Goal: Information Seeking & Learning: Learn about a topic

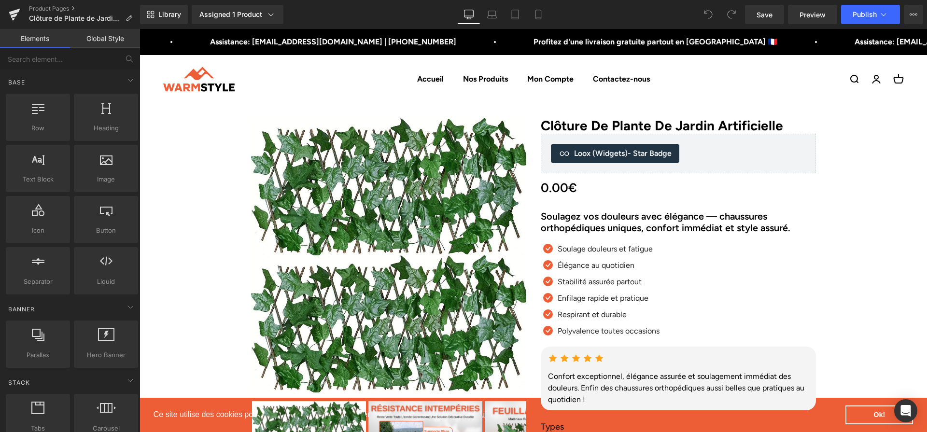
click at [639, 219] on h2 "Soulagez vos douleurs avec élégance — chaussures orthopédiques uniques, confort…" at bounding box center [678, 222] width 275 height 23
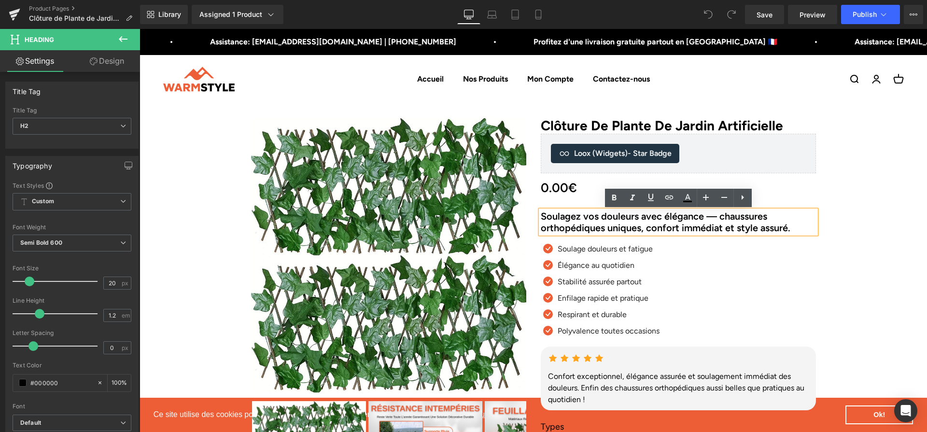
paste div
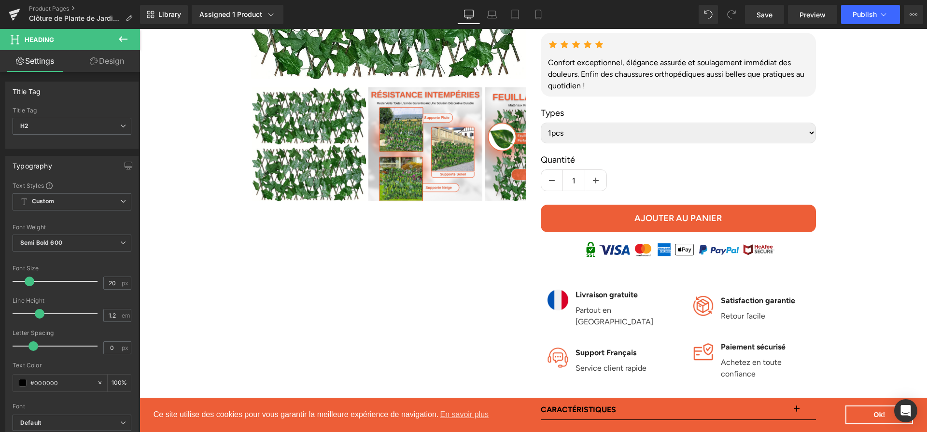
scroll to position [179, 0]
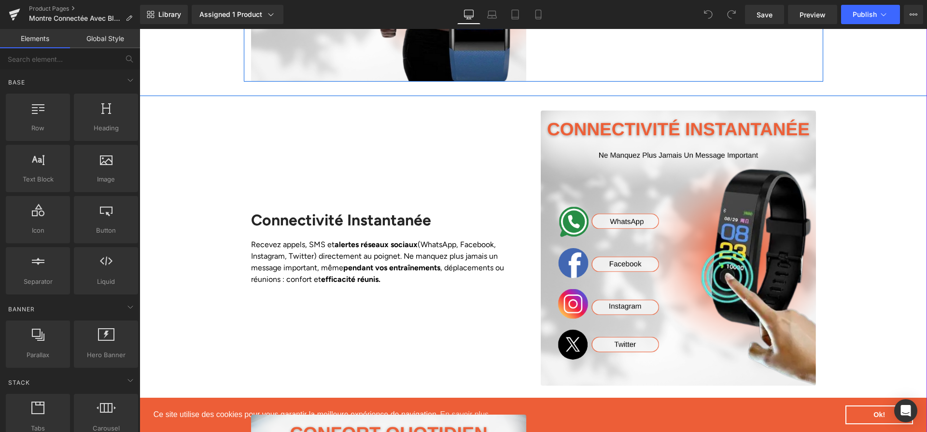
scroll to position [1377, 0]
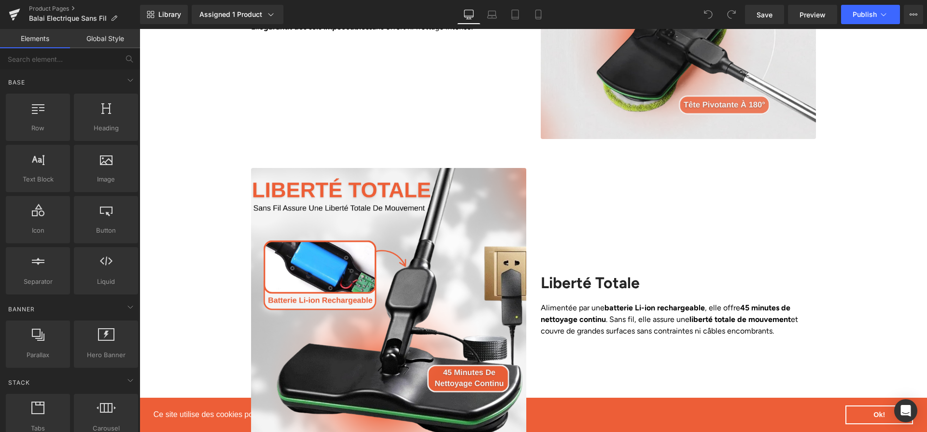
scroll to position [983, 0]
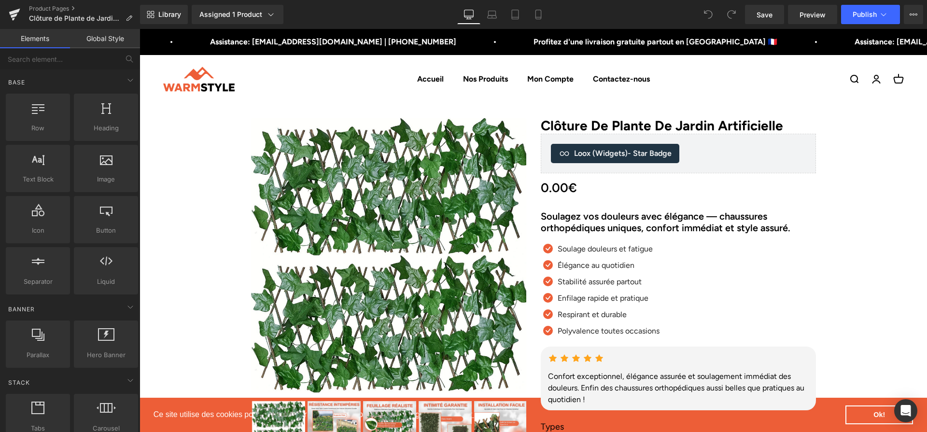
click at [652, 219] on div "Soulagez vos douleurs avec élégance — chaussures orthopédiques uniques, confort…" at bounding box center [678, 222] width 275 height 23
click at [652, 219] on h2 "Soulagez vos douleurs avec élégance — chaussures orthopédiques uniques, confort…" at bounding box center [678, 222] width 275 height 23
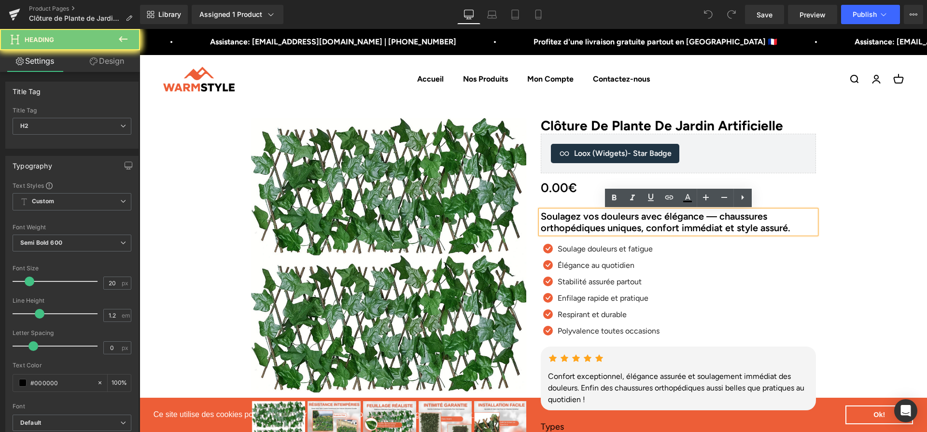
paste div
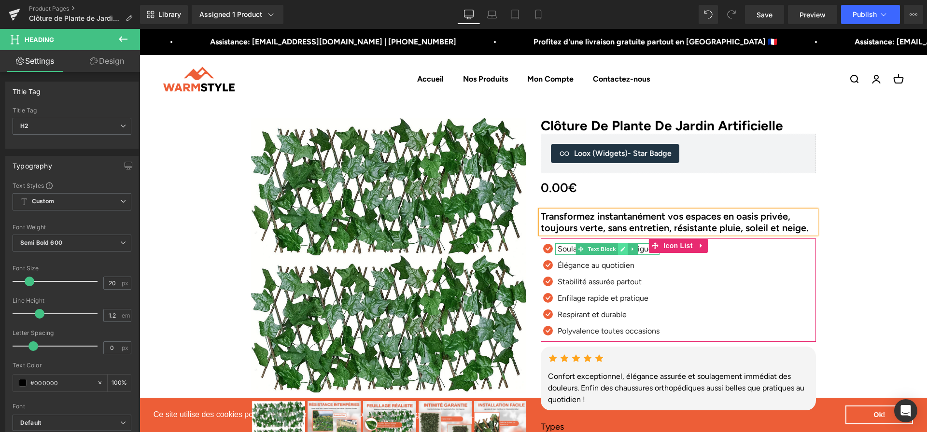
click at [624, 252] on icon at bounding box center [623, 249] width 5 height 5
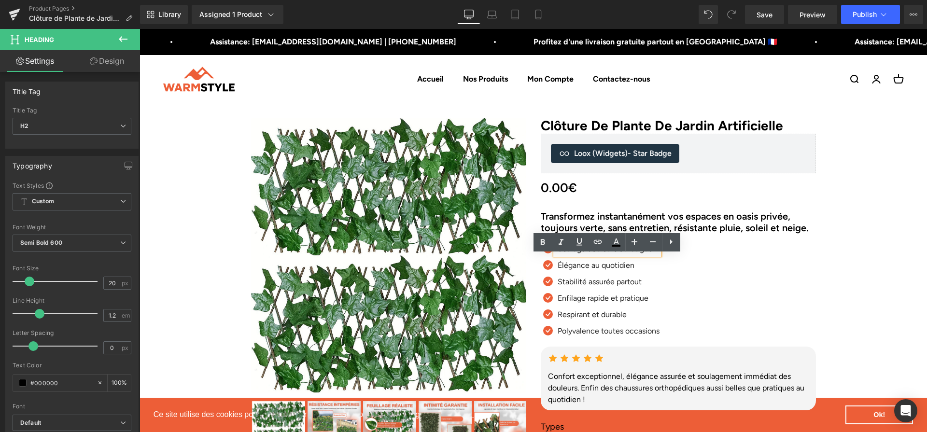
click at [624, 255] on p "Soulage douleurs et fatigue" at bounding box center [609, 249] width 102 height 12
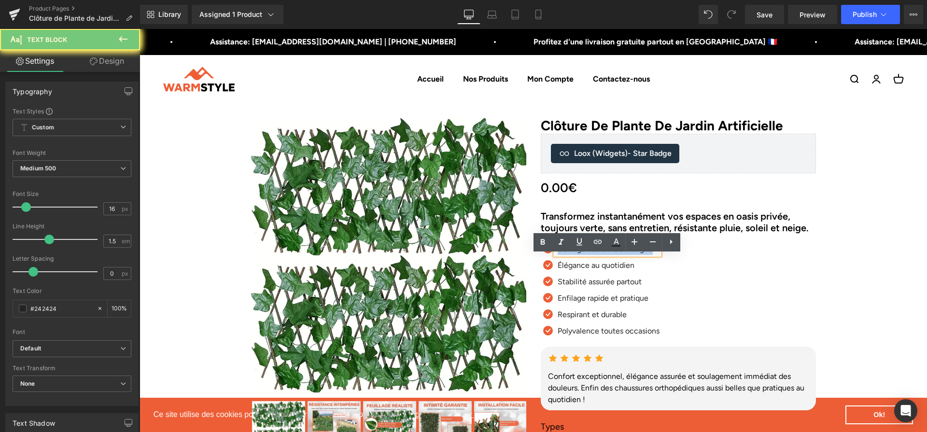
click at [624, 255] on p "Soulage douleurs et fatigue" at bounding box center [609, 249] width 102 height 12
paste div
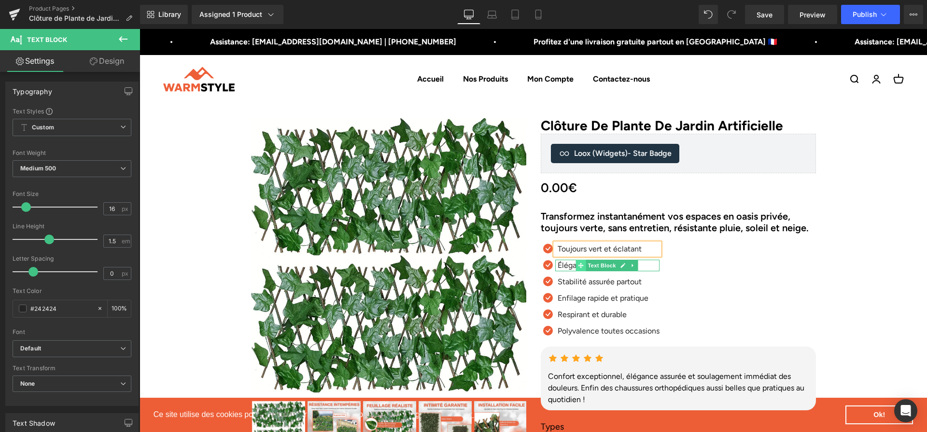
click at [585, 271] on span at bounding box center [581, 266] width 10 height 12
click at [623, 268] on icon at bounding box center [623, 265] width 5 height 5
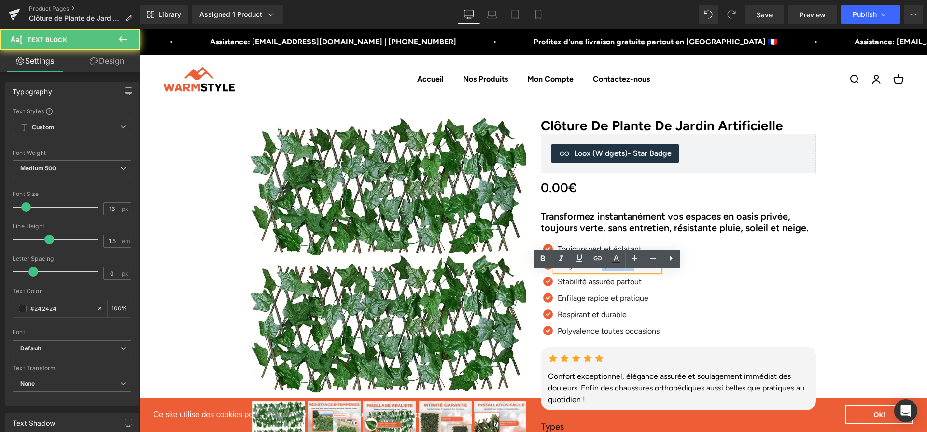
click at [623, 271] on p "Élégance au quotidien" at bounding box center [609, 266] width 102 height 12
paste div
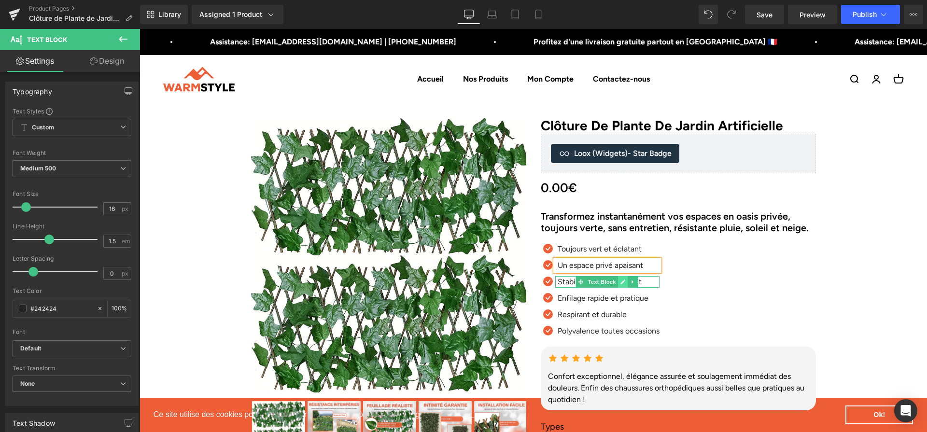
click at [624, 285] on icon at bounding box center [622, 282] width 5 height 6
click at [623, 288] on p "Stabilité assurée partout" at bounding box center [609, 282] width 102 height 12
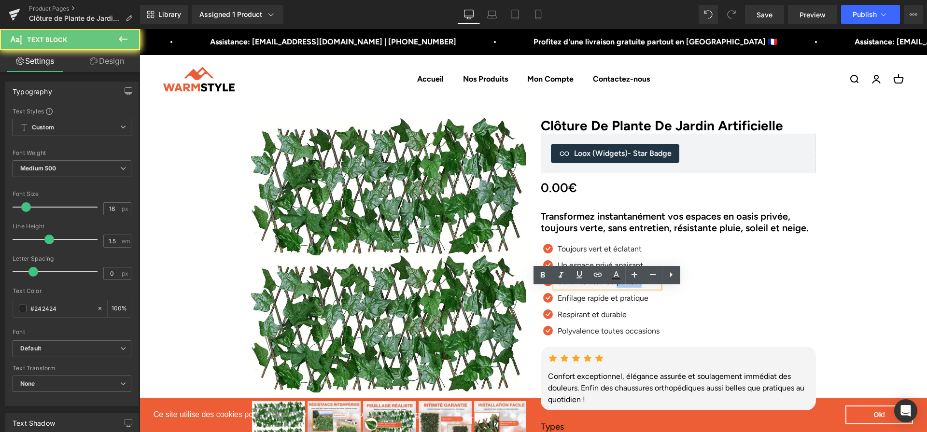
click at [623, 288] on p "Stabilité assurée partout" at bounding box center [609, 282] width 102 height 12
paste div
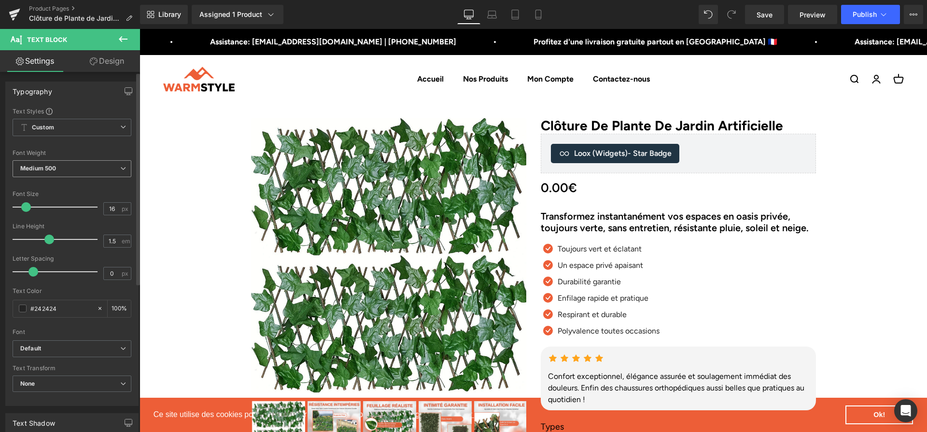
click at [60, 170] on span "Medium 500" at bounding box center [72, 168] width 119 height 17
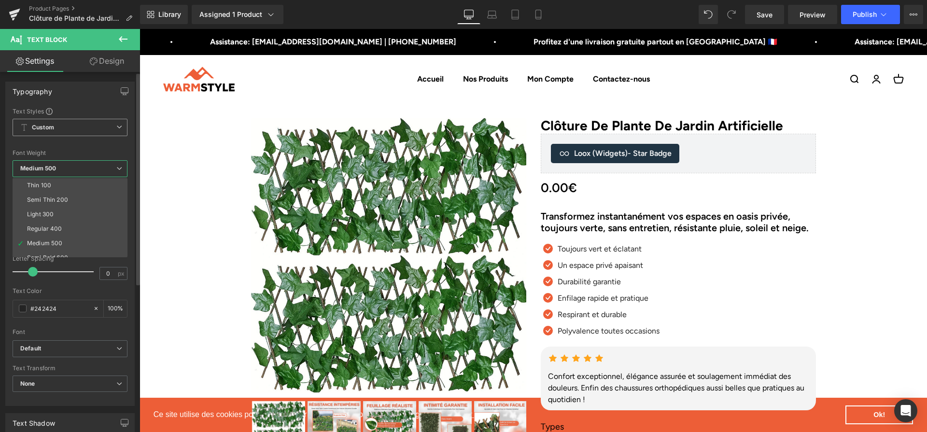
click at [72, 135] on span "Custom Setup Global Style" at bounding box center [70, 127] width 115 height 17
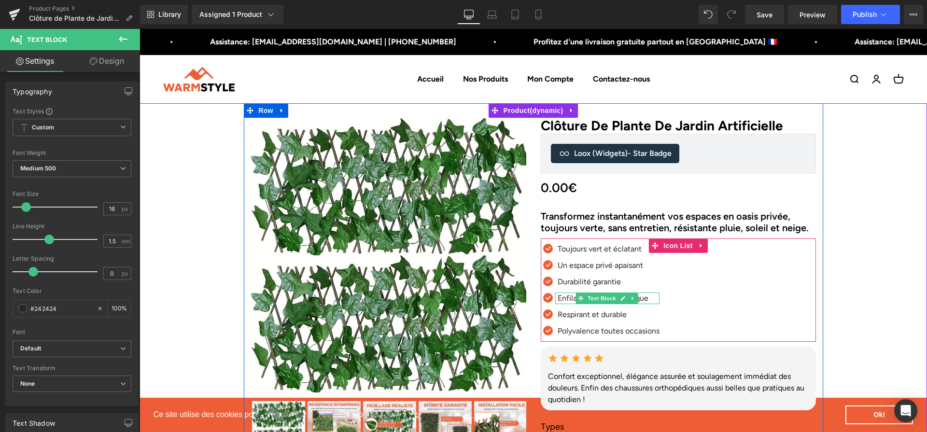
click at [586, 304] on span "Text Block" at bounding box center [602, 299] width 32 height 12
click at [619, 304] on link at bounding box center [623, 299] width 10 height 12
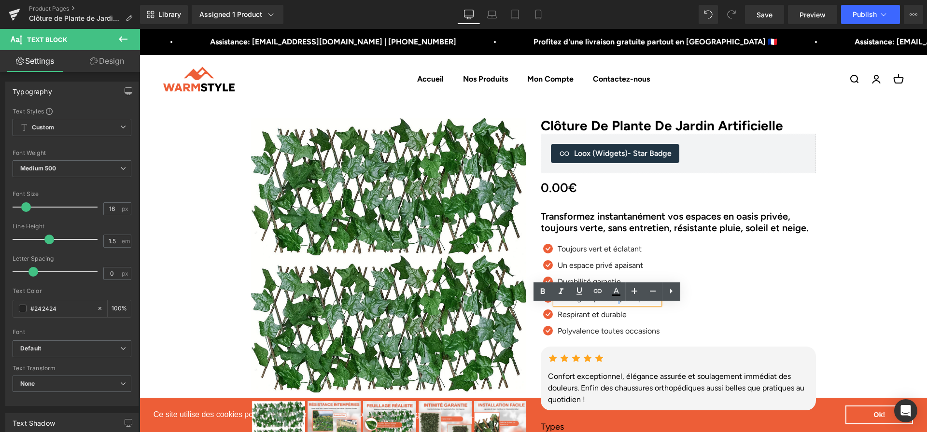
click at [619, 304] on p "Enfilage rapide et pratique" at bounding box center [609, 299] width 102 height 12
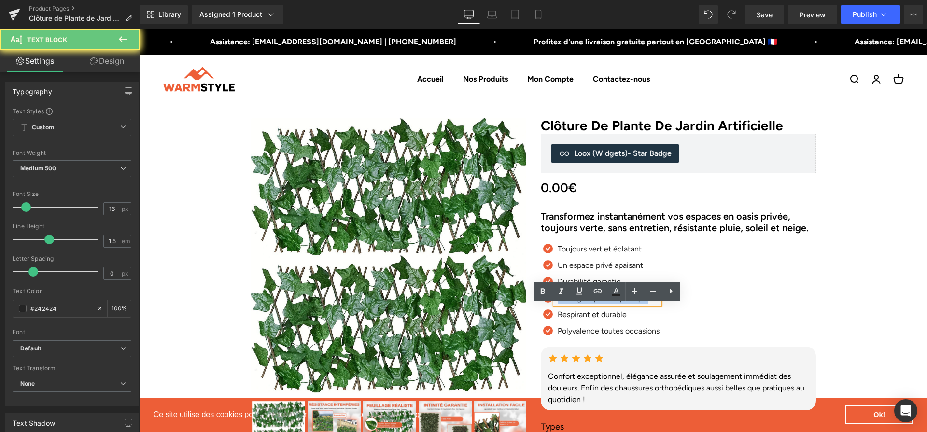
click at [619, 304] on p "Enfilage rapide et pratique" at bounding box center [609, 299] width 102 height 12
paste div
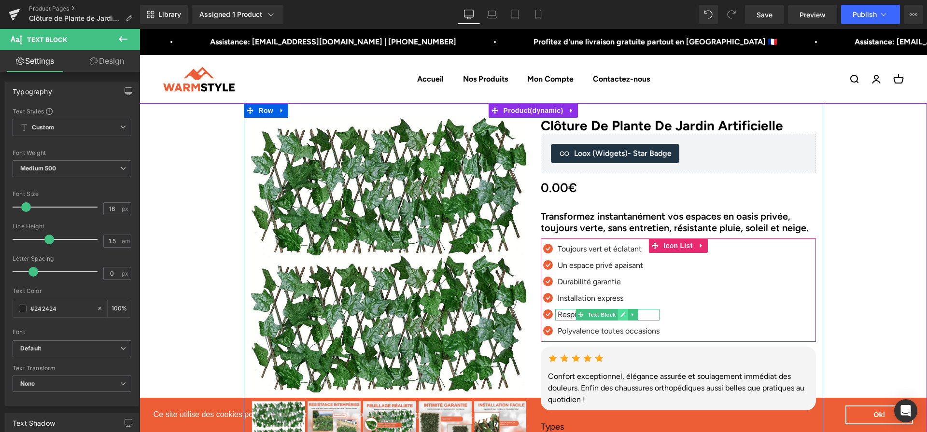
click at [619, 321] on link at bounding box center [623, 315] width 10 height 12
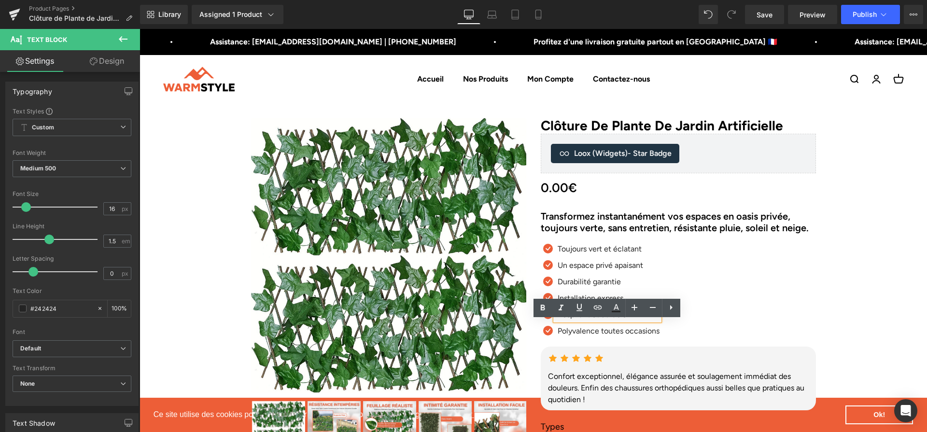
click at [619, 321] on p "Respirant et durable" at bounding box center [609, 315] width 102 height 12
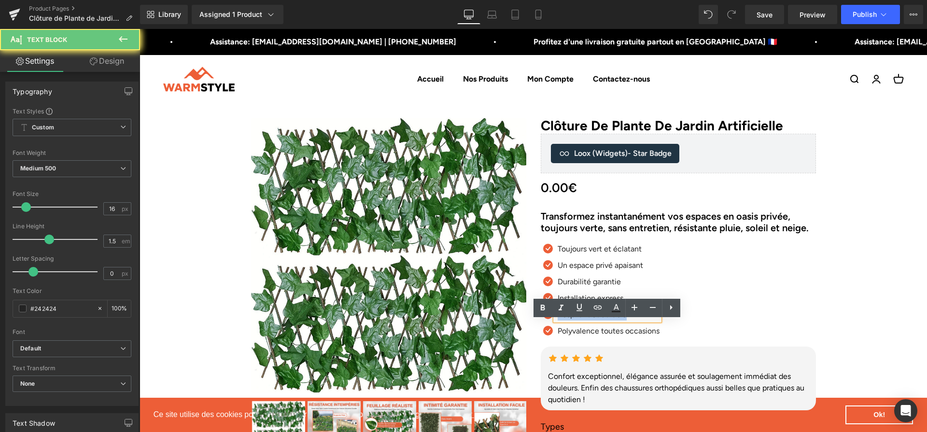
click at [619, 321] on p "Respirant et durable" at bounding box center [609, 315] width 102 height 12
paste div
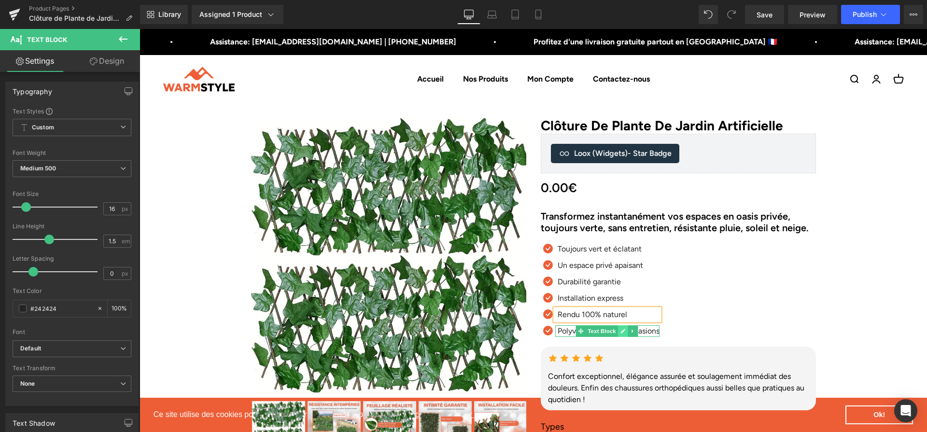
click at [620, 334] on icon at bounding box center [622, 331] width 5 height 6
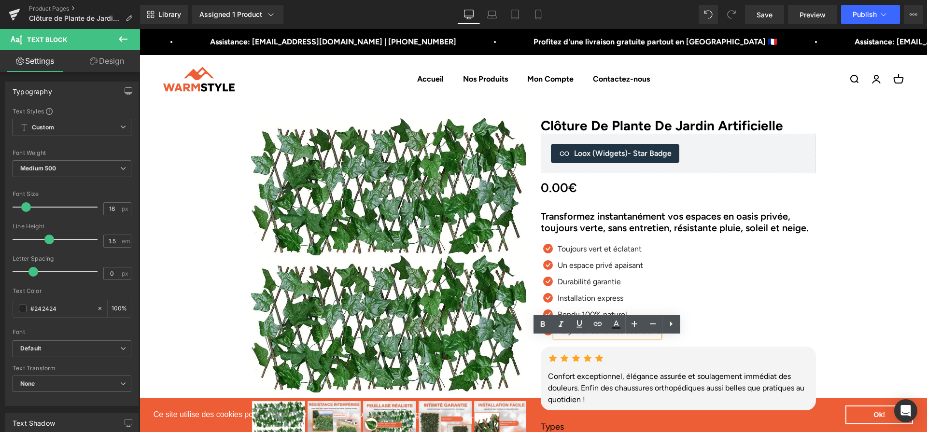
click at [620, 337] on p "Polyvalence toutes occasions" at bounding box center [609, 332] width 102 height 12
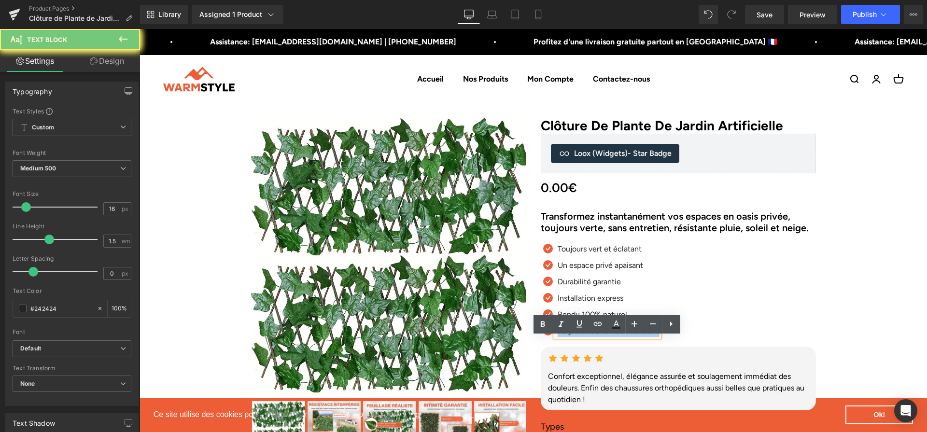
click at [620, 337] on p "Polyvalence toutes occasions" at bounding box center [609, 332] width 102 height 12
paste div
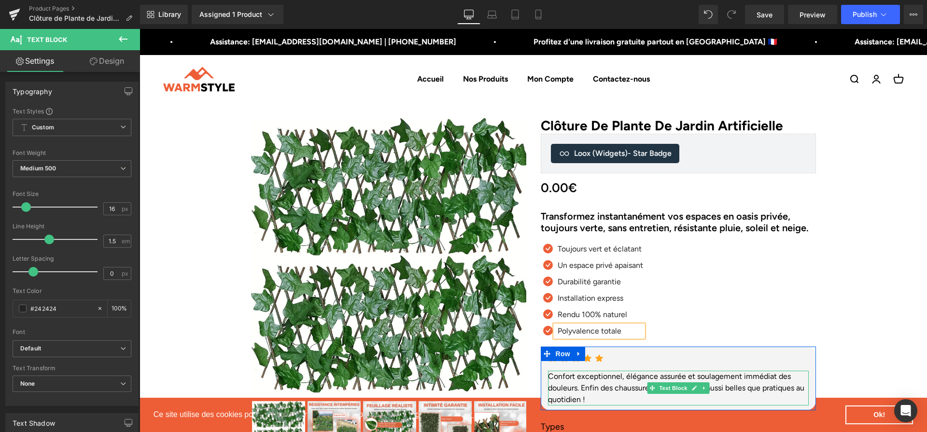
click at [638, 395] on div "Confort exceptionnel, élégance assurée et soulagement immédiat des douleurs. En…" at bounding box center [678, 388] width 261 height 35
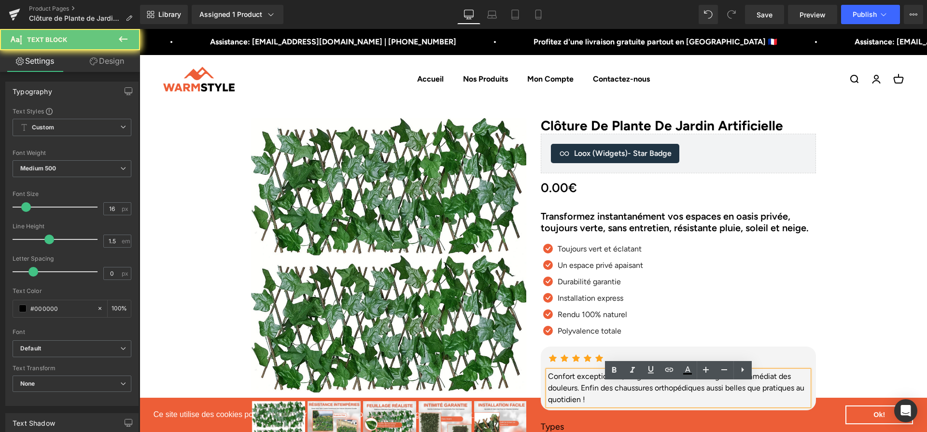
click at [638, 395] on div "Confort exceptionnel, élégance assurée et soulagement immédiat des douleurs. En…" at bounding box center [678, 388] width 261 height 35
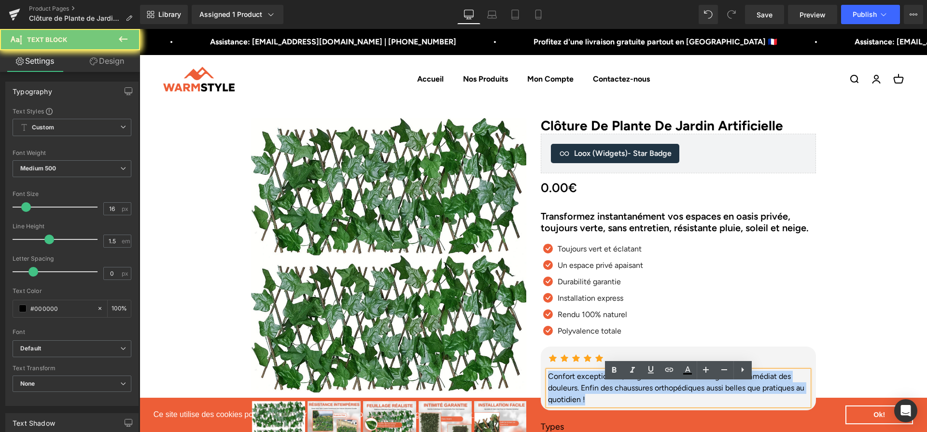
click at [638, 395] on div "Confort exceptionnel, élégance assurée et soulagement immédiat des douleurs. En…" at bounding box center [678, 388] width 261 height 35
paste div
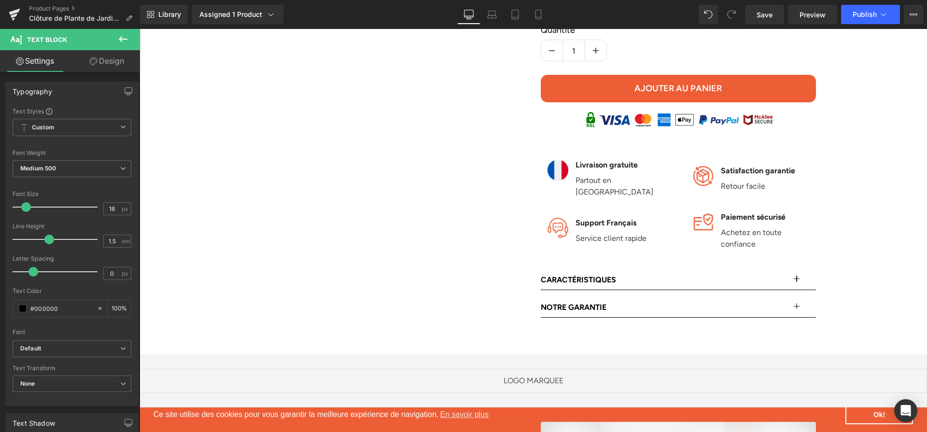
scroll to position [491, 0]
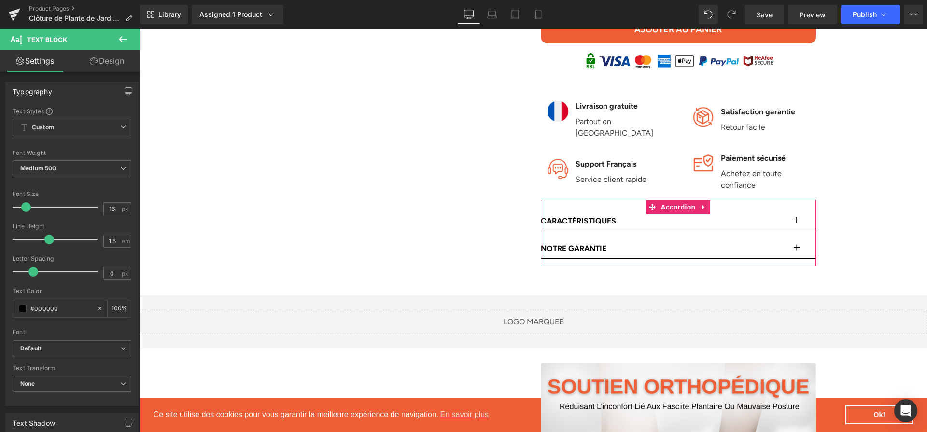
click at [805, 212] on button "button" at bounding box center [806, 221] width 19 height 19
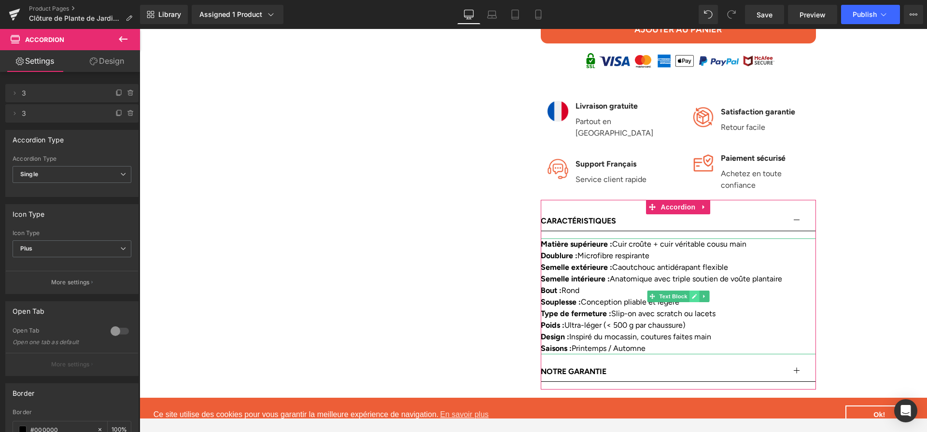
click at [694, 291] on link at bounding box center [694, 297] width 10 height 12
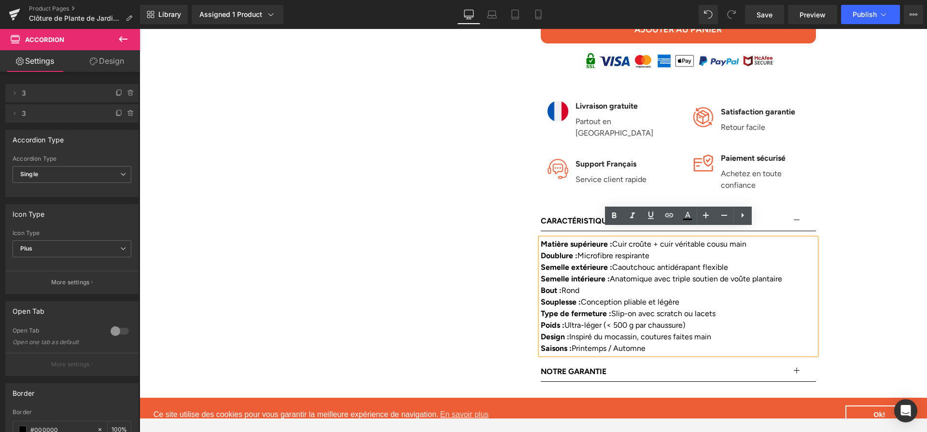
click at [690, 297] on div "Souplesse : Conception pliable et légère" at bounding box center [678, 303] width 275 height 12
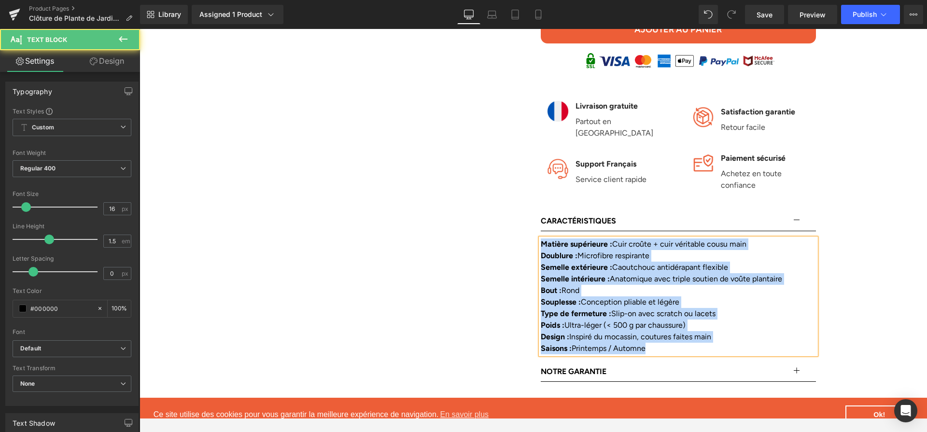
paste div
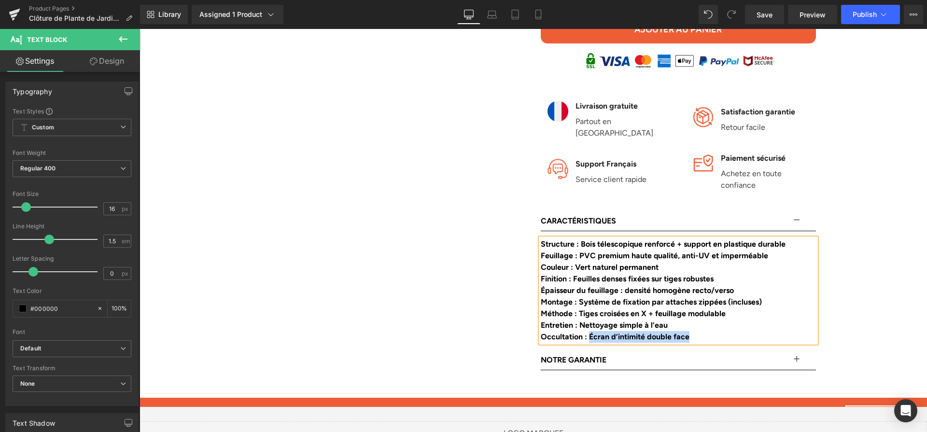
drag, startPoint x: 707, startPoint y: 332, endPoint x: 592, endPoint y: 331, distance: 115.0
click at [592, 331] on div "Occultation : Écran d’intimité double face" at bounding box center [678, 337] width 275 height 12
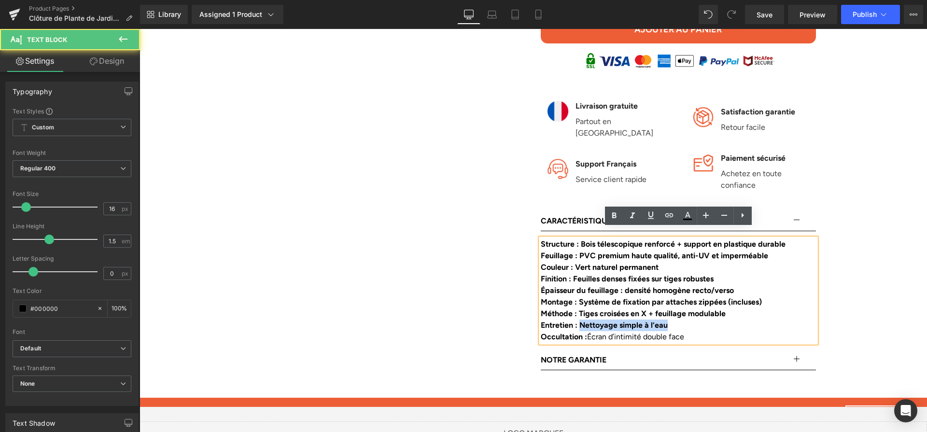
drag, startPoint x: 580, startPoint y: 317, endPoint x: 702, endPoint y: 314, distance: 122.2
click at [702, 320] on div "Entretien : Nettoyage simple à l’eau" at bounding box center [678, 326] width 275 height 12
drag, startPoint x: 582, startPoint y: 304, endPoint x: 752, endPoint y: 306, distance: 171.0
click at [755, 308] on div "Méthode : Tiges croisées en X + feuillage modulable" at bounding box center [678, 314] width 275 height 12
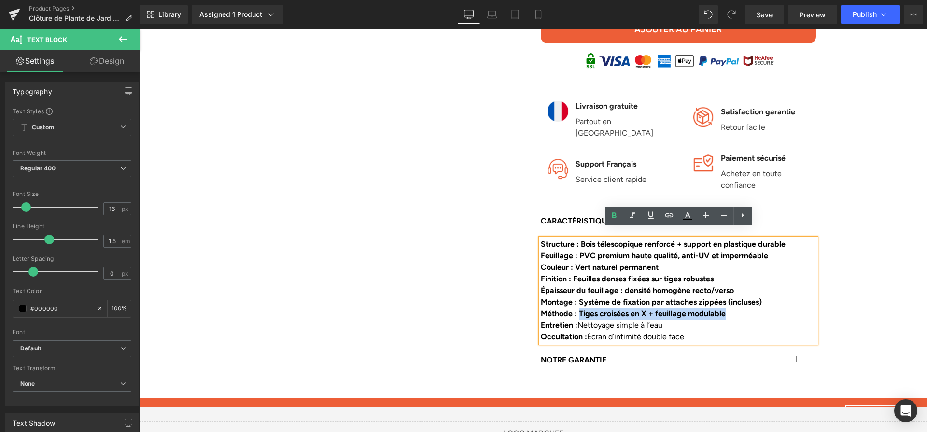
drag, startPoint x: 752, startPoint y: 306, endPoint x: 579, endPoint y: 305, distance: 173.4
click at [579, 308] on div "Méthode : Tiges croisées en X + feuillage modulable" at bounding box center [678, 314] width 275 height 12
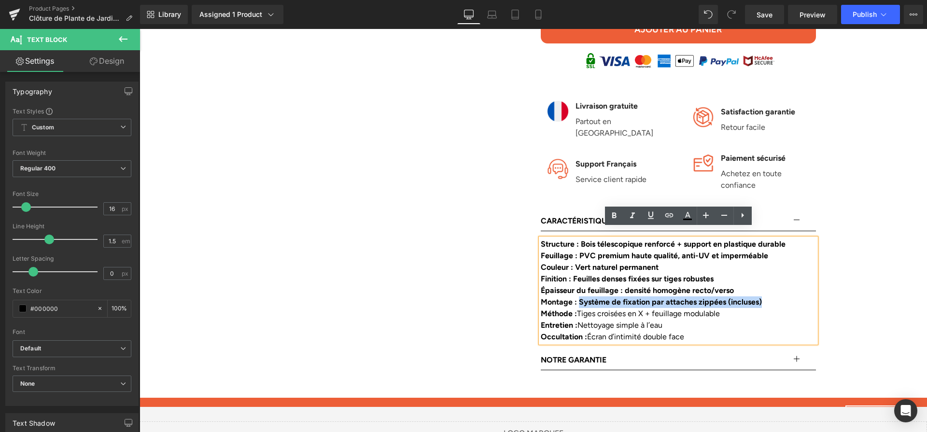
drag, startPoint x: 580, startPoint y: 297, endPoint x: 774, endPoint y: 297, distance: 194.2
click at [774, 297] on div "Montage : Système de fixation par attaches zippées (incluses)" at bounding box center [678, 303] width 275 height 12
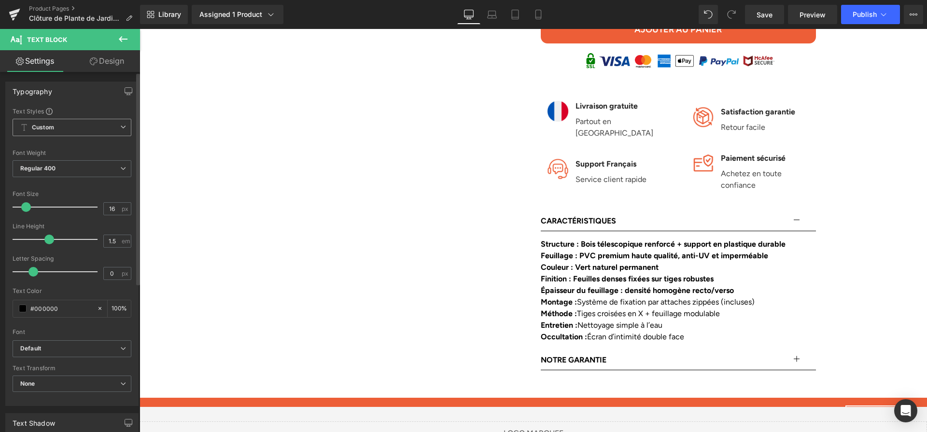
click at [109, 129] on span "Custom Setup Global Style" at bounding box center [72, 127] width 119 height 17
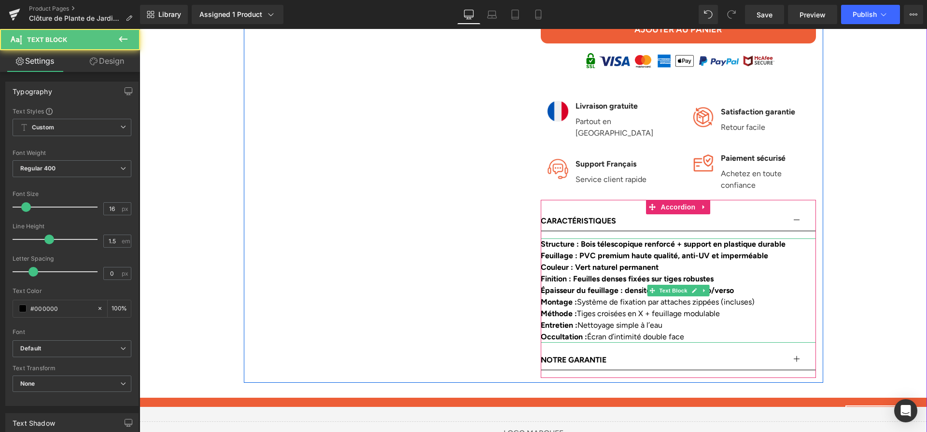
click at [633, 286] on b "Épaisseur du feuillage : densité homogène recto/verso" at bounding box center [637, 290] width 193 height 9
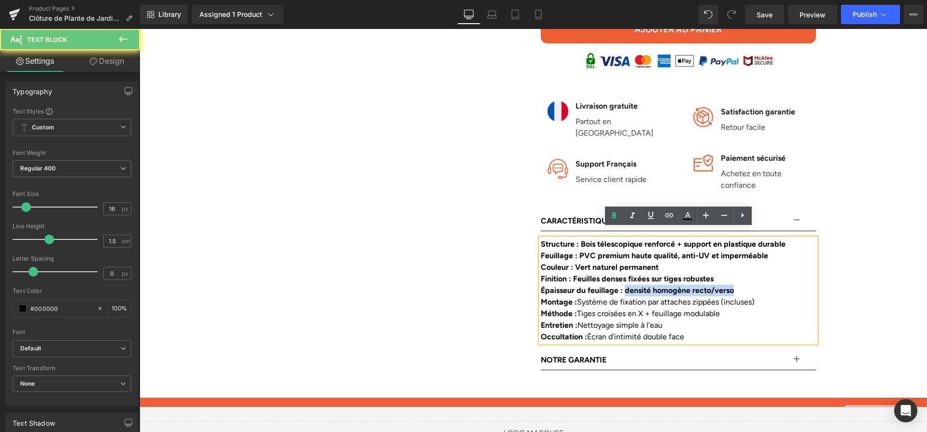
drag, startPoint x: 631, startPoint y: 280, endPoint x: 760, endPoint y: 285, distance: 129.0
click at [760, 285] on div "Épaisseur du feuillage : densité homogène recto/verso" at bounding box center [678, 291] width 275 height 12
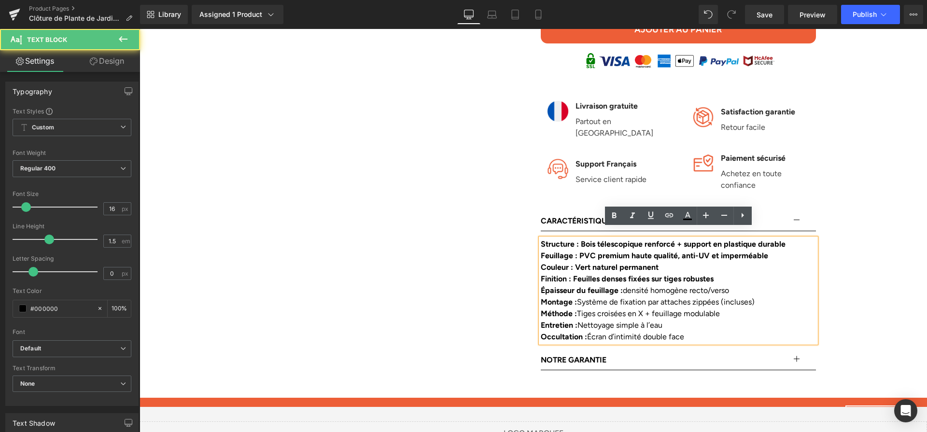
drag, startPoint x: 578, startPoint y: 266, endPoint x: 741, endPoint y: 267, distance: 163.2
click at [741, 273] on div "​​Finition : Feuilles denses fixées sur tiges robustes" at bounding box center [678, 279] width 275 height 12
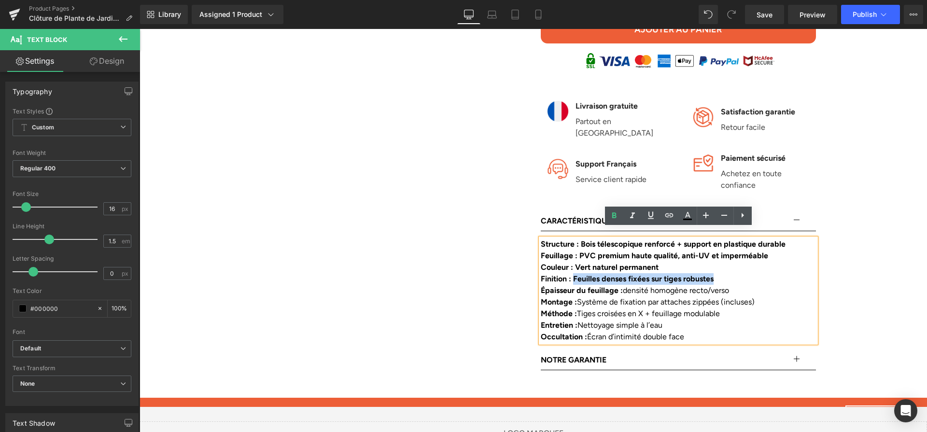
drag, startPoint x: 737, startPoint y: 268, endPoint x: 577, endPoint y: 269, distance: 159.9
click at [577, 273] on div "​​Finition : Feuilles denses fixées sur tiges robustes" at bounding box center [678, 279] width 275 height 12
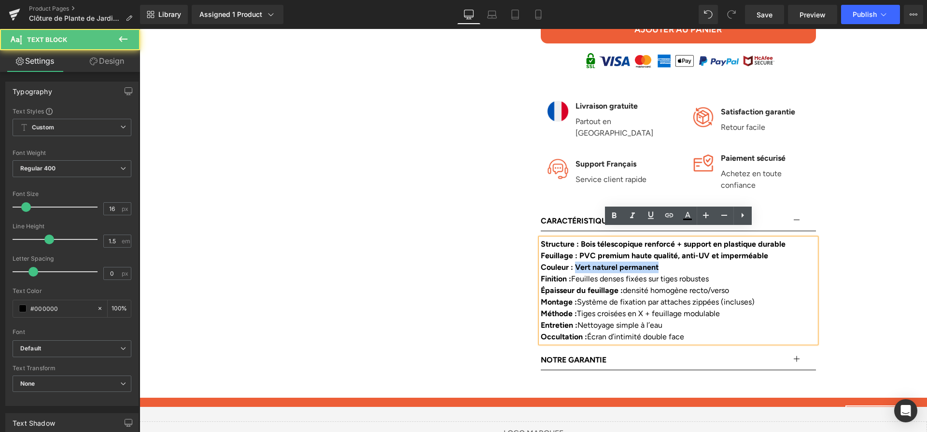
drag, startPoint x: 577, startPoint y: 256, endPoint x: 671, endPoint y: 260, distance: 94.3
click at [671, 262] on div "Couleur : Vert naturel permanent" at bounding box center [678, 268] width 275 height 12
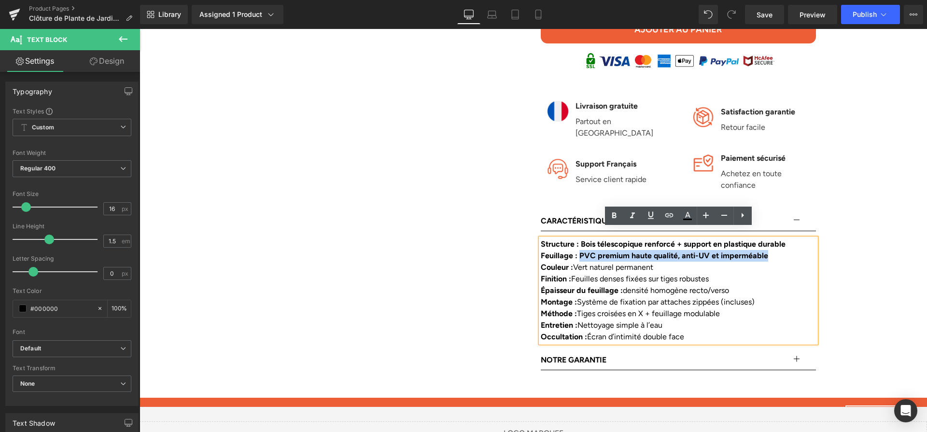
drag, startPoint x: 581, startPoint y: 245, endPoint x: 774, endPoint y: 248, distance: 193.7
click at [774, 250] on div "Feuillage : PVC premium haute qualité, anti-UV et imperméable" at bounding box center [678, 256] width 275 height 12
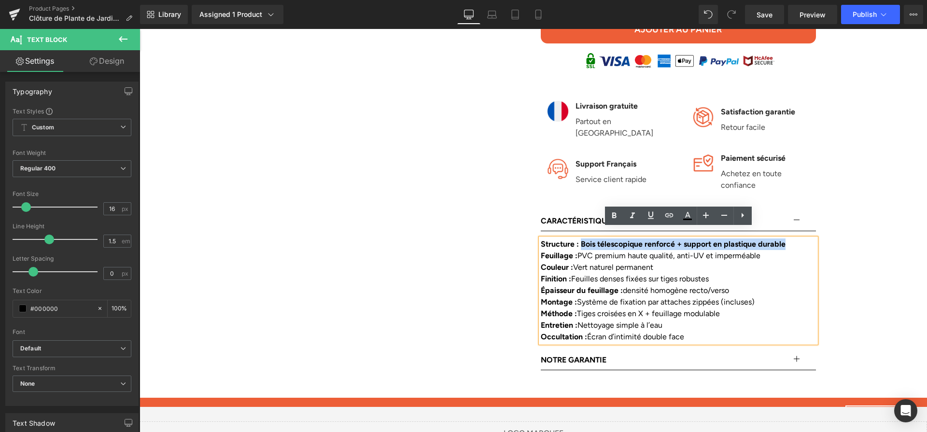
drag, startPoint x: 583, startPoint y: 235, endPoint x: 797, endPoint y: 239, distance: 214.5
click at [797, 239] on div "Structure : Bois télescopique renforcé + support en plastique durable" at bounding box center [678, 245] width 275 height 12
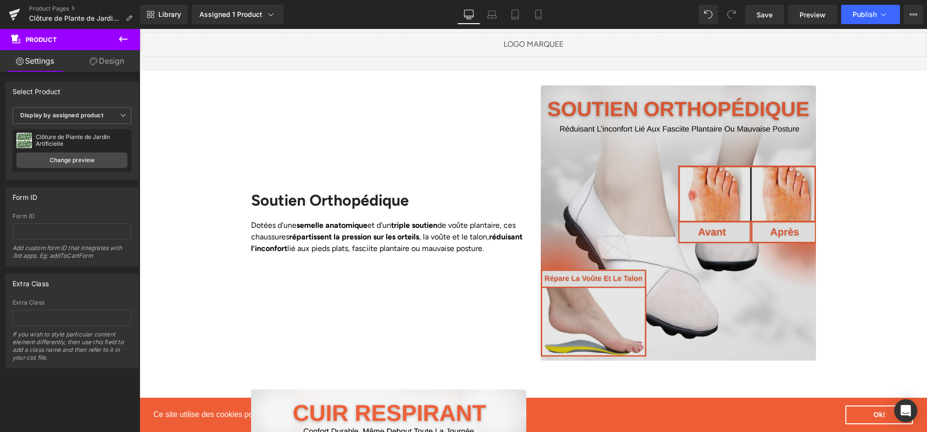
scroll to position [881, 0]
click at [668, 156] on img at bounding box center [678, 222] width 275 height 275
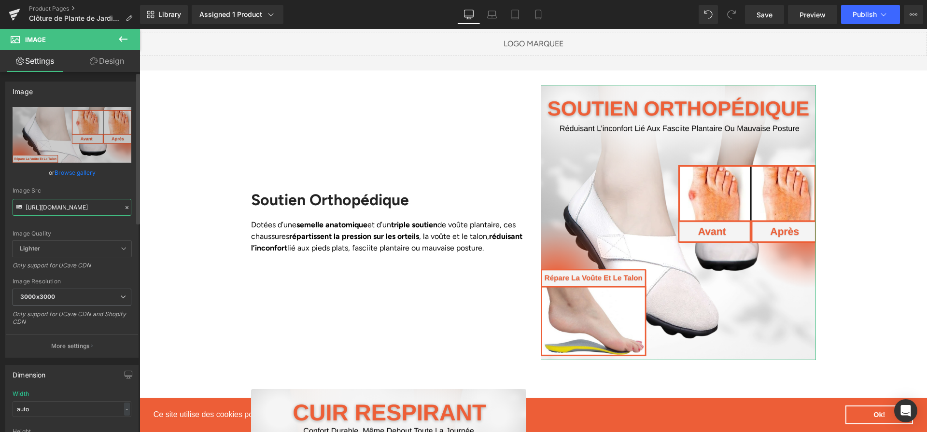
click at [30, 213] on input "https://cdn.shopify.com/s/files/1/0617/1757/7911/files/1_a0e12a03-1655-42d1-869…" at bounding box center [72, 207] width 119 height 17
paste input "e1279037-1127-443d-bdc2-560bec68f645.png?v=1757946929"
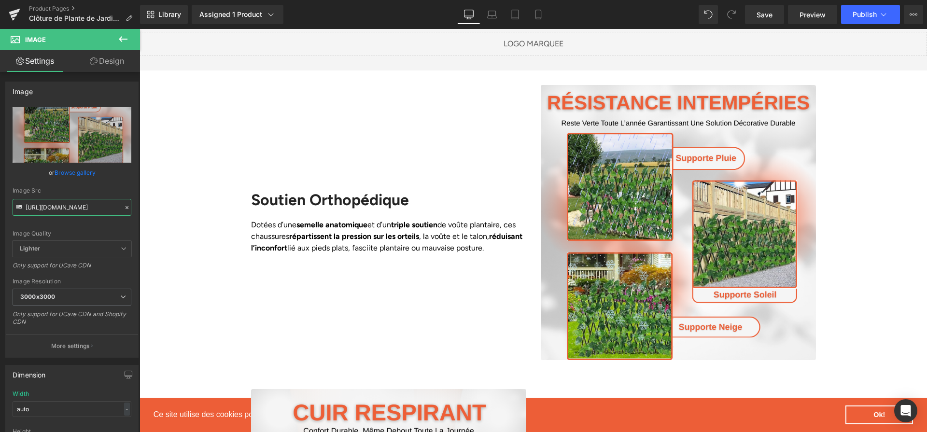
type input "https://cdn.shopify.com/s/files/1/0617/1757/7911/files/1_e1279037-1127-443d-bdc…"
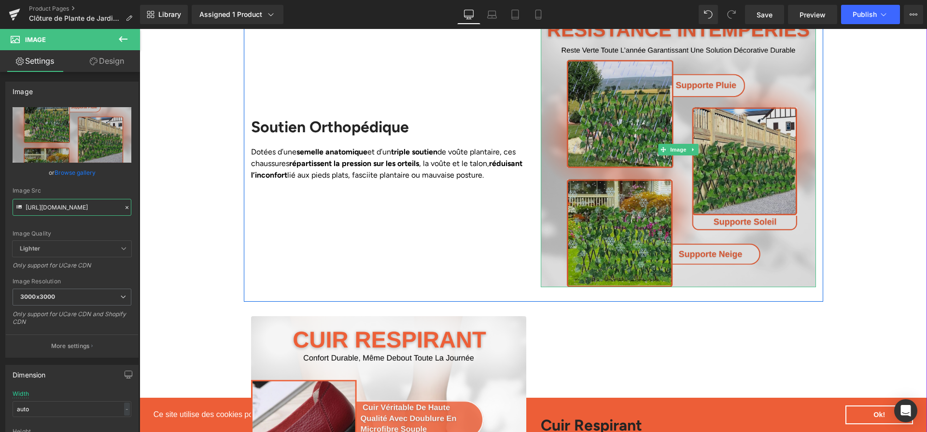
scroll to position [1274, 0]
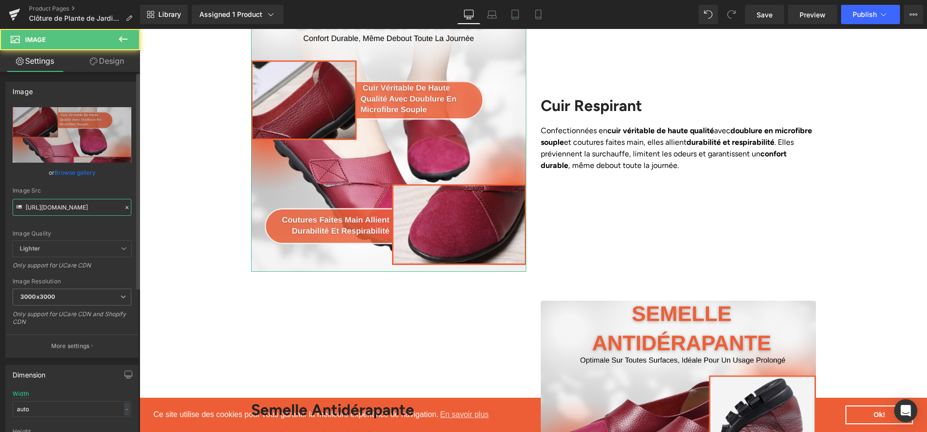
click at [50, 204] on input "https://cdn.shopify.com/s/files/1/0617/1757/7911/files/2_14c649c4-b3d5-408a-902…" at bounding box center [72, 207] width 119 height 17
paste input "a4effe8a-e44a-456c-9a84-af0069a189bc.png?v=1757946929"
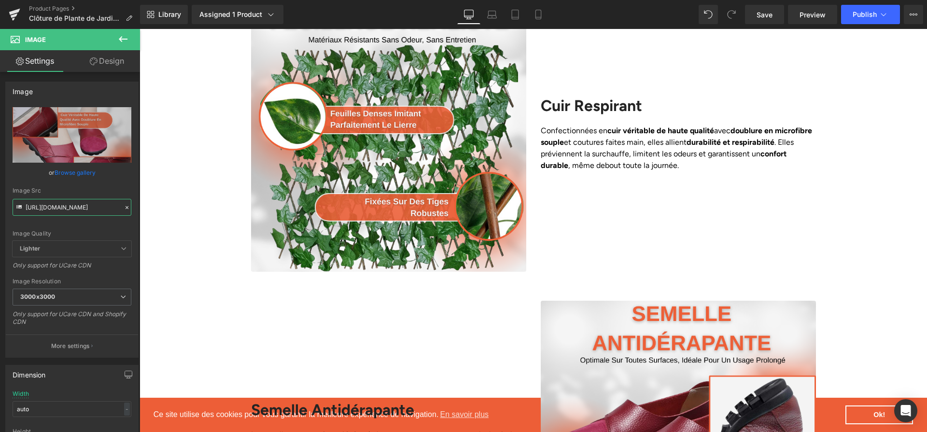
type input "https://cdn.shopify.com/s/files/1/0617/1757/7911/files/2_a4effe8a-e44a-456c-9a8…"
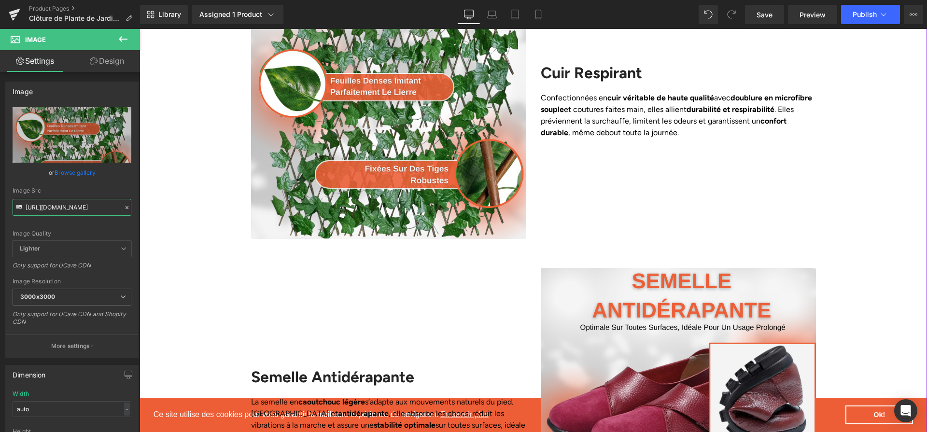
scroll to position [1448, 0]
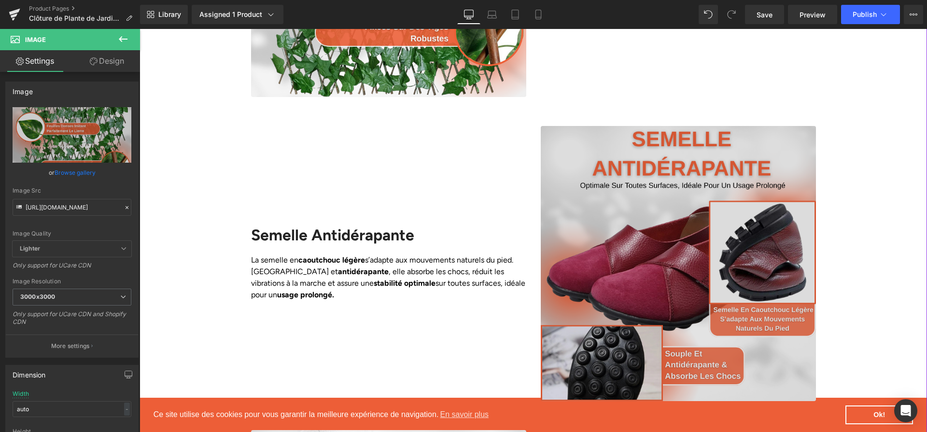
click at [583, 206] on img at bounding box center [678, 263] width 275 height 275
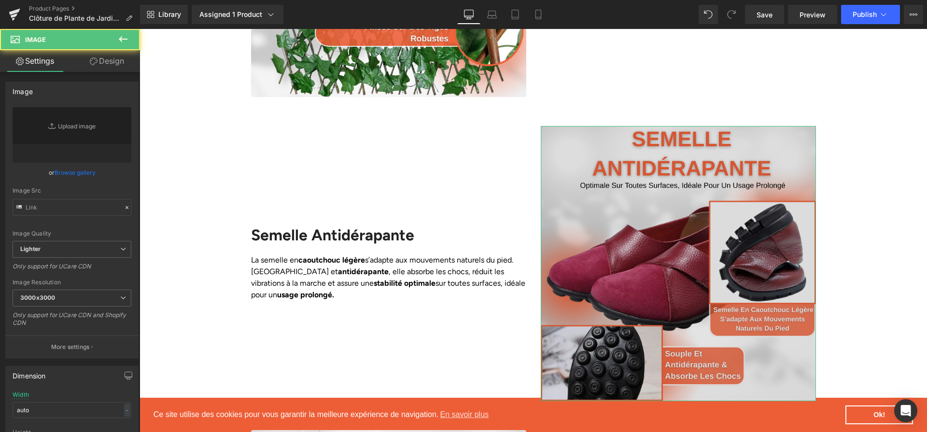
click at [103, 206] on input "text" at bounding box center [72, 207] width 119 height 17
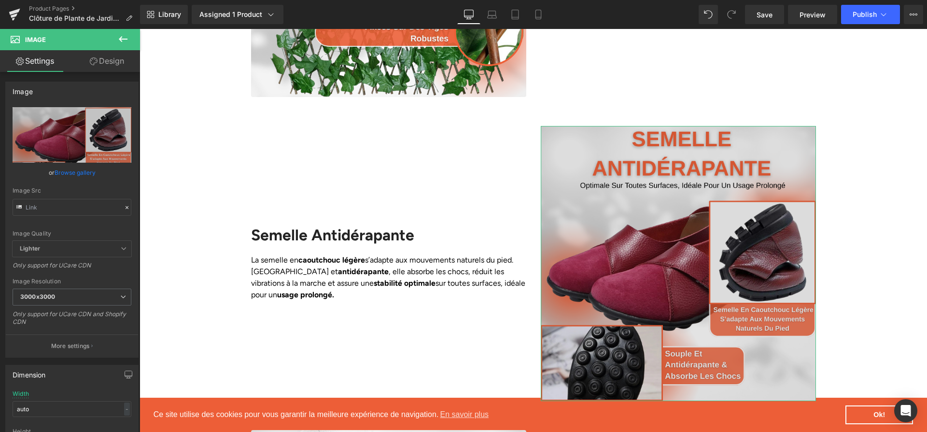
click at [103, 206] on input "text" at bounding box center [72, 207] width 119 height 17
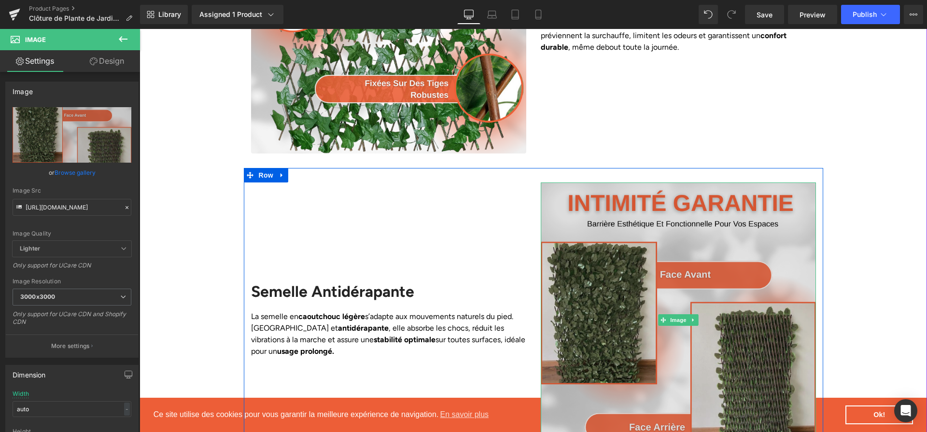
scroll to position [1494, 0]
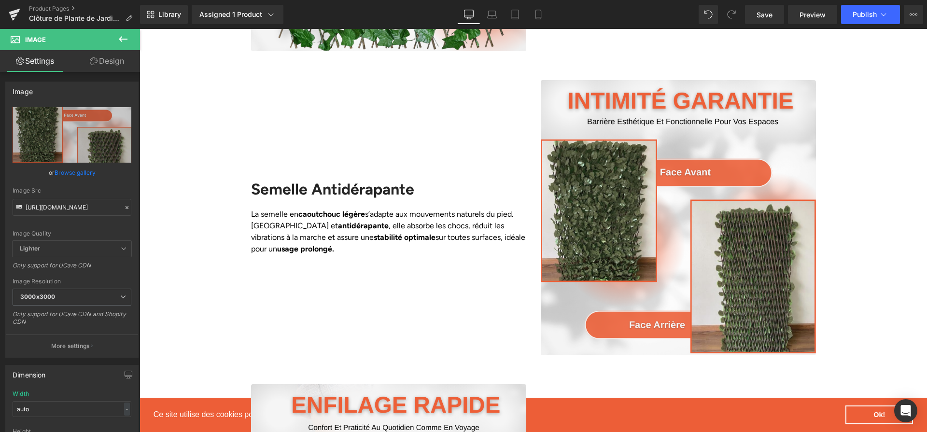
type input "https://cdn.shopify.com/s/files/1/0617/1757/7911/files/3_4aec9336-dc90-44c6-88d…"
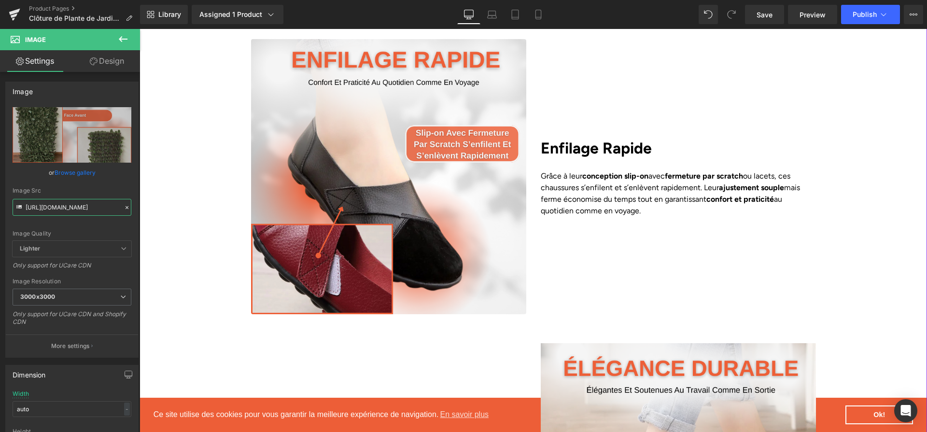
scroll to position [1879, 0]
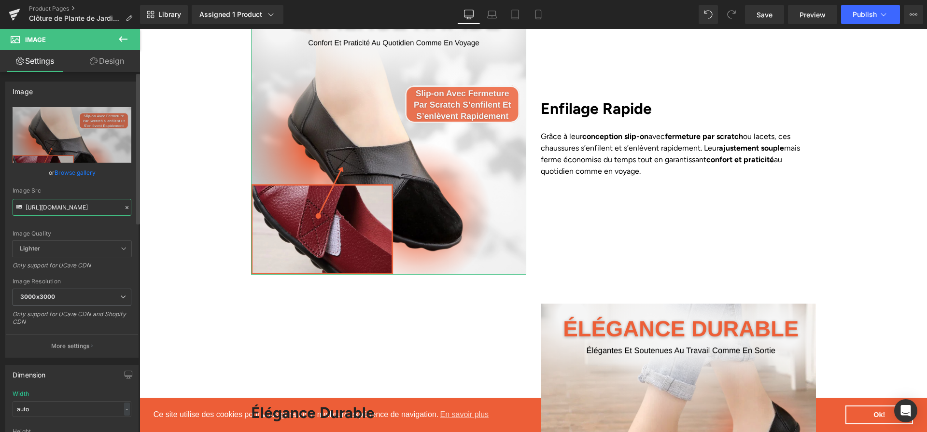
click at [76, 203] on input "https://cdn.shopify.com/s/files/1/0617/1757/7911/files/4_94808d60-d36b-4a77-9b6…" at bounding box center [72, 207] width 119 height 17
paste input "eddb2566-e19b-4c73-adea-cf5906a118f4.png?v=1757946929"
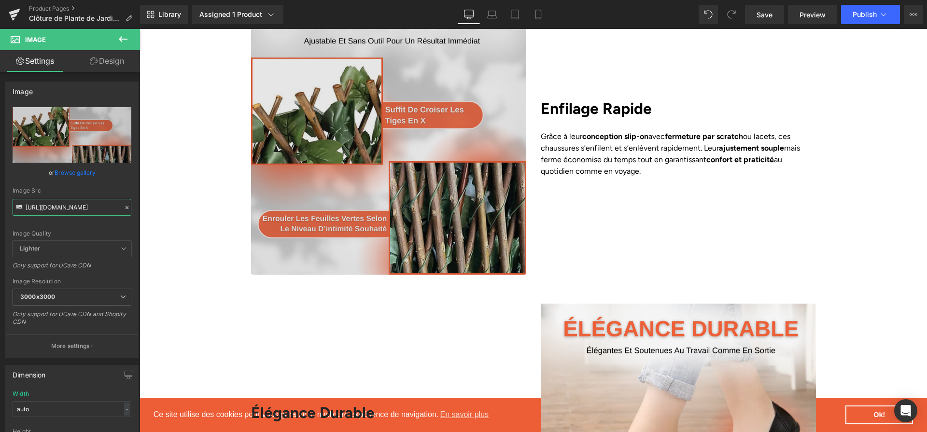
type input "https://cdn.shopify.com/s/files/1/0617/1757/7911/files/4_eddb2566-e19b-4c73-ade…"
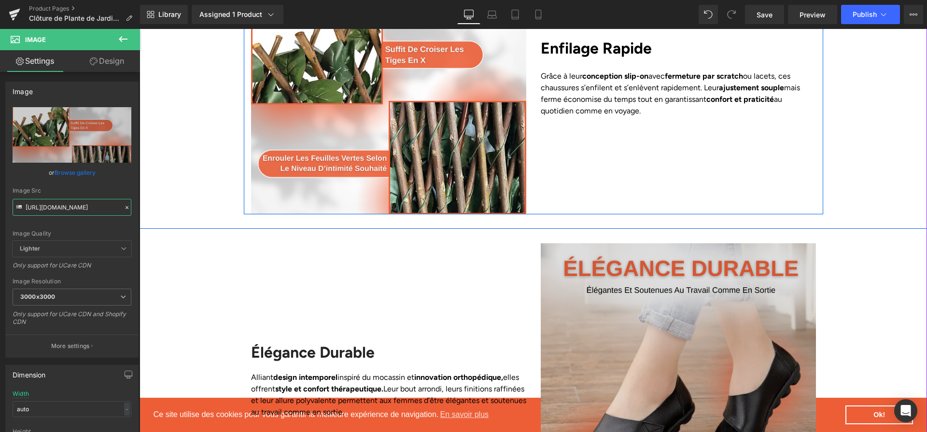
scroll to position [2051, 0]
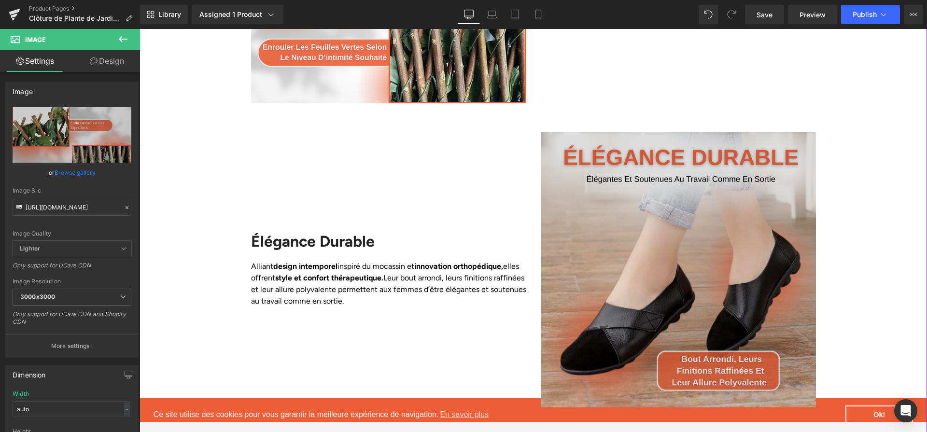
click at [679, 210] on img at bounding box center [678, 269] width 275 height 275
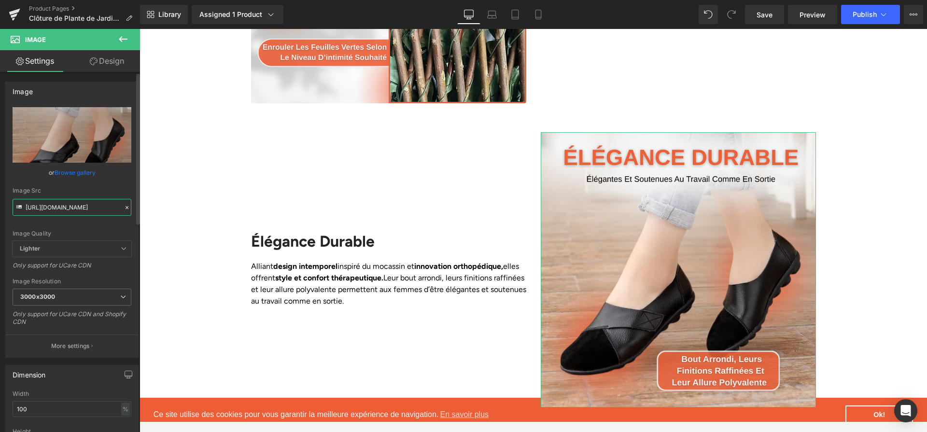
click at [99, 209] on input "https://cdn.shopify.com/s/files/1/0617/1757/7911/files/5_4c55fd12-223d-484b-b3c…" at bounding box center [72, 207] width 119 height 17
paste input "2686bfee-e497-406e-8d59-fa0970a98a65.png?v=1757946929"
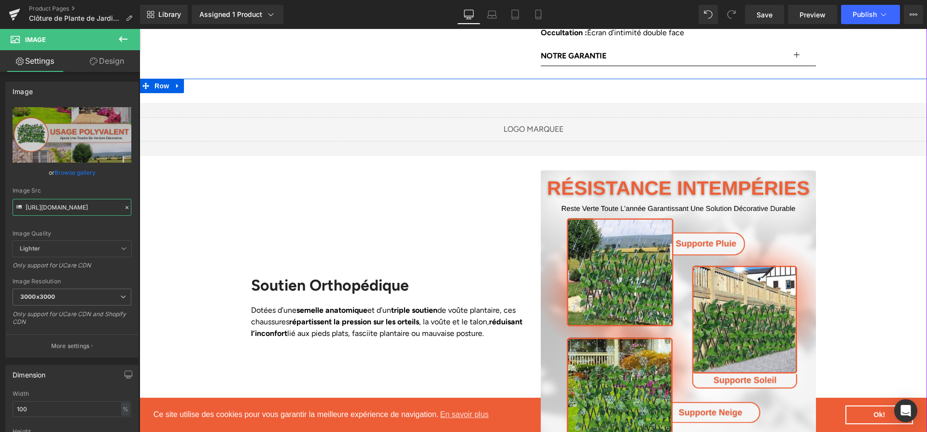
scroll to position [693, 0]
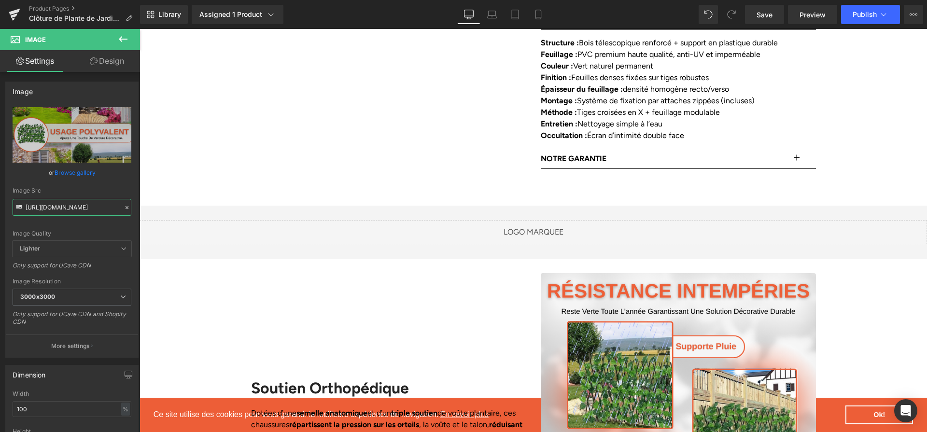
type input "https://cdn.shopify.com/s/files/1/0617/1757/7911/files/5_2686bfee-e497-406e-8d5…"
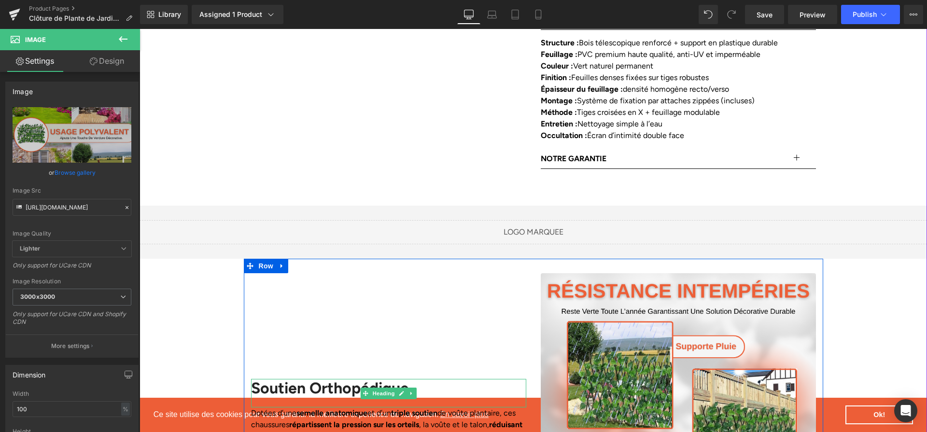
click at [332, 387] on div "Soutien Orthopédique" at bounding box center [388, 393] width 275 height 28
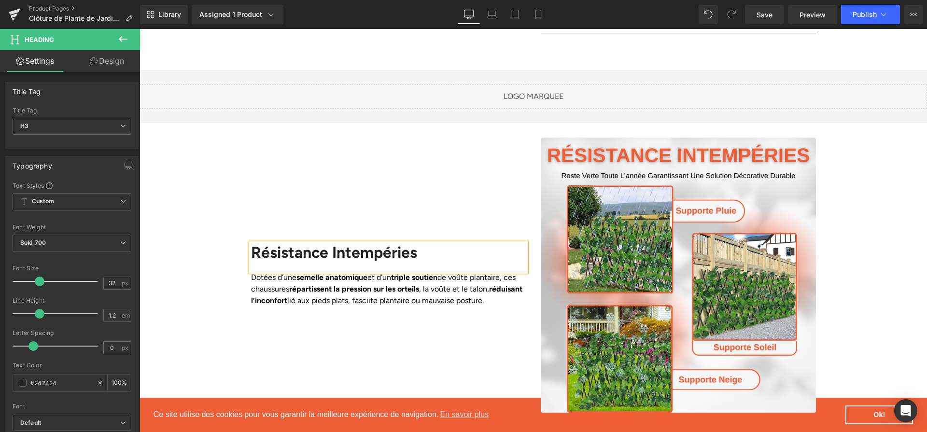
scroll to position [830, 0]
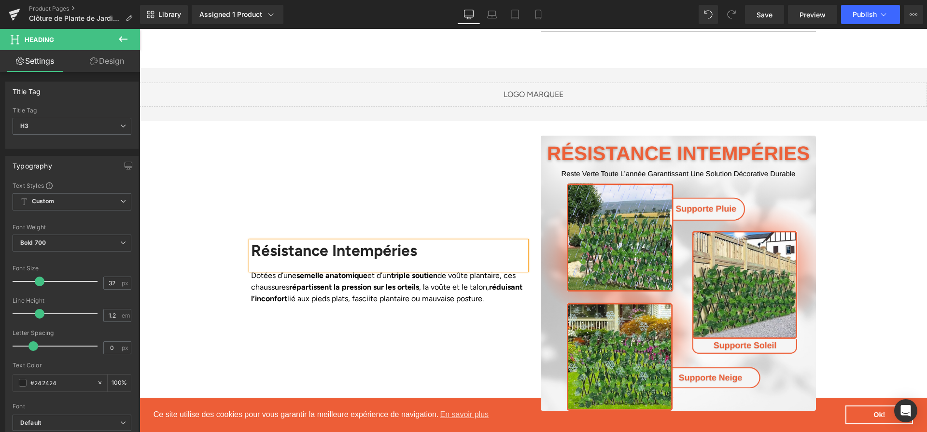
click at [428, 283] on p "Dotées d’une semelle anatomique et d’un triple soutien de voûte plantaire, ces …" at bounding box center [388, 287] width 275 height 35
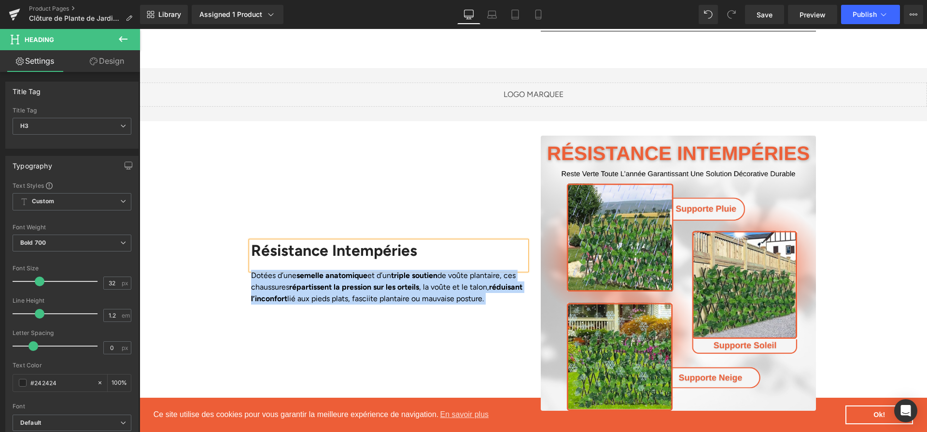
click at [428, 283] on p "Dotées d’une semelle anatomique et d’un triple soutien de voûte plantaire, ces …" at bounding box center [388, 287] width 275 height 35
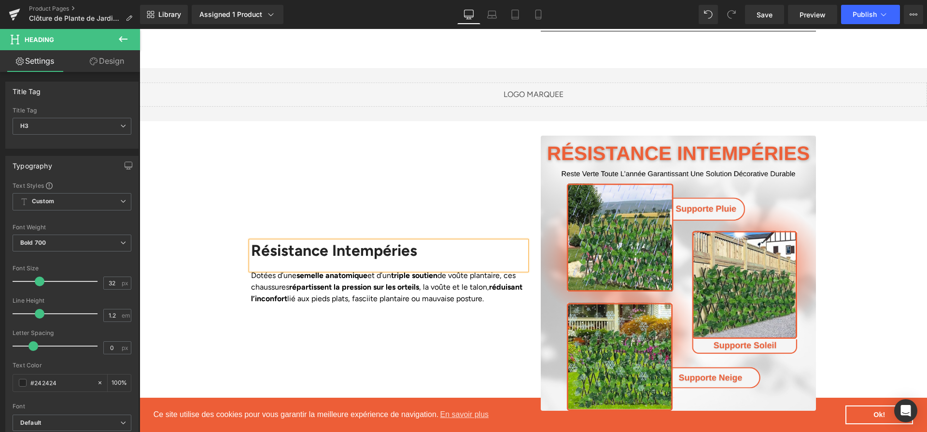
click at [426, 283] on p "Dotées d’une semelle anatomique et d’un triple soutien de voûte plantaire, ces …" at bounding box center [388, 287] width 275 height 35
click at [336, 317] on div "Résistance Intempéries Heading Dotées d’une semelle anatomique et d’un triple s…" at bounding box center [389, 273] width 290 height 275
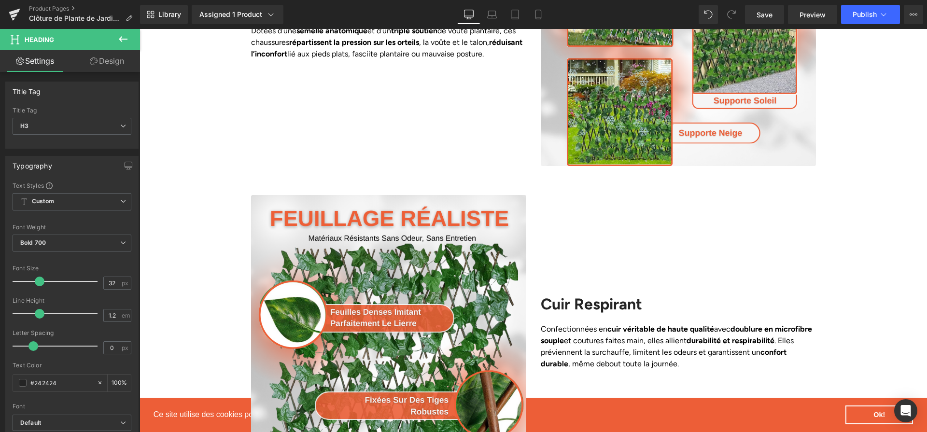
click at [400, 156] on div "Image Résistance Intempéries Heading Dotées d’une semelle anatomique et d’un tr…" at bounding box center [534, 28] width 580 height 304
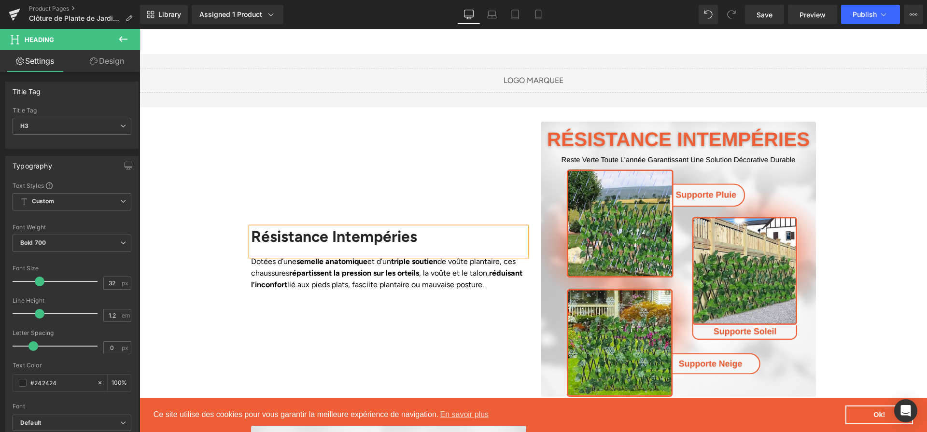
scroll to position [799, 0]
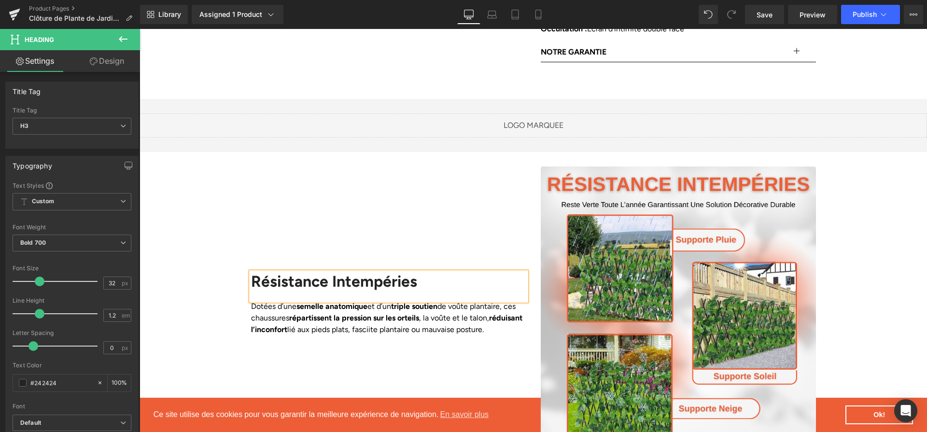
click at [411, 168] on div "Résistance Intempéries Heading Dotées d’une semelle anatomique et d’un triple s…" at bounding box center [389, 304] width 290 height 275
click at [393, 278] on div "Résistance Intempéries" at bounding box center [388, 286] width 275 height 28
click at [429, 279] on div "Résistance Intempéries" at bounding box center [388, 286] width 275 height 28
click at [452, 231] on div "Résistance Intempéries Heading Dotées d’une semelle anatomique et d’un triple s…" at bounding box center [389, 304] width 290 height 275
click at [369, 322] on p "Dotées d’une semelle anatomique et d’un triple soutien de voûte plantaire, ces …" at bounding box center [388, 318] width 275 height 35
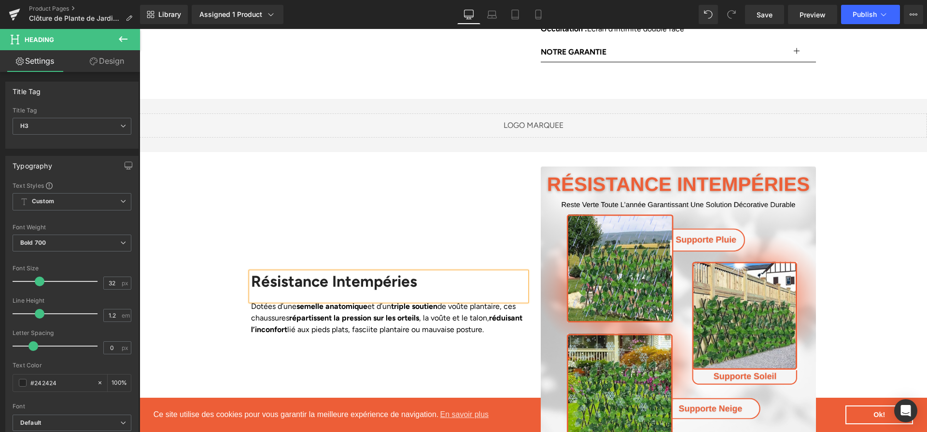
click at [351, 320] on p "Dotées d’une semelle anatomique et d’un triple soutien de voûte plantaire, ces …" at bounding box center [388, 318] width 275 height 35
click at [349, 319] on p "Dotées d’une semelle anatomique et d’un triple soutien de voûte plantaire, ces …" at bounding box center [388, 318] width 275 height 35
click at [348, 319] on p "Dotées d’une semelle anatomique et d’un triple soutien de voûte plantaire, ces …" at bounding box center [388, 318] width 275 height 35
click at [339, 314] on p "Dotées d’une semelle anatomique et d’un triple soutien de voûte plantaire, ces …" at bounding box center [388, 318] width 275 height 35
drag, startPoint x: 338, startPoint y: 314, endPoint x: 360, endPoint y: 313, distance: 21.8
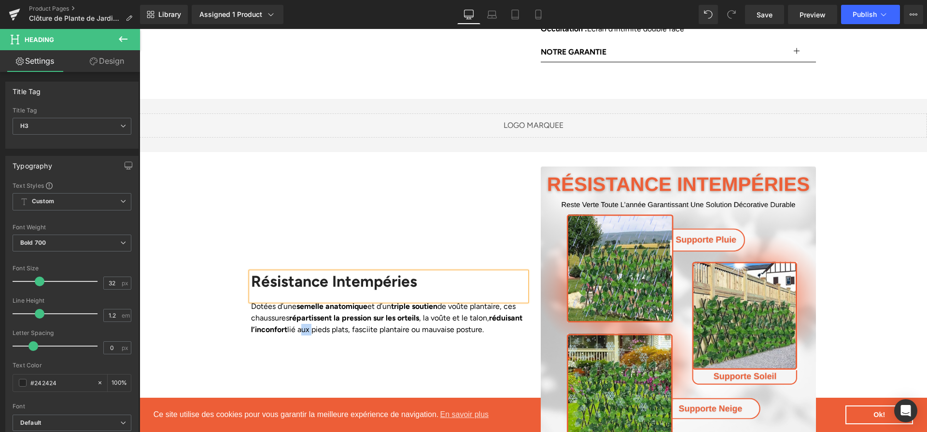
click at [359, 313] on p "Dotées d’une semelle anatomique et d’un triple soutien de voûte plantaire, ces …" at bounding box center [388, 318] width 275 height 35
click at [397, 319] on p "Dotées d’une semelle anatomique et d’un triple soutien de voûte plantaire, ces …" at bounding box center [388, 318] width 275 height 35
drag, startPoint x: 533, startPoint y: 321, endPoint x: 248, endPoint y: 294, distance: 286.2
click at [248, 294] on div "Image Résistance Intempéries Heading Dotées d’une semelle anatomique et d’un tr…" at bounding box center [534, 304] width 580 height 304
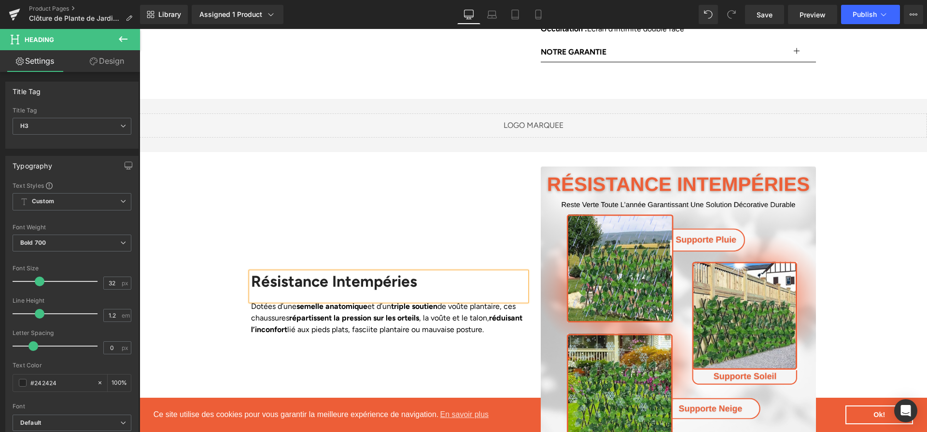
click at [251, 280] on div "Résistance Intempéries" at bounding box center [388, 286] width 275 height 28
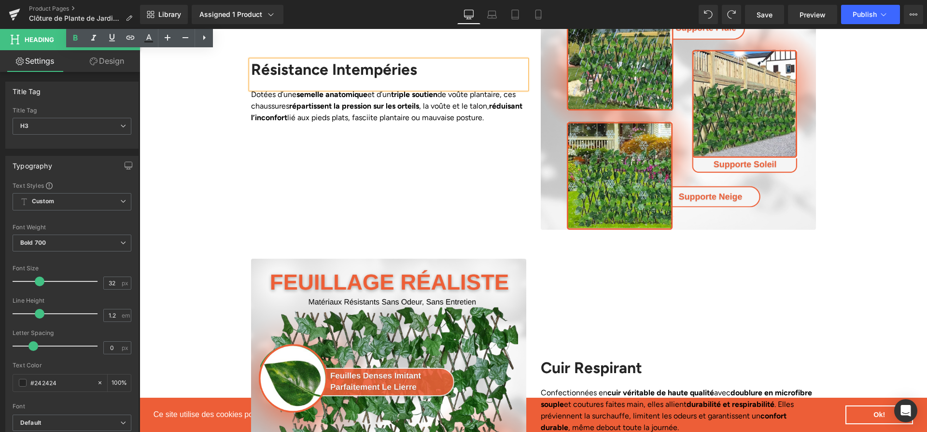
scroll to position [1013, 0]
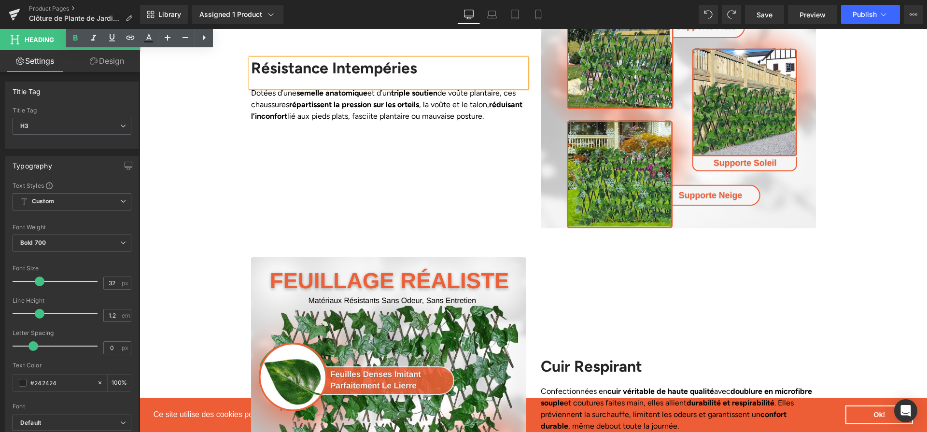
click at [438, 174] on div "Résistance Intempéries Heading Dotées d’une semelle anatomique et d’un triple s…" at bounding box center [389, 90] width 290 height 275
click at [423, 154] on div "Résistance Intempéries Heading Dotées d’une semelle anatomique et d’un triple s…" at bounding box center [389, 90] width 290 height 275
drag, startPoint x: 760, startPoint y: 13, endPoint x: 537, endPoint y: 27, distance: 224.0
click at [760, 13] on span "Save" at bounding box center [765, 15] width 16 height 10
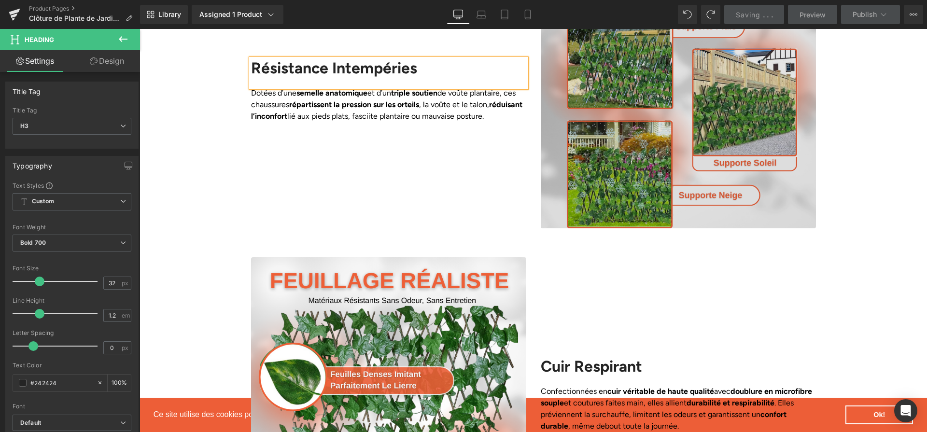
scroll to position [944, 0]
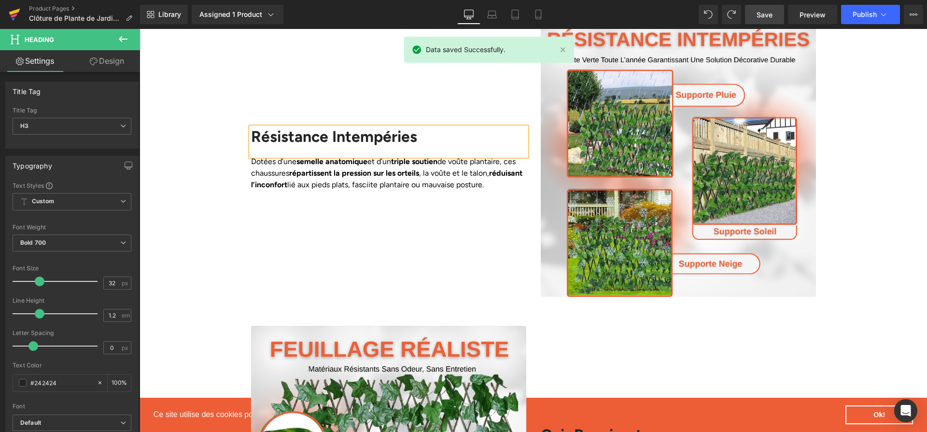
click at [16, 13] on icon at bounding box center [14, 12] width 11 height 6
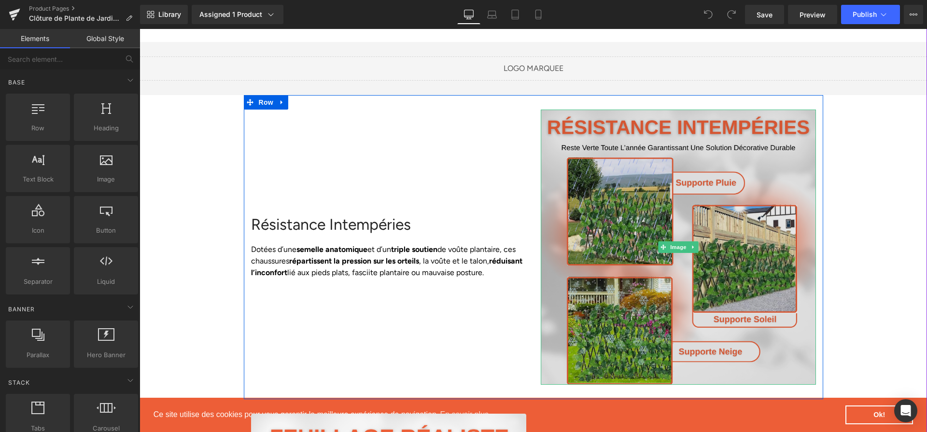
scroll to position [786, 0]
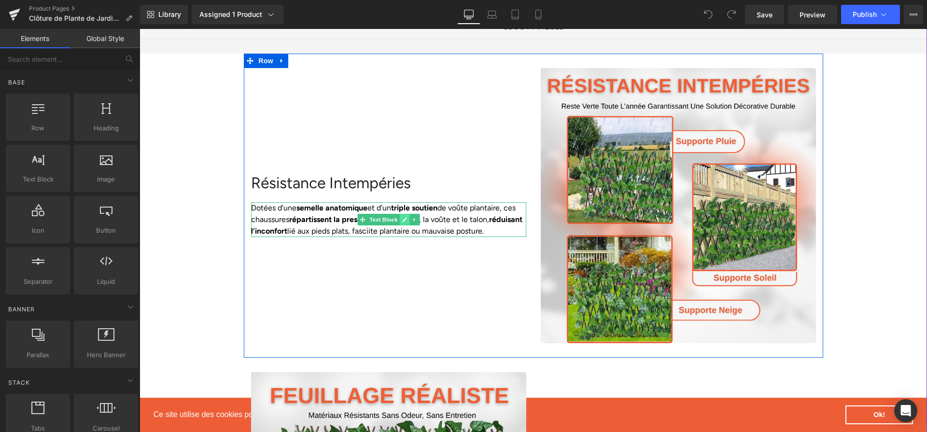
click at [405, 217] on icon at bounding box center [404, 219] width 5 height 5
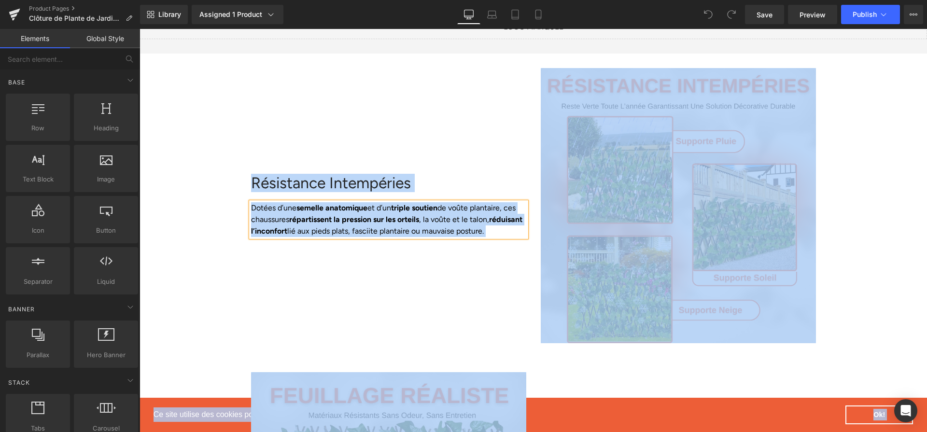
click at [407, 215] on strong "répartissent la pression sur les orteils" at bounding box center [354, 219] width 130 height 9
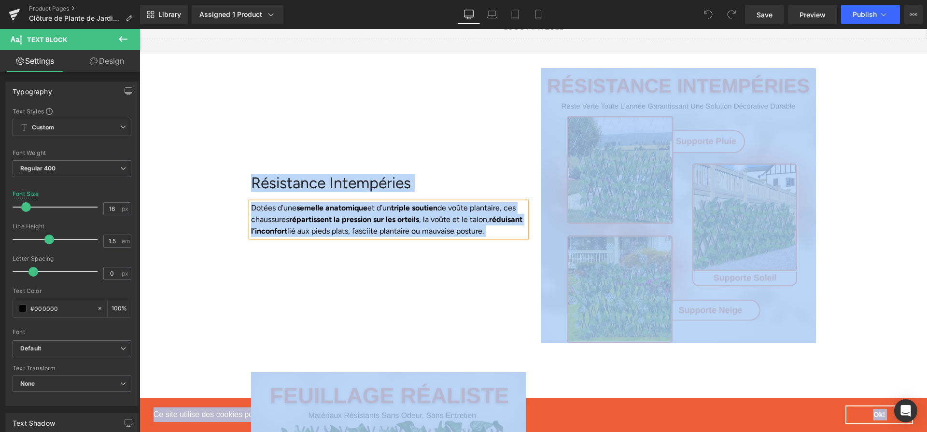
paste div
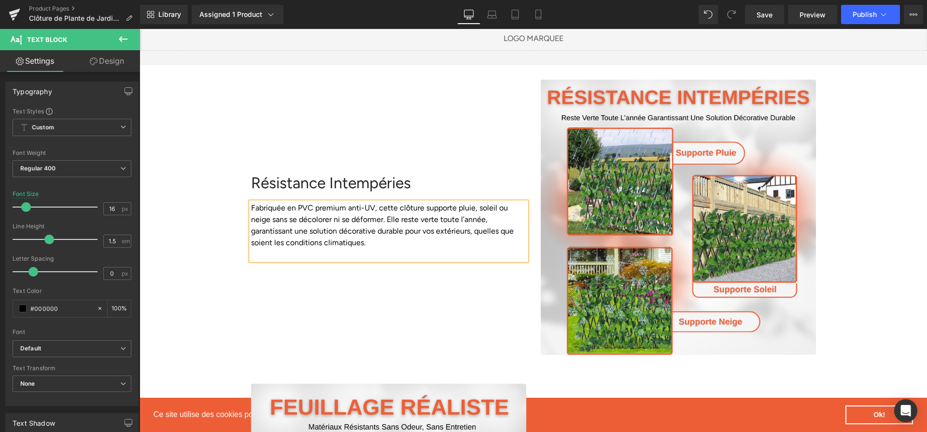
scroll to position [780, 0]
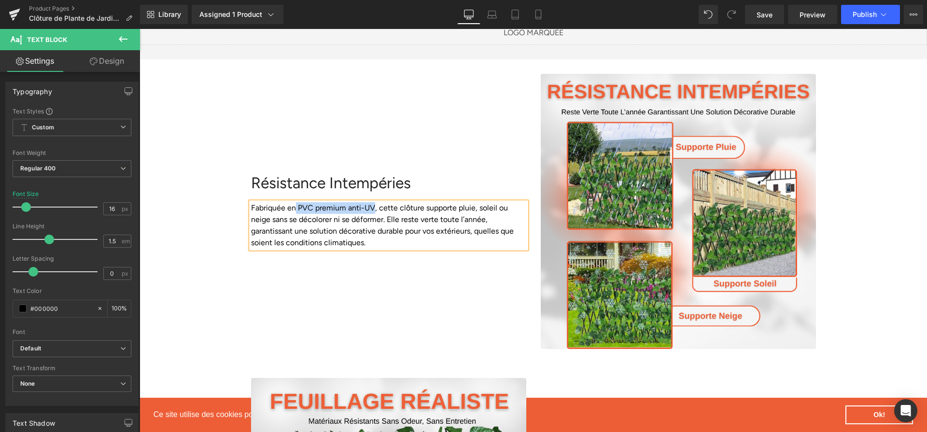
drag, startPoint x: 297, startPoint y: 196, endPoint x: 373, endPoint y: 195, distance: 76.8
click at [373, 202] on p "Fabriquée en PVC premium anti-UV, cette clôture supporte pluie, soleil ou neige…" at bounding box center [388, 225] width 275 height 46
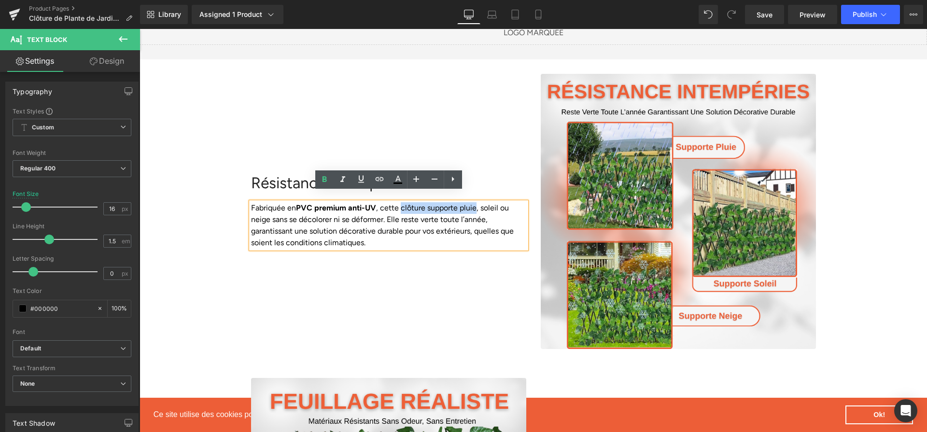
drag, startPoint x: 402, startPoint y: 196, endPoint x: 474, endPoint y: 199, distance: 72.5
click at [474, 202] on p "Fabriquée en PVC premium anti-UV , cette clôture supporte pluie, soleil ou neig…" at bounding box center [388, 225] width 275 height 46
drag, startPoint x: 460, startPoint y: 199, endPoint x: 271, endPoint y: 210, distance: 189.1
click at [271, 210] on p "Fabriquée en PVC premium anti-UV , cette clôture supporte pluie, soleil ou neig…" at bounding box center [388, 225] width 275 height 46
drag, startPoint x: 303, startPoint y: 209, endPoint x: 387, endPoint y: 212, distance: 84.1
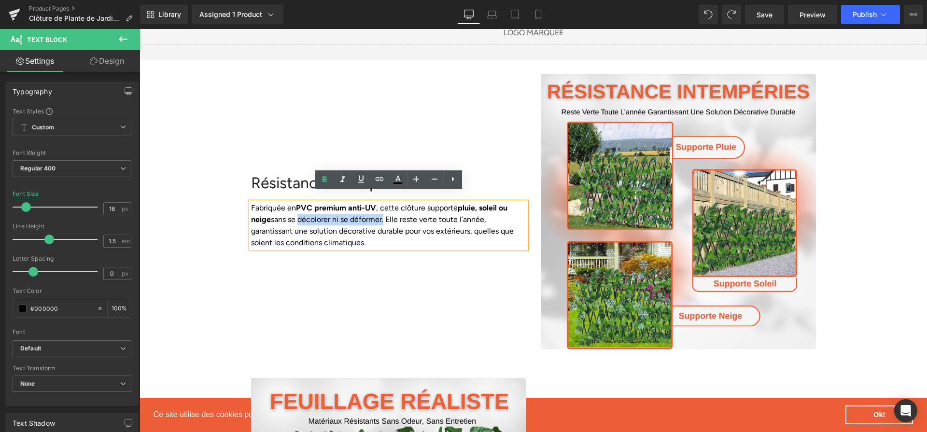
click at [387, 212] on p "Fabriquée en PVC premium anti-UV , cette clôture supporte pluie, soleil ou neig…" at bounding box center [388, 225] width 275 height 46
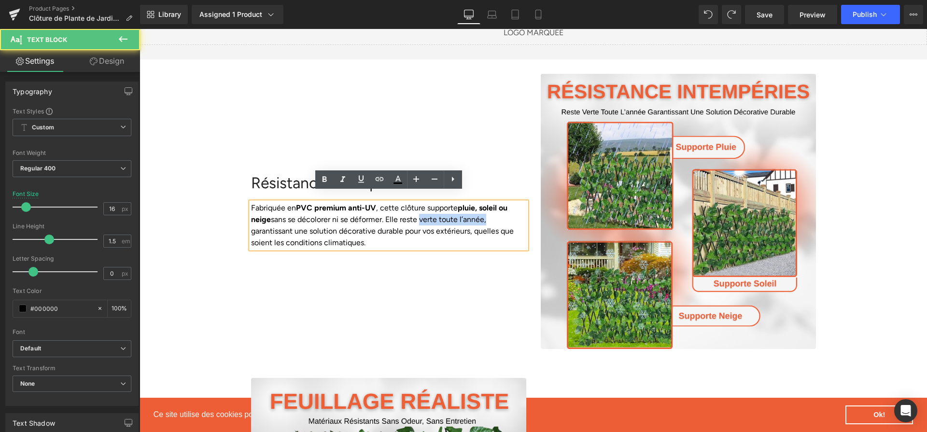
drag, startPoint x: 425, startPoint y: 210, endPoint x: 494, endPoint y: 208, distance: 69.1
click at [494, 208] on p "Fabriquée en PVC premium anti-UV , cette clôture supporte pluie, soleil ou neig…" at bounding box center [388, 225] width 275 height 46
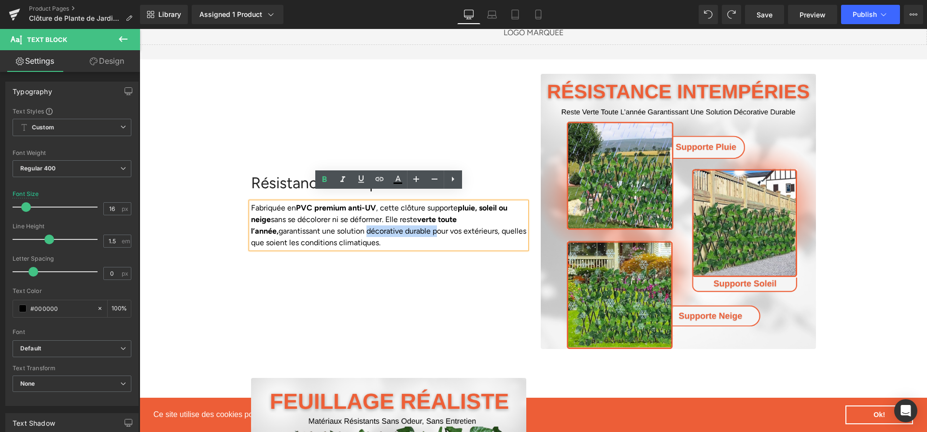
drag, startPoint x: 336, startPoint y: 220, endPoint x: 404, endPoint y: 226, distance: 68.3
click at [404, 226] on p "Fabriquée en PVC premium anti-UV , cette clôture supporte pluie, soleil ou neig…" at bounding box center [388, 225] width 275 height 46
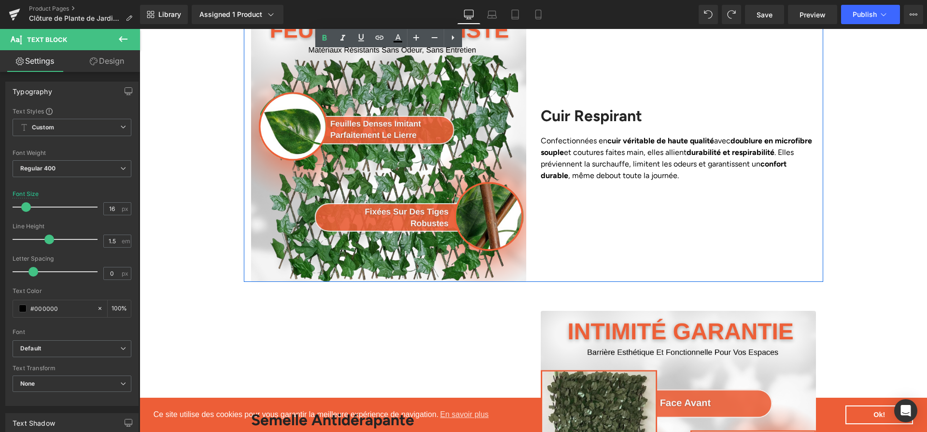
scroll to position [1108, 0]
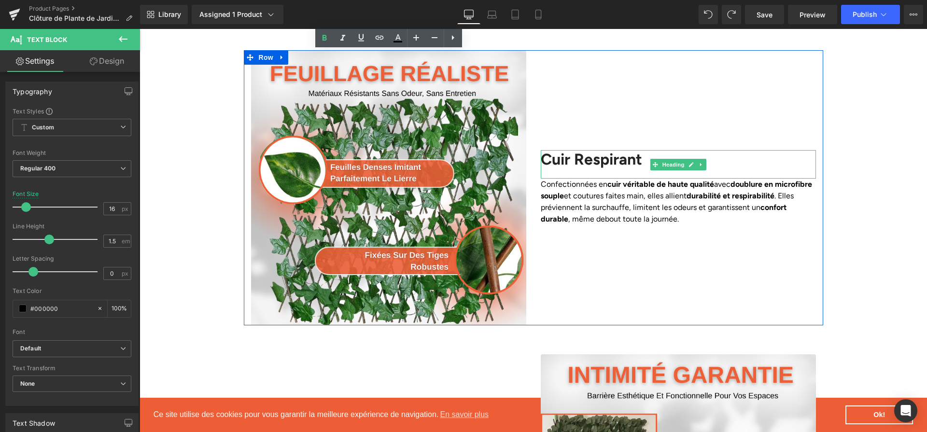
click at [630, 150] on h2 "Cuir Respirant" at bounding box center [678, 159] width 275 height 18
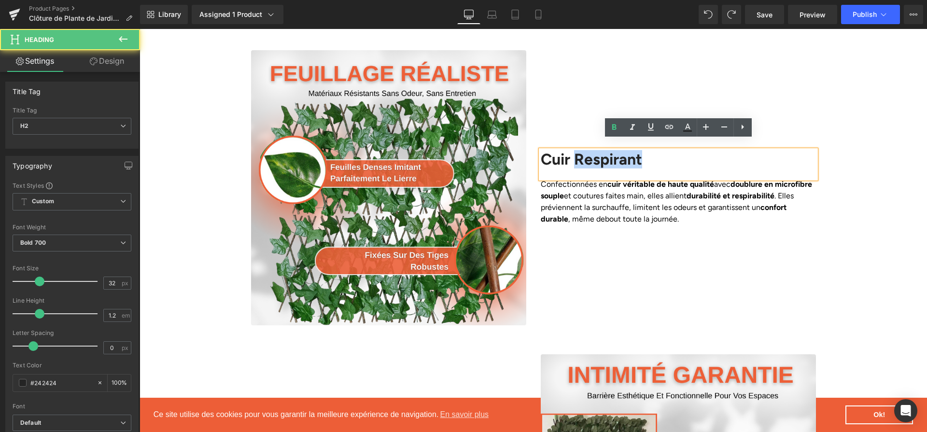
click at [630, 150] on h2 "Cuir Respirant" at bounding box center [678, 159] width 275 height 18
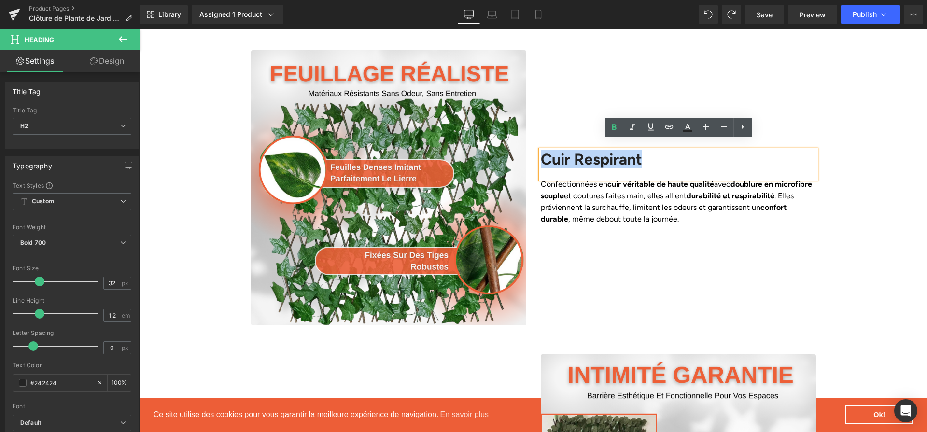
paste div
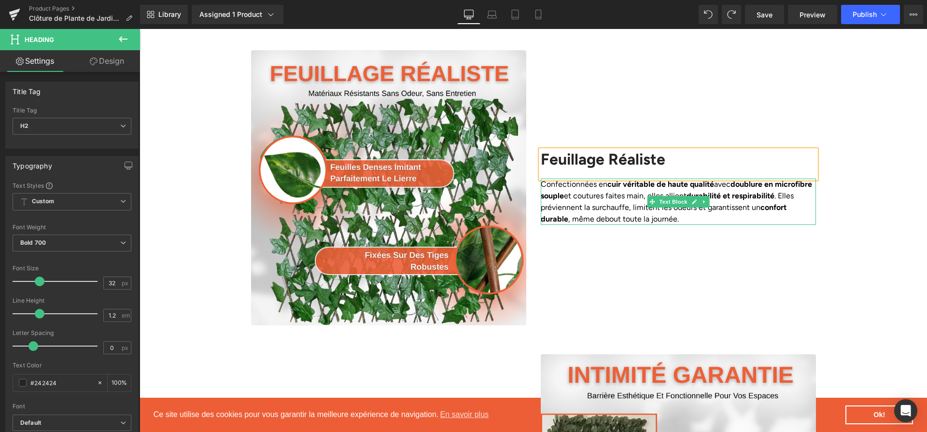
click at [627, 185] on p "Confectionnées en cuir véritable de haute qualité avec doublure en microfibre s…" at bounding box center [678, 202] width 275 height 46
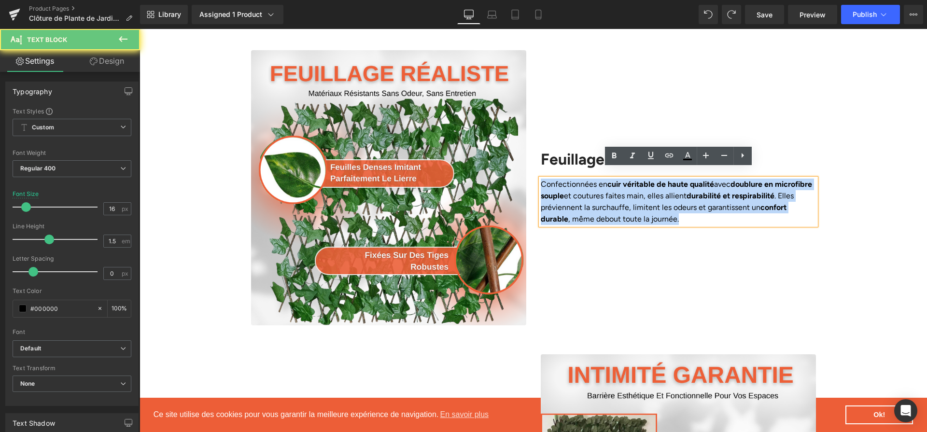
click at [627, 185] on p "Confectionnées en cuir véritable de haute qualité avec doublure en microfibre s…" at bounding box center [678, 202] width 275 height 46
paste div
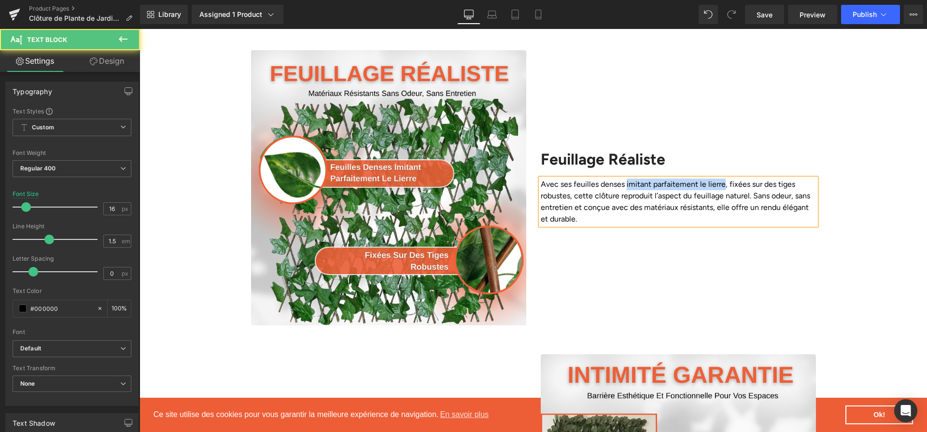
drag, startPoint x: 722, startPoint y: 175, endPoint x: 627, endPoint y: 177, distance: 94.7
click at [627, 179] on p "Avec ses feuilles denses imitant parfaitement le lierre, fixées sur des tiges r…" at bounding box center [678, 202] width 275 height 46
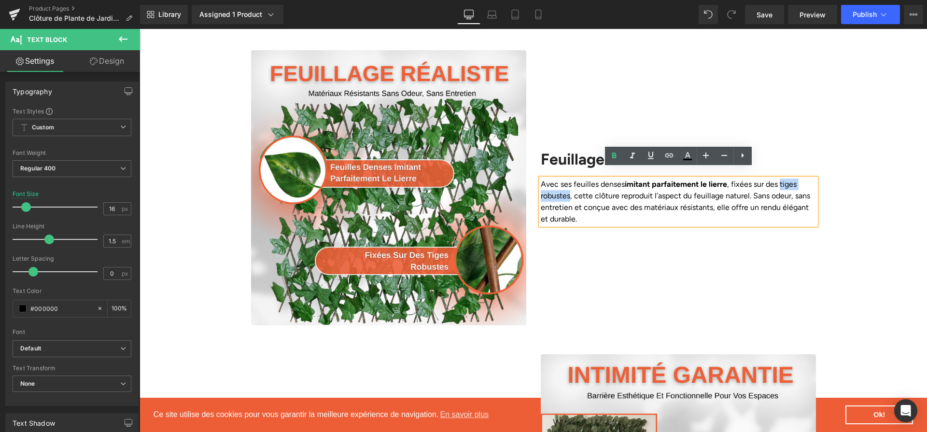
drag, startPoint x: 784, startPoint y: 173, endPoint x: 570, endPoint y: 183, distance: 214.7
click at [570, 183] on p "Avec ses feuilles denses imitant parfaitement le lierre , fixées sur des tiges …" at bounding box center [678, 202] width 275 height 46
drag, startPoint x: 753, startPoint y: 185, endPoint x: 571, endPoint y: 199, distance: 182.1
click at [571, 199] on p "Avec ses feuilles denses imitant parfaitement le lierre , fixées sur des tiges …" at bounding box center [678, 202] width 275 height 46
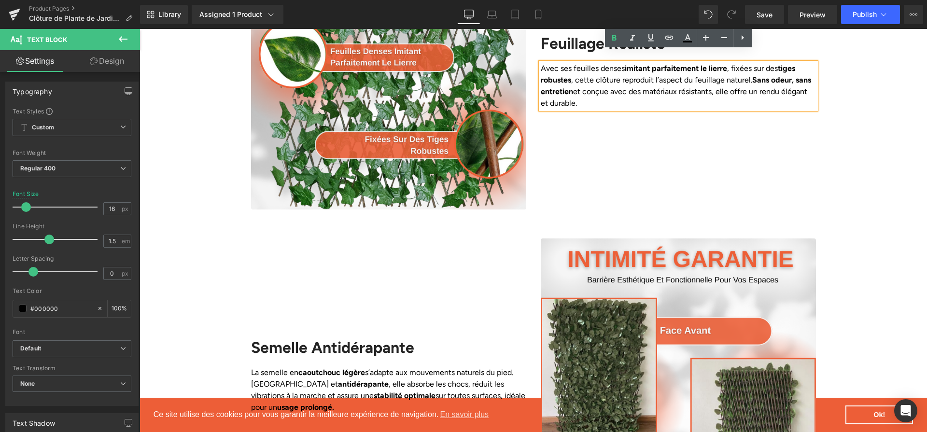
scroll to position [1403, 0]
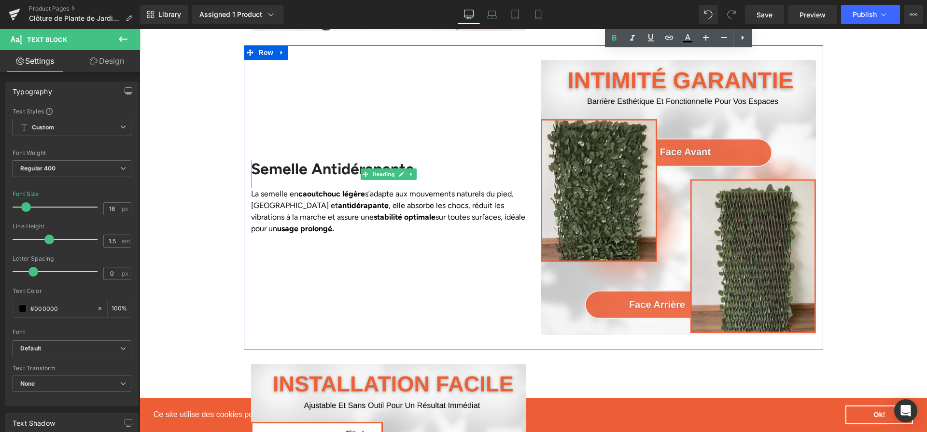
click at [340, 163] on h2 "Semelle Antidérapante" at bounding box center [388, 169] width 275 height 18
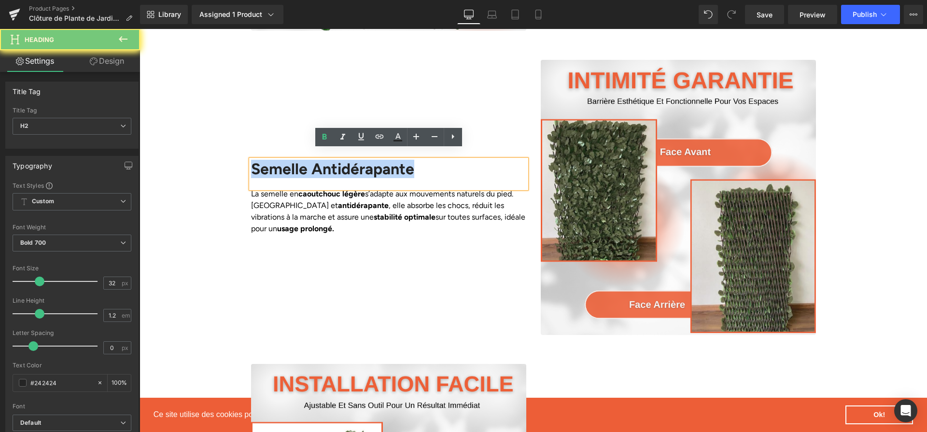
click at [340, 163] on h2 "Semelle Antidérapante" at bounding box center [388, 169] width 275 height 18
paste div
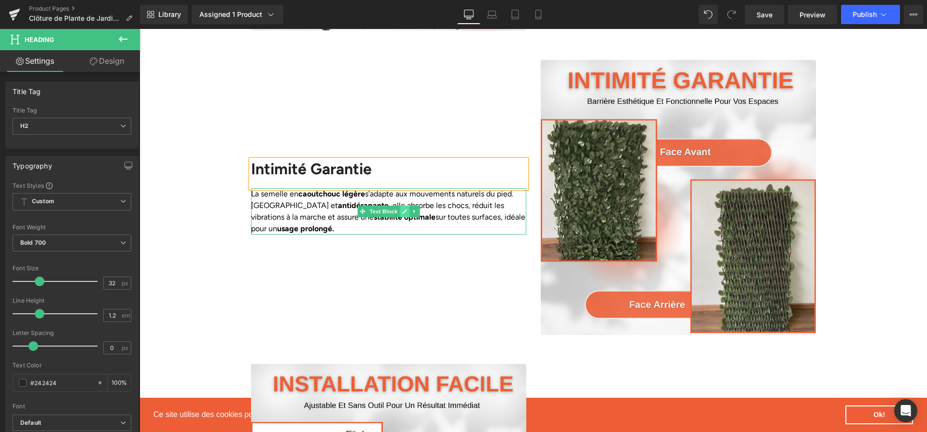
click at [406, 209] on icon at bounding box center [404, 211] width 5 height 5
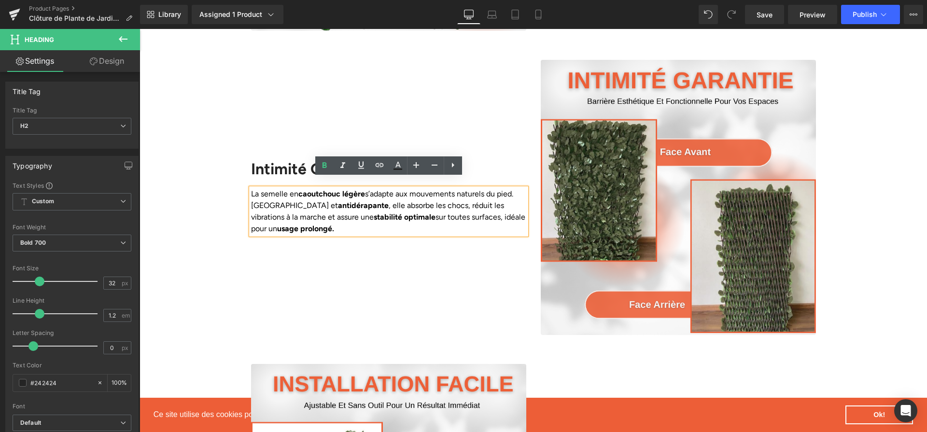
click at [406, 200] on p "La semelle en caoutchouc légère s’adapte aux mouvements naturels du pied. Soupl…" at bounding box center [388, 211] width 275 height 46
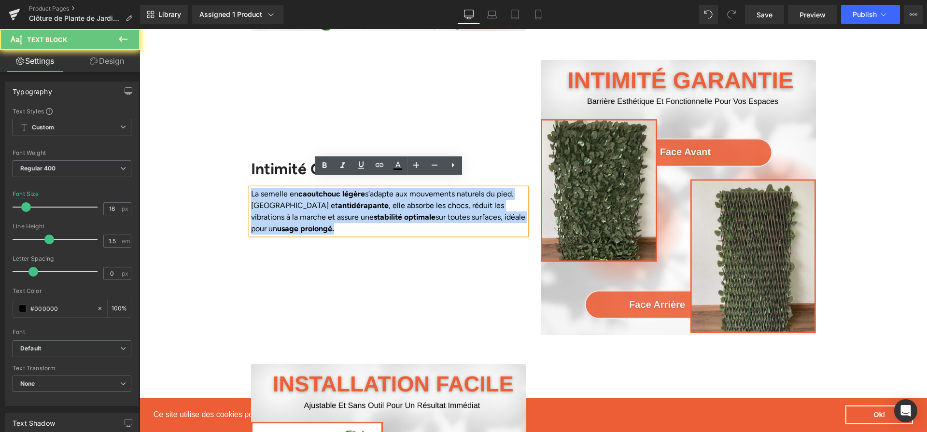
click at [406, 200] on p "La semelle en caoutchouc légère s’adapte aux mouvements naturels du pied. Soupl…" at bounding box center [388, 211] width 275 height 46
paste div
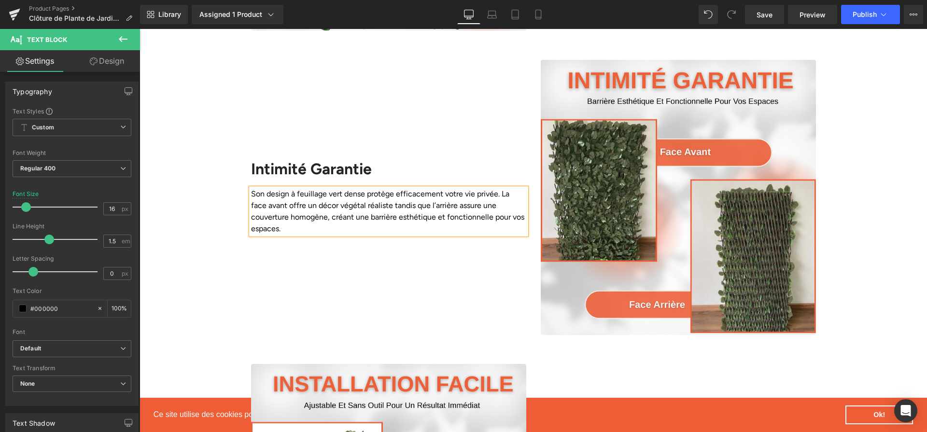
scroll to position [1409, 0]
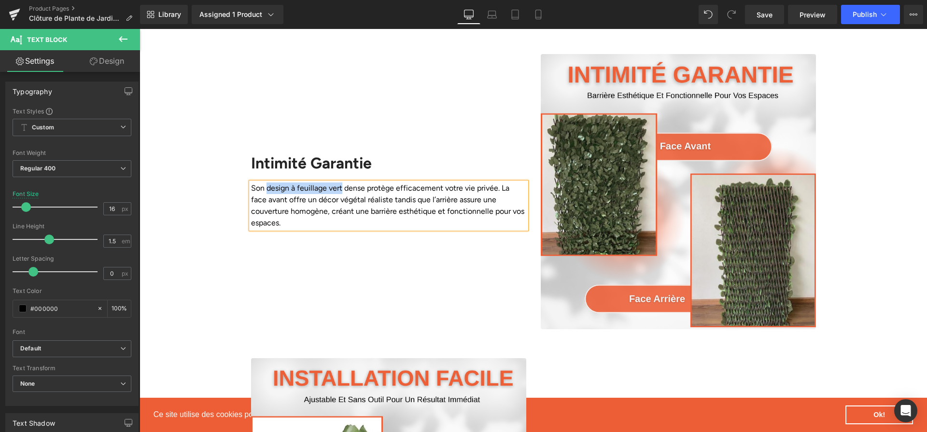
drag, startPoint x: 267, startPoint y: 184, endPoint x: 341, endPoint y: 183, distance: 74.4
click at [341, 183] on p "Son design à feuillage vert dense protège efficacement votre vie privée. La fac…" at bounding box center [388, 206] width 275 height 46
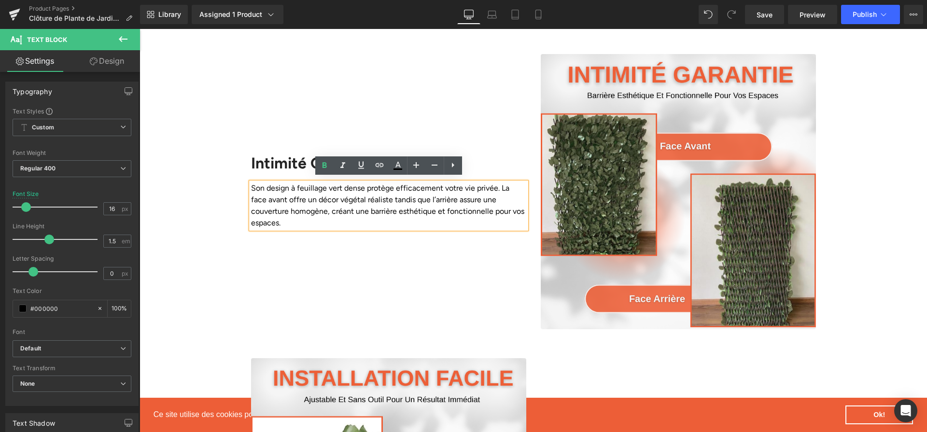
scroll to position [1415, 0]
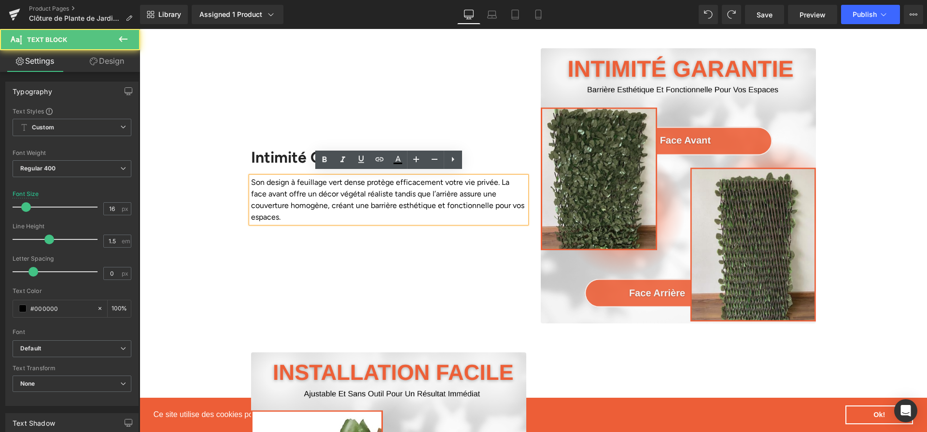
drag, startPoint x: 366, startPoint y: 179, endPoint x: 465, endPoint y: 179, distance: 98.5
click at [465, 179] on p "Son design à feuillage vert dense protège efficacement votre vie privée. La fac…" at bounding box center [388, 200] width 275 height 46
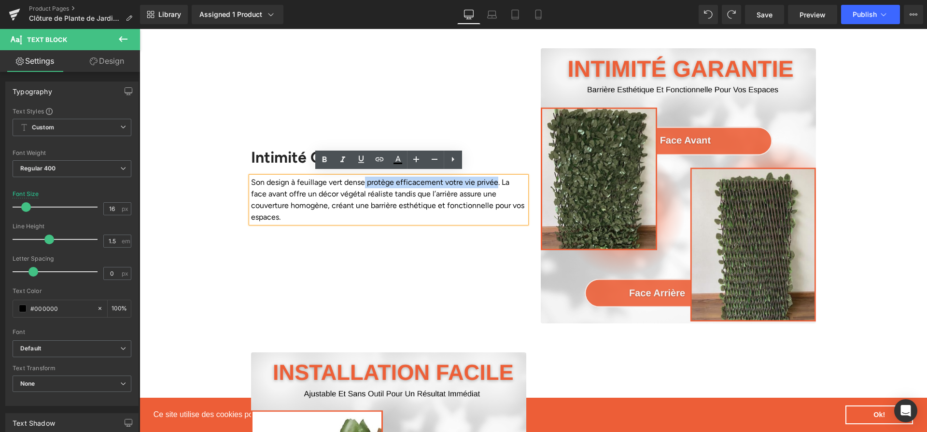
drag, startPoint x: 495, startPoint y: 180, endPoint x: 365, endPoint y: 179, distance: 129.4
click at [365, 179] on p "Son design à feuillage vert dense protège efficacement votre vie privée. La fac…" at bounding box center [388, 200] width 275 height 46
drag, startPoint x: 430, startPoint y: 183, endPoint x: 325, endPoint y: 196, distance: 106.1
click at [325, 196] on p "Son design à feuillage vert dense protège efficacement votre vie privée . La fa…" at bounding box center [388, 200] width 275 height 46
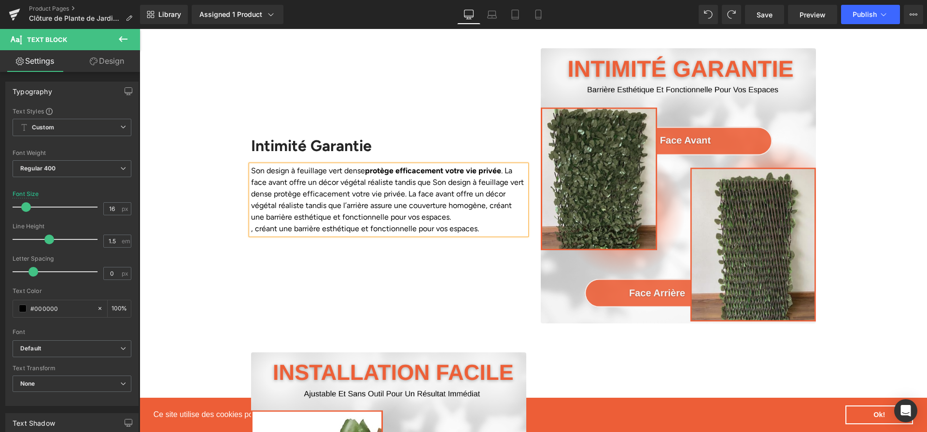
scroll to position [1403, 0]
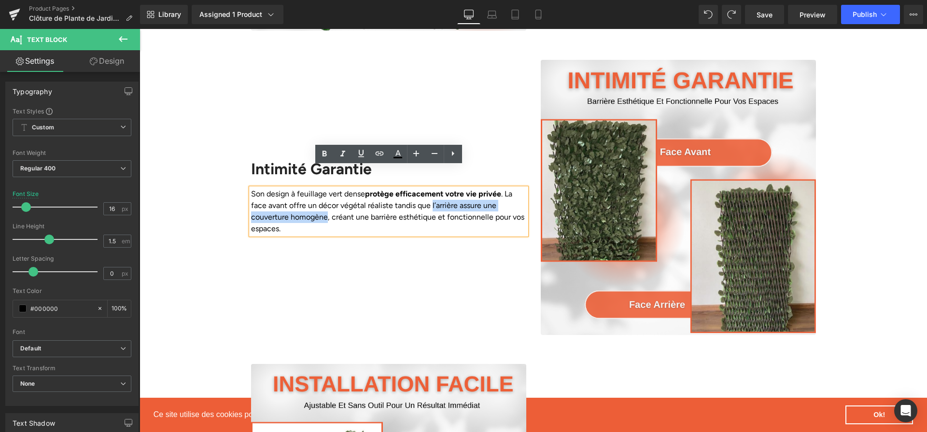
drag, startPoint x: 429, startPoint y: 194, endPoint x: 326, endPoint y: 213, distance: 104.5
click at [326, 213] on p "Son design à feuillage vert dense protège efficacement votre vie privée . La fa…" at bounding box center [388, 211] width 275 height 46
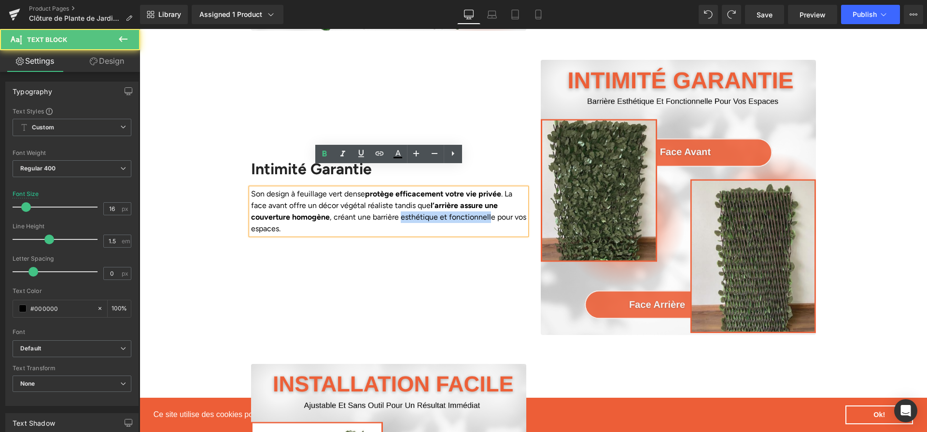
drag, startPoint x: 404, startPoint y: 209, endPoint x: 491, endPoint y: 211, distance: 87.0
click at [491, 211] on p "Son design à feuillage vert dense protège efficacement votre vie privée . La fa…" at bounding box center [388, 211] width 275 height 46
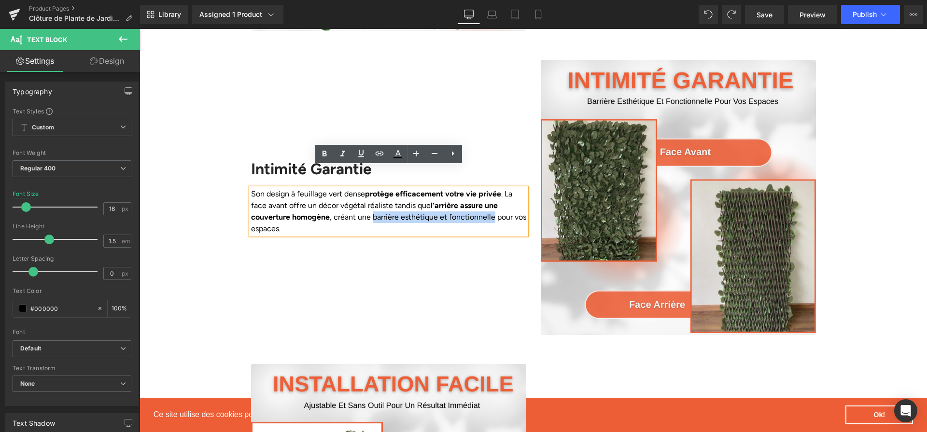
drag, startPoint x: 493, startPoint y: 211, endPoint x: 375, endPoint y: 208, distance: 117.4
click at [375, 208] on p "Son design à feuillage vert dense protège efficacement votre vie privée . La fa…" at bounding box center [388, 211] width 275 height 46
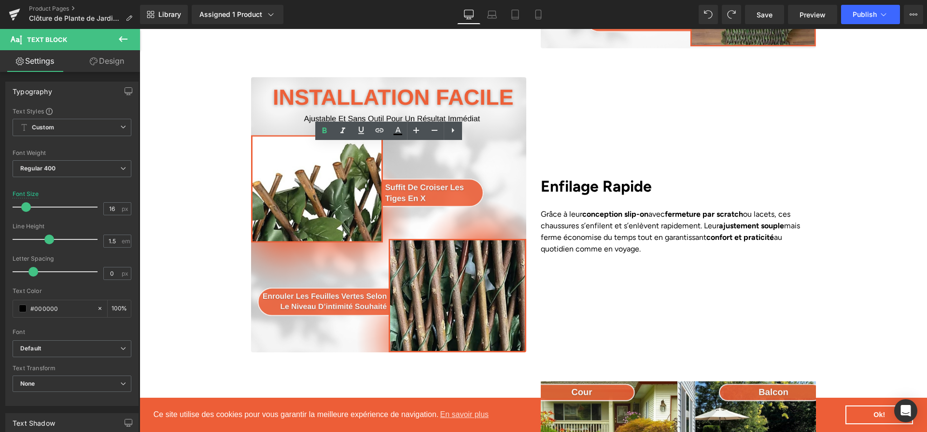
scroll to position [1699, 0]
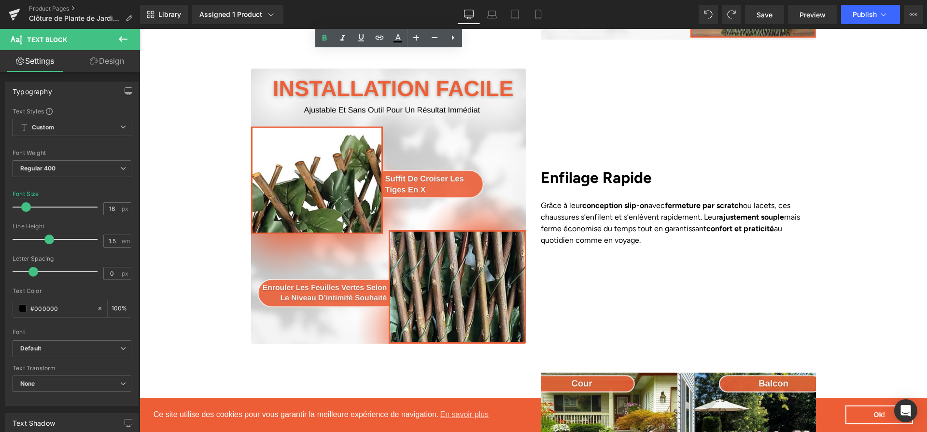
click at [568, 174] on b "Enfilage Rapide" at bounding box center [596, 178] width 111 height 18
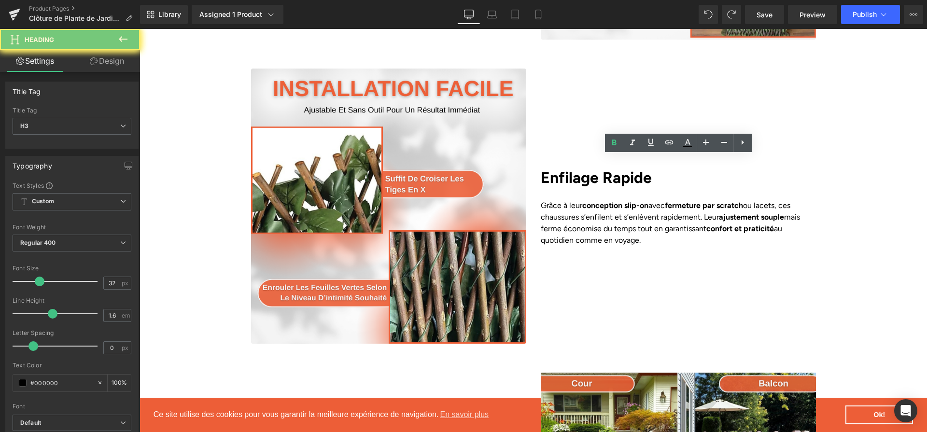
click at [568, 174] on b "Enfilage Rapide" at bounding box center [596, 178] width 111 height 18
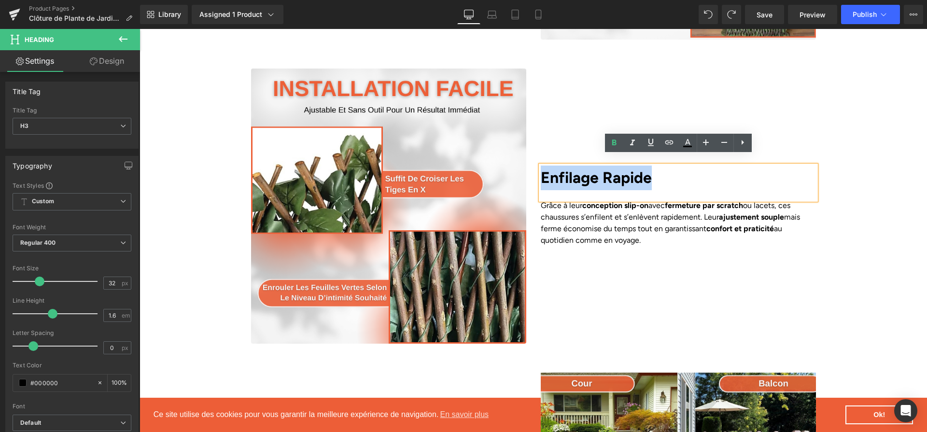
paste div
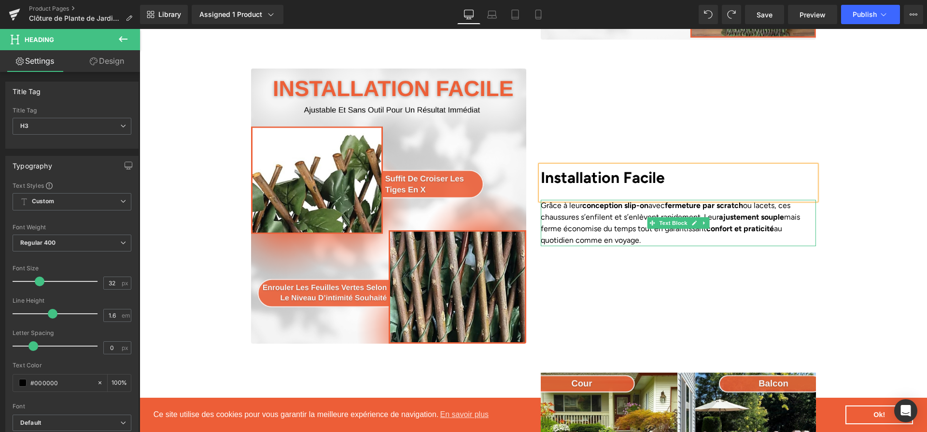
click at [607, 209] on p "Grâce à leur conception slip-on avec fermeture par scratch ou lacets, ces chaus…" at bounding box center [678, 223] width 275 height 46
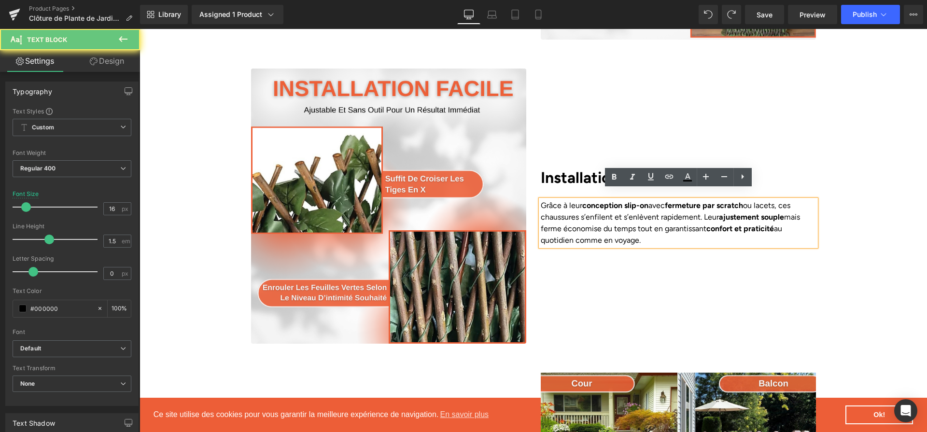
click at [607, 209] on p "Grâce à leur conception slip-on avec fermeture par scratch ou lacets, ces chaus…" at bounding box center [678, 223] width 275 height 46
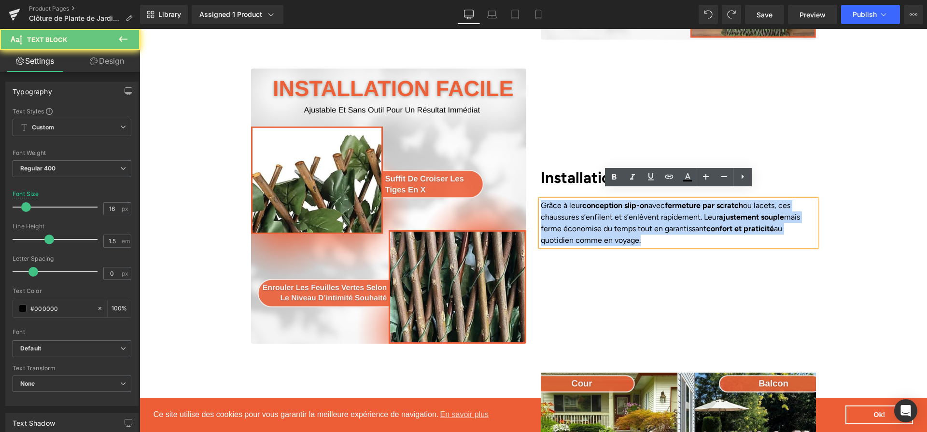
click at [607, 209] on p "Grâce à leur conception slip-on avec fermeture par scratch ou lacets, ces chaus…" at bounding box center [678, 223] width 275 height 46
paste div
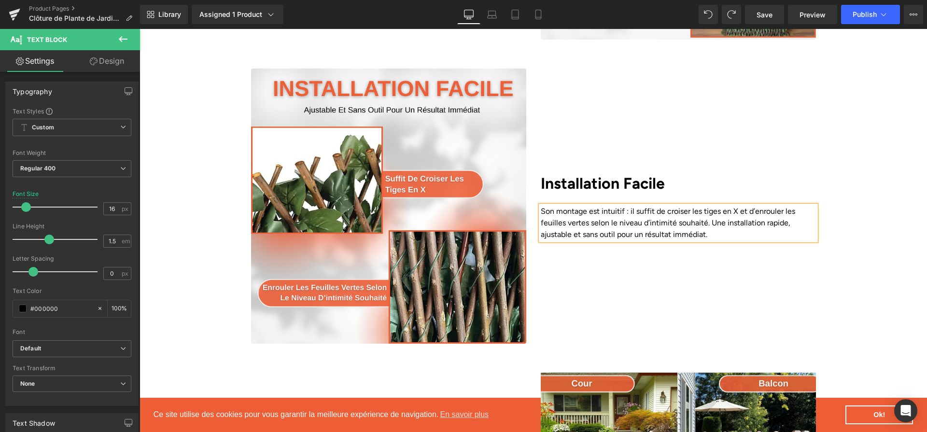
scroll to position [1704, 0]
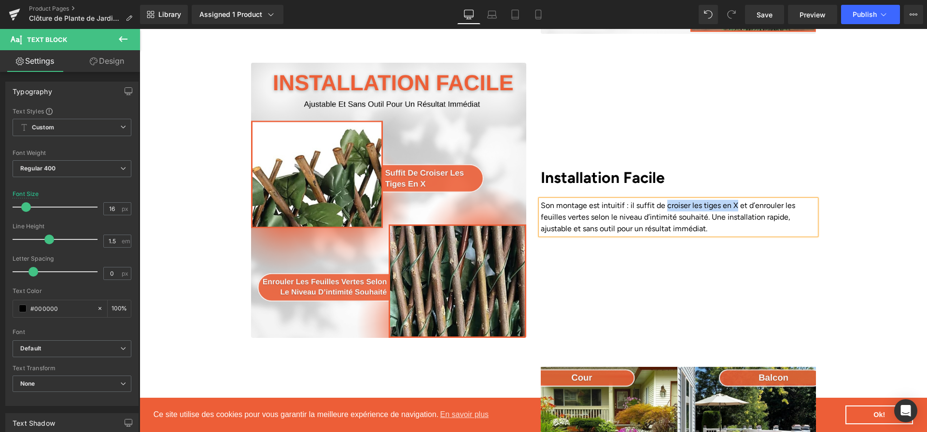
drag, startPoint x: 664, startPoint y: 195, endPoint x: 735, endPoint y: 197, distance: 70.5
click at [735, 200] on p "Son montage est intuitif : il suffit de croiser les tiges en X et d’enrouler le…" at bounding box center [678, 217] width 275 height 35
drag, startPoint x: 664, startPoint y: 196, endPoint x: 734, endPoint y: 198, distance: 70.1
click at [734, 200] on p "Son montage est intuitif : il suffit de croiser les tiges en X et d’enrouler le…" at bounding box center [678, 217] width 275 height 35
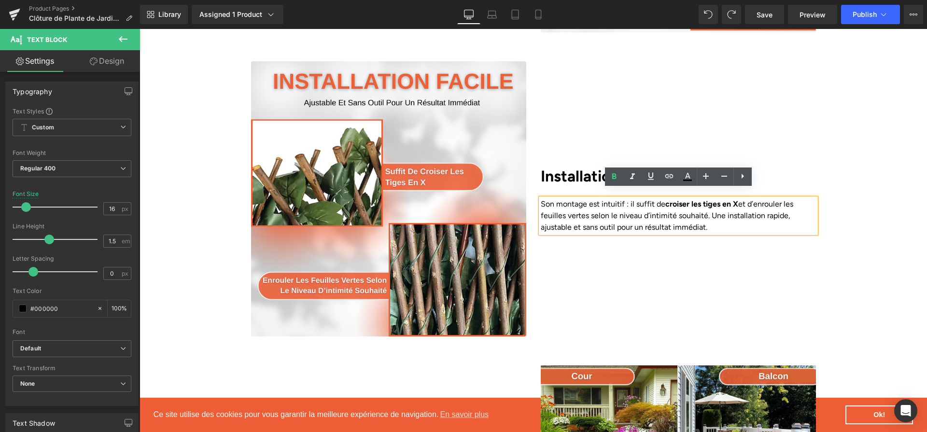
scroll to position [1706, 0]
drag, startPoint x: 541, startPoint y: 206, endPoint x: 678, endPoint y: 206, distance: 137.2
click at [678, 206] on p "Son montage est intuitif : il suffit de croiser les tiges en X et d’enrouler le…" at bounding box center [678, 215] width 275 height 35
click at [759, 198] on p "Son montage est intuitif : il suffit de croiser les tiges en X et d’enrouler le…" at bounding box center [678, 215] width 275 height 35
drag, startPoint x: 758, startPoint y: 195, endPoint x: 592, endPoint y: 202, distance: 166.3
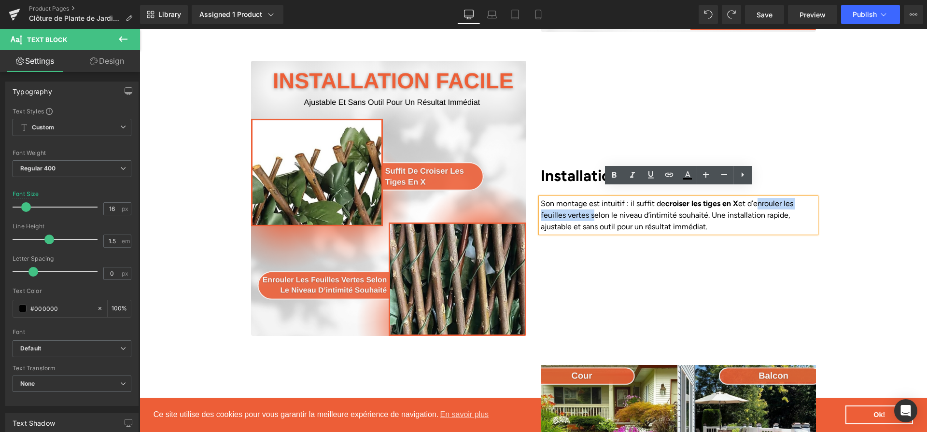
click at [592, 202] on p "Son montage est intuitif : il suffit de croiser les tiges en X et d’enrouler le…" at bounding box center [678, 215] width 275 height 35
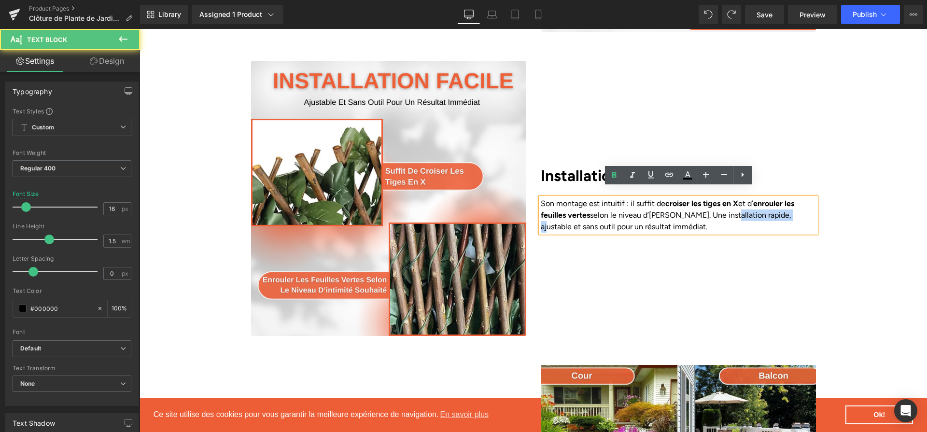
drag, startPoint x: 730, startPoint y: 205, endPoint x: 790, endPoint y: 208, distance: 60.0
click at [790, 208] on p "Son montage est intuitif : il suffit de croiser les tiges en X et d’ enrouler l…" at bounding box center [678, 215] width 275 height 35
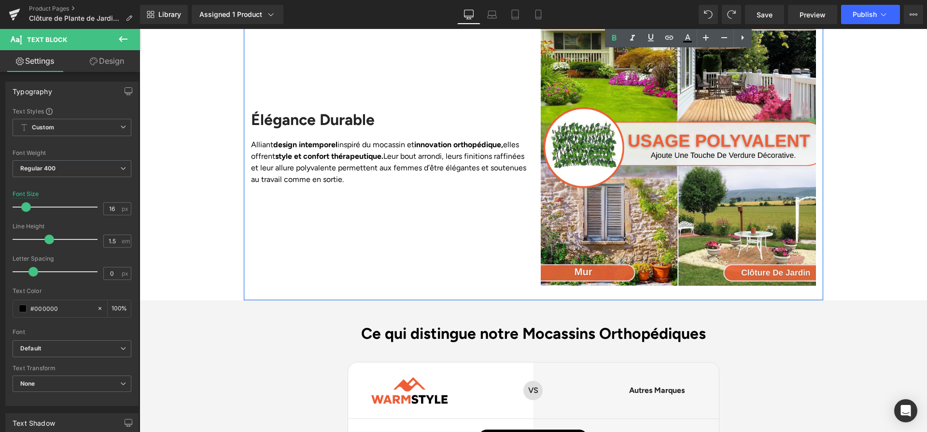
scroll to position [2059, 0]
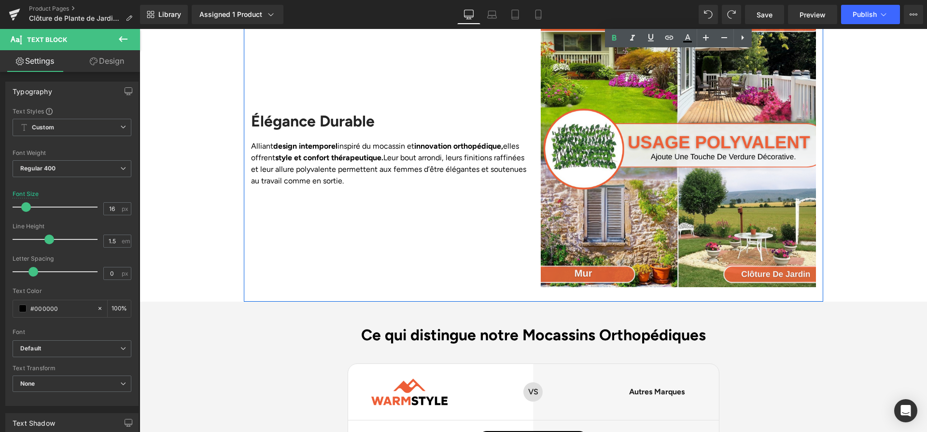
click at [310, 112] on h2 "Élégance Durable" at bounding box center [388, 121] width 275 height 18
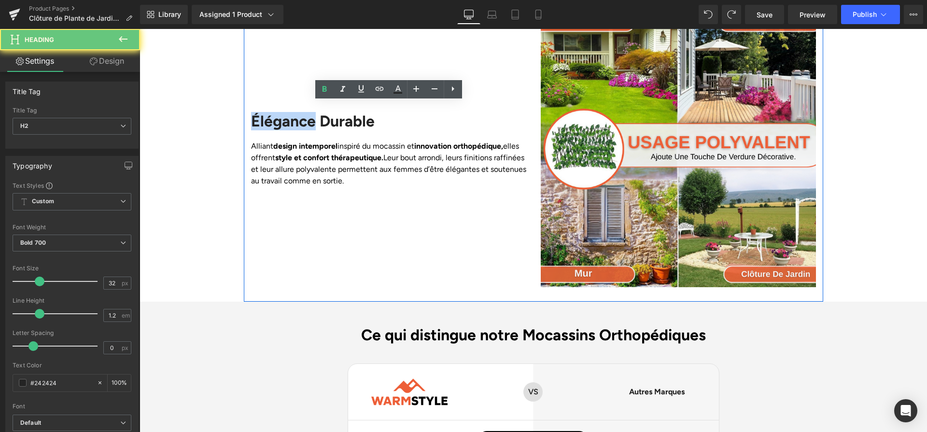
click at [310, 112] on h2 "Élégance Durable" at bounding box center [388, 121] width 275 height 18
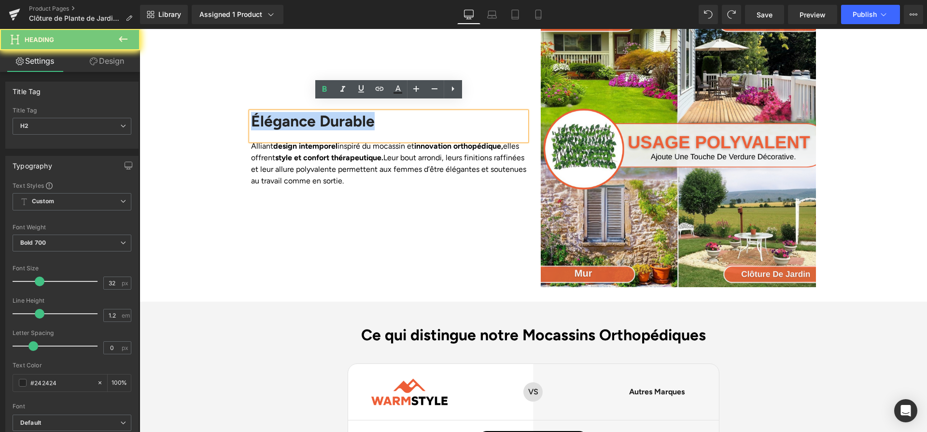
click at [310, 112] on h2 "Élégance Durable" at bounding box center [388, 121] width 275 height 18
paste div
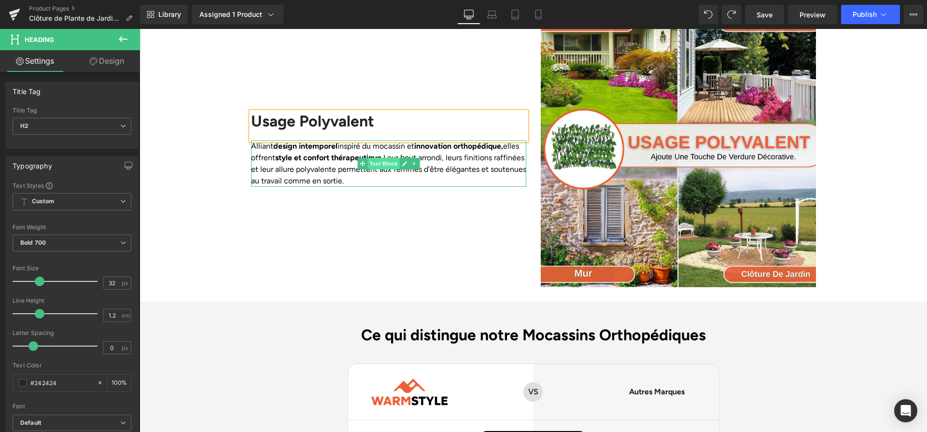
click at [380, 158] on span "Text Block" at bounding box center [384, 164] width 32 height 12
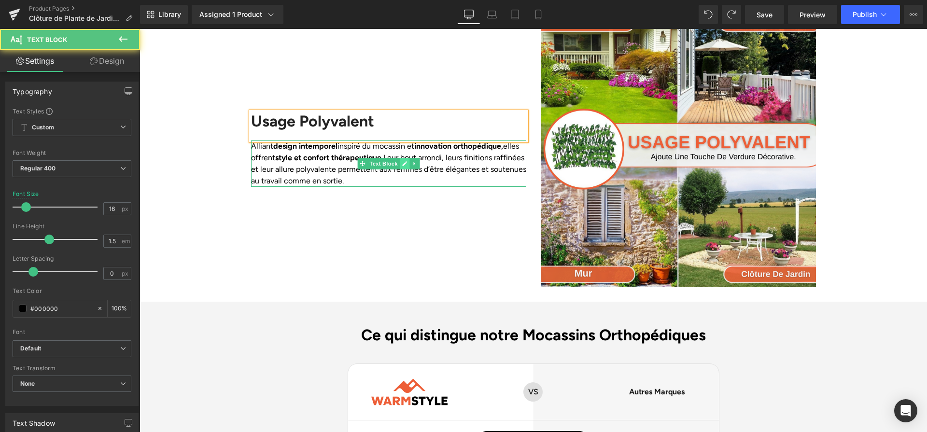
click at [400, 158] on link at bounding box center [404, 164] width 10 height 12
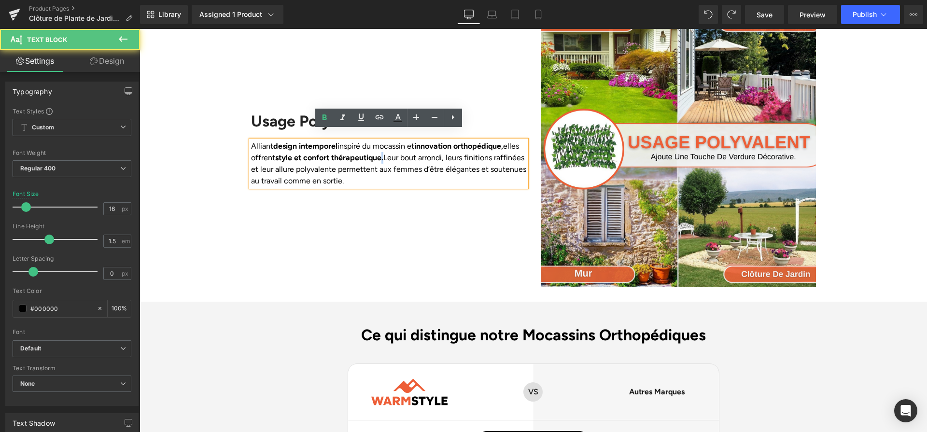
click at [383, 153] on strong "style et confort thérapeutique." at bounding box center [329, 157] width 108 height 9
paste div
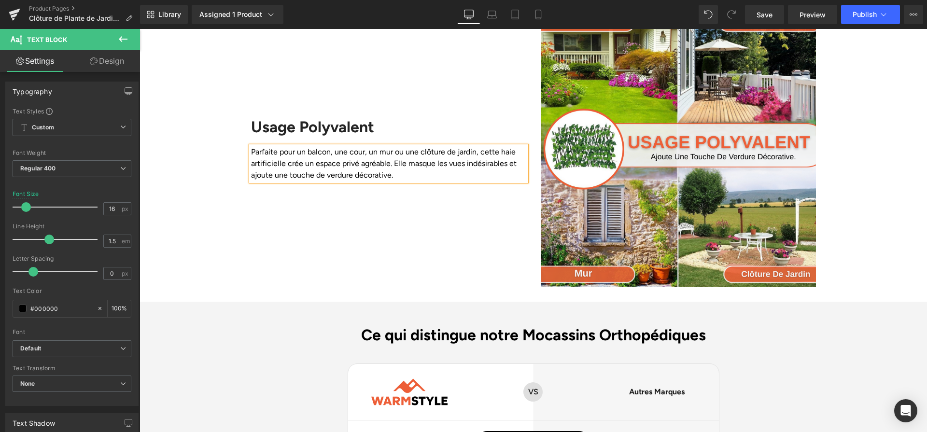
scroll to position [2065, 0]
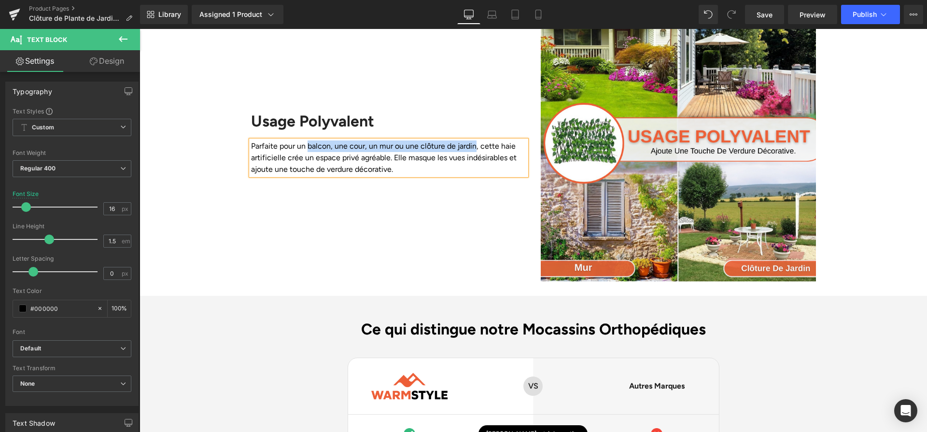
drag, startPoint x: 307, startPoint y: 134, endPoint x: 476, endPoint y: 141, distance: 169.2
click at [476, 141] on p "Parfaite pour un balcon, une cour, un mur ou une clôture de jardin, cette haie …" at bounding box center [388, 158] width 275 height 35
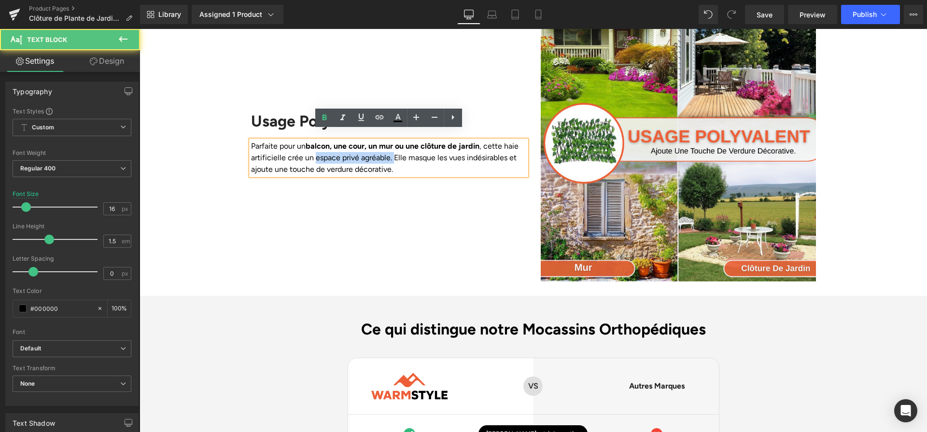
drag, startPoint x: 330, startPoint y: 147, endPoint x: 411, endPoint y: 150, distance: 80.7
click at [411, 150] on p "Parfaite pour un balcon, une cour, un mur ou une clôture de jardin , cette haie…" at bounding box center [388, 158] width 275 height 35
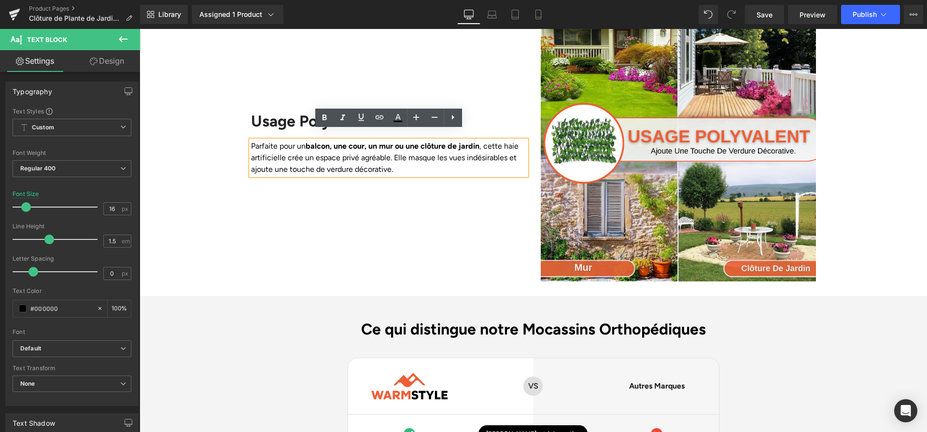
click at [453, 150] on p "Parfaite pour un balcon, une cour, un mur ou une clôture de jardin , cette haie…" at bounding box center [388, 158] width 275 height 35
drag, startPoint x: 428, startPoint y: 148, endPoint x: 294, endPoint y: 159, distance: 134.8
click at [294, 159] on p "Parfaite pour un balcon, une cour, un mur ou une clôture de jardin , cette haie…" at bounding box center [388, 158] width 275 height 35
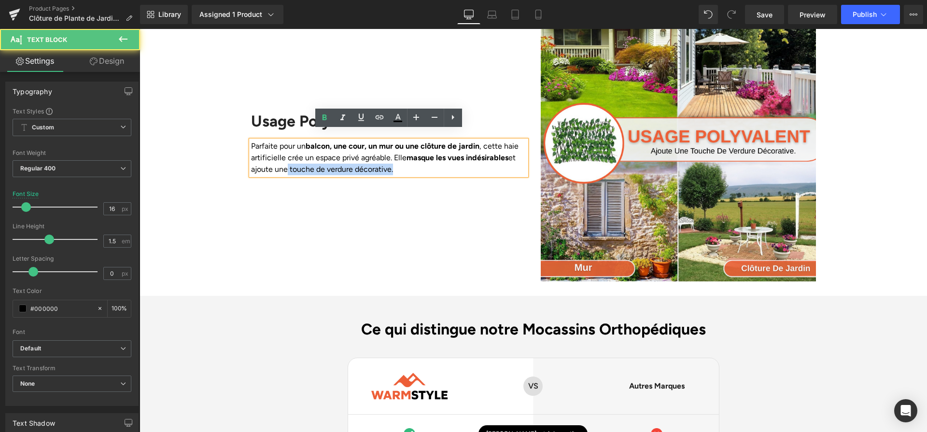
drag, startPoint x: 343, startPoint y: 160, endPoint x: 475, endPoint y: 165, distance: 131.9
click at [475, 165] on div "Parfaite pour un balcon, une cour, un mur ou une clôture de jardin , cette haie…" at bounding box center [388, 158] width 275 height 35
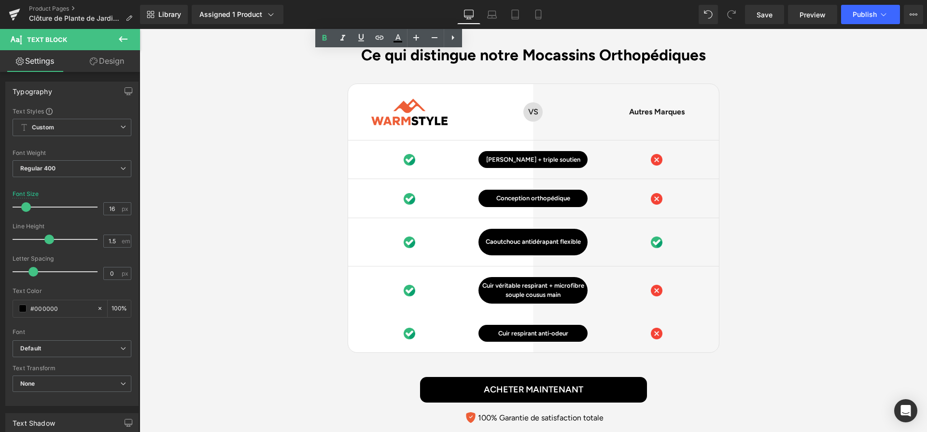
scroll to position [2174, 0]
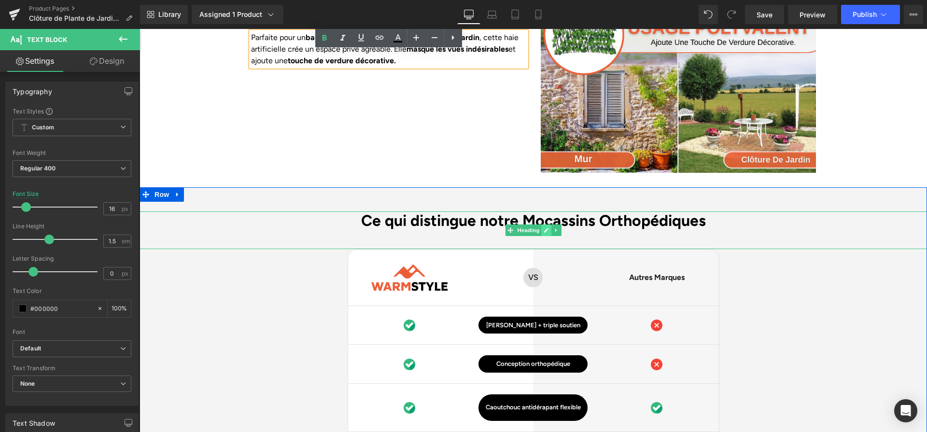
click at [548, 225] on link at bounding box center [546, 231] width 10 height 12
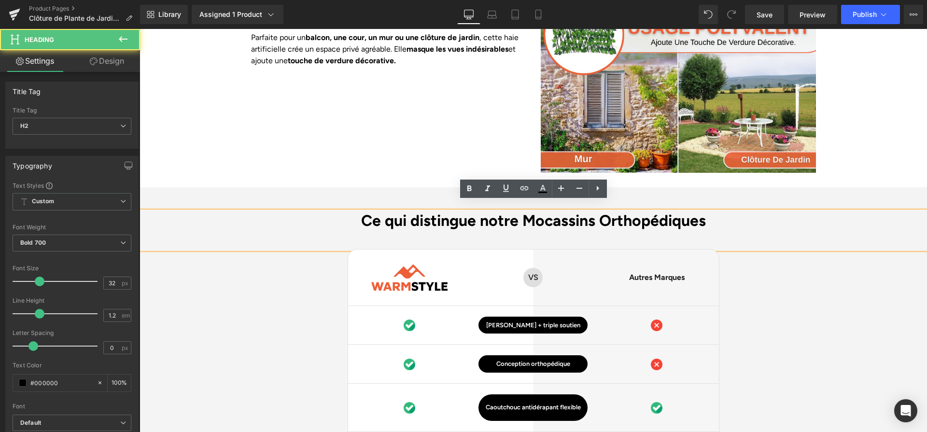
drag, startPoint x: 520, startPoint y: 212, endPoint x: 722, endPoint y: 203, distance: 202.1
click at [722, 212] on h2 "Ce qui distingue notre Mocassins Orthopédiques" at bounding box center [534, 221] width 788 height 18
paste div
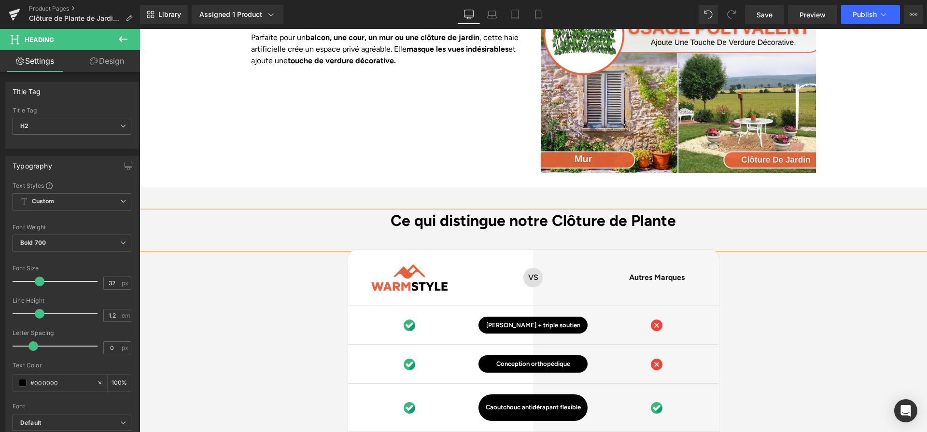
scroll to position [2354, 0]
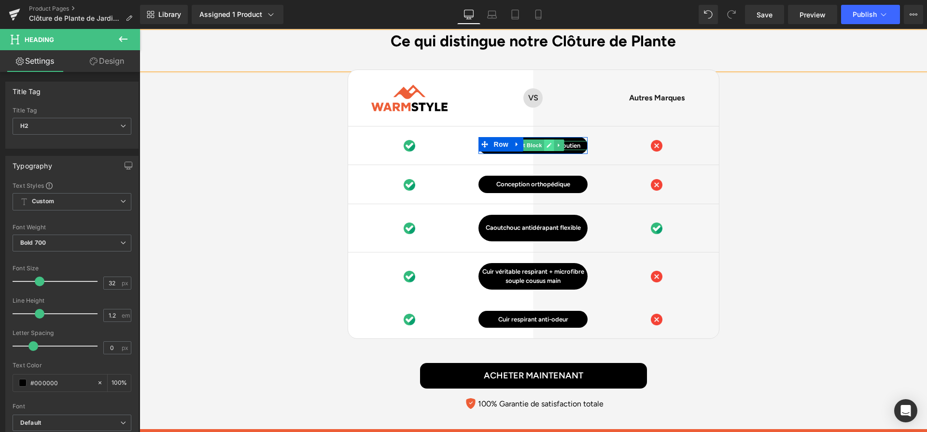
click at [548, 142] on icon at bounding box center [549, 145] width 5 height 6
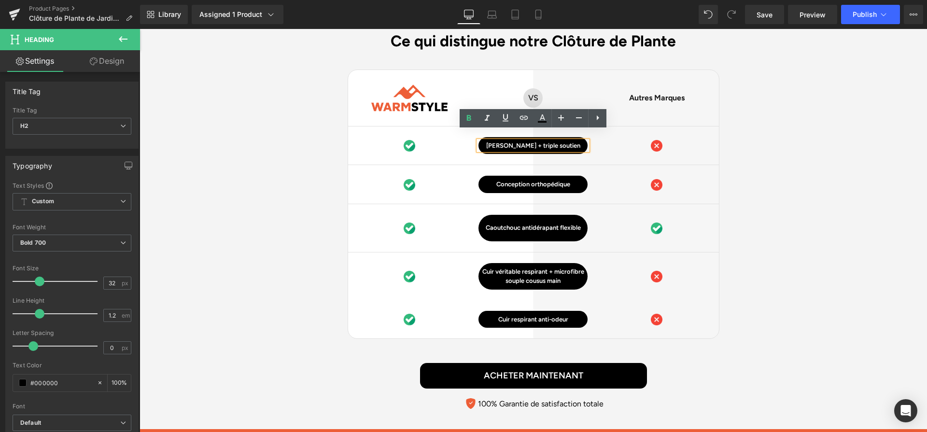
click at [548, 141] on p "[PERSON_NAME] + triple soutien" at bounding box center [533, 146] width 109 height 10
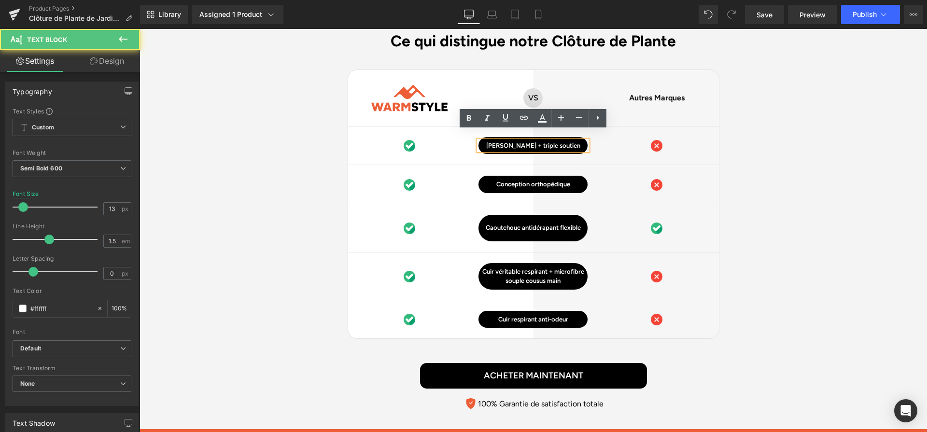
click at [548, 141] on p "[PERSON_NAME] + triple soutien" at bounding box center [533, 146] width 109 height 10
paste div
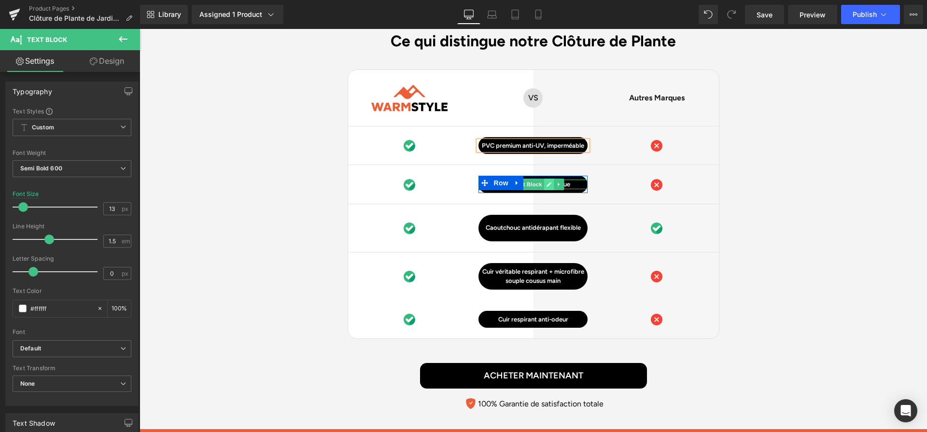
click at [547, 182] on icon at bounding box center [549, 185] width 5 height 6
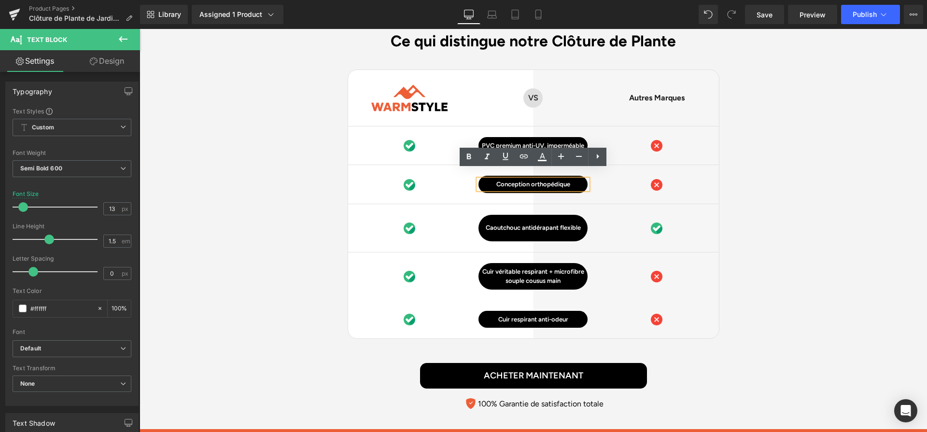
click at [546, 180] on p "Conception orthopédique" at bounding box center [533, 185] width 109 height 10
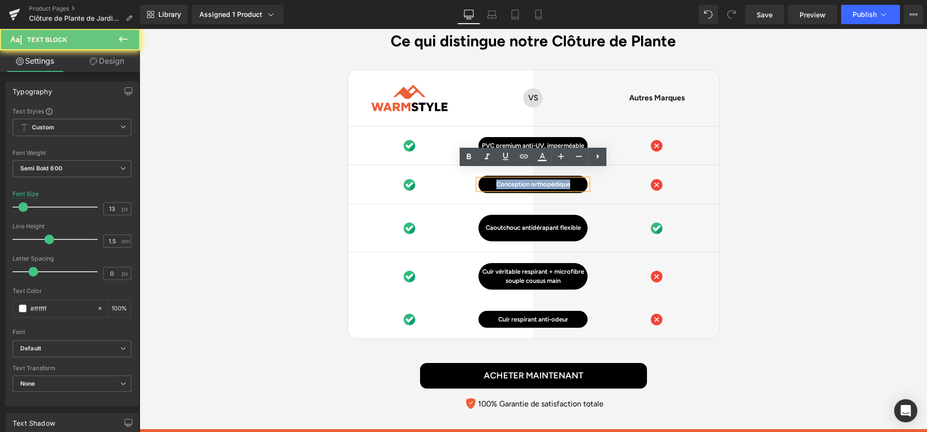
click at [546, 180] on p "Conception orthopédique" at bounding box center [533, 185] width 109 height 10
paste div
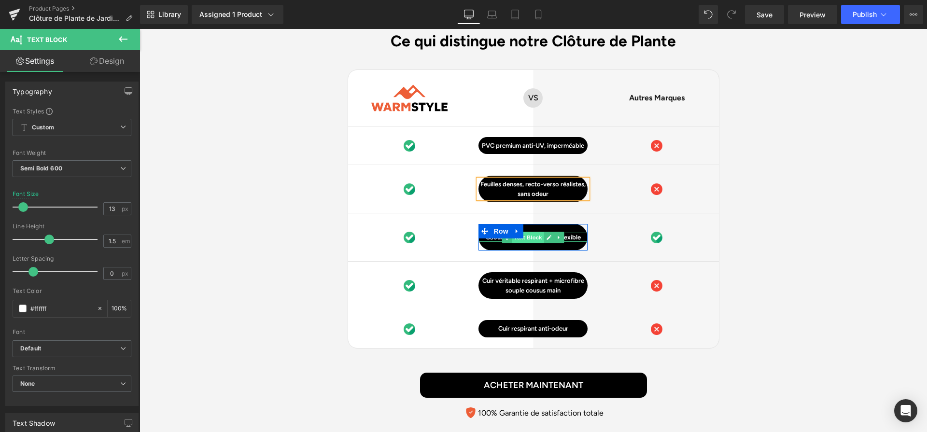
click at [541, 232] on span "Text Block" at bounding box center [528, 238] width 32 height 12
click at [548, 235] on icon at bounding box center [549, 237] width 5 height 5
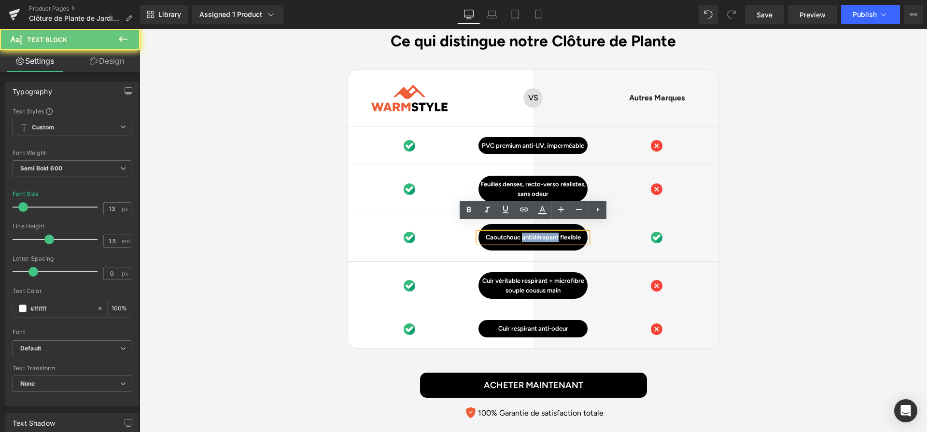
click at [548, 233] on p "Caoutchouc antidérapant flexible" at bounding box center [533, 238] width 109 height 10
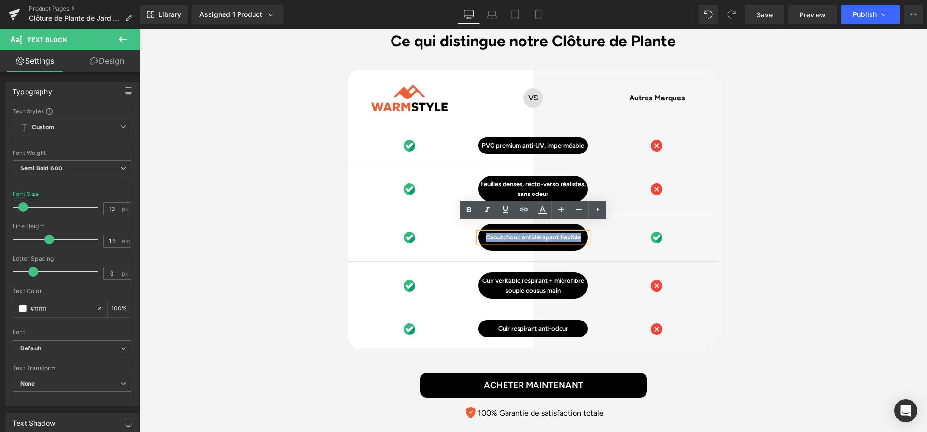
paste div
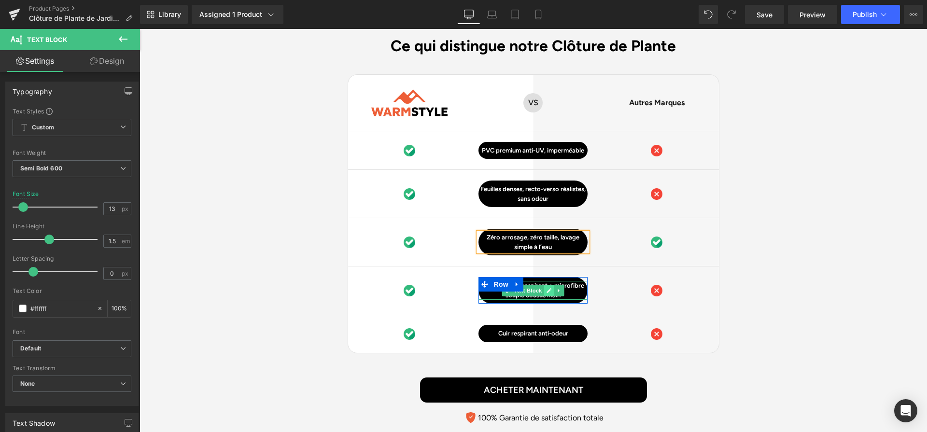
click at [550, 288] on icon at bounding box center [549, 291] width 5 height 6
click at [550, 282] on p "Cuir véritable respirant + microfibre souple cousus main" at bounding box center [533, 290] width 109 height 19
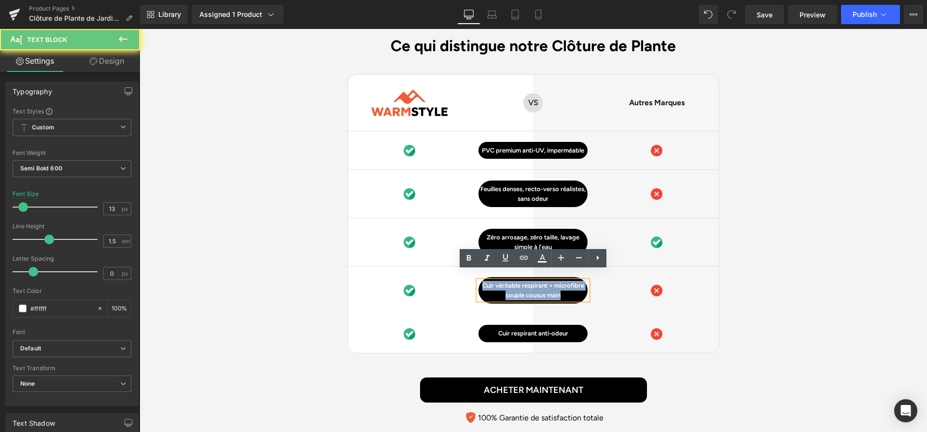
click at [550, 282] on p "Cuir véritable respirant + microfibre souple cousus main" at bounding box center [533, 290] width 109 height 19
paste div
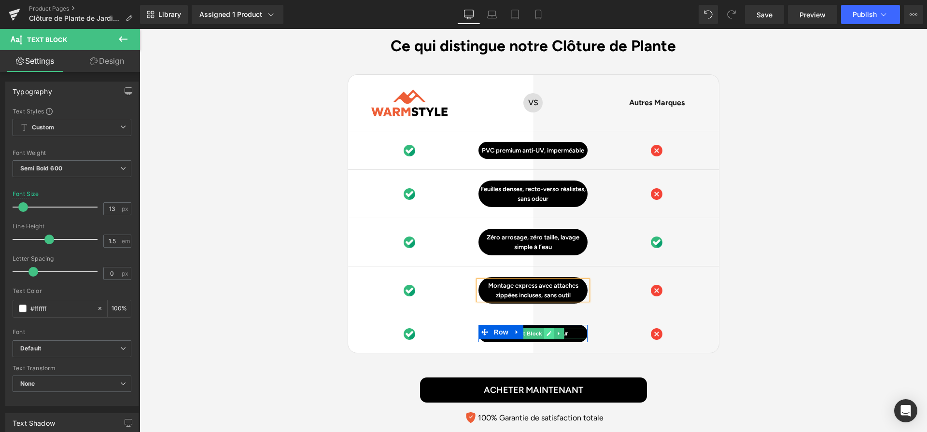
click at [549, 331] on icon at bounding box center [549, 334] width 5 height 6
click at [549, 329] on p "Cuir respirant anti-odeur" at bounding box center [533, 334] width 109 height 10
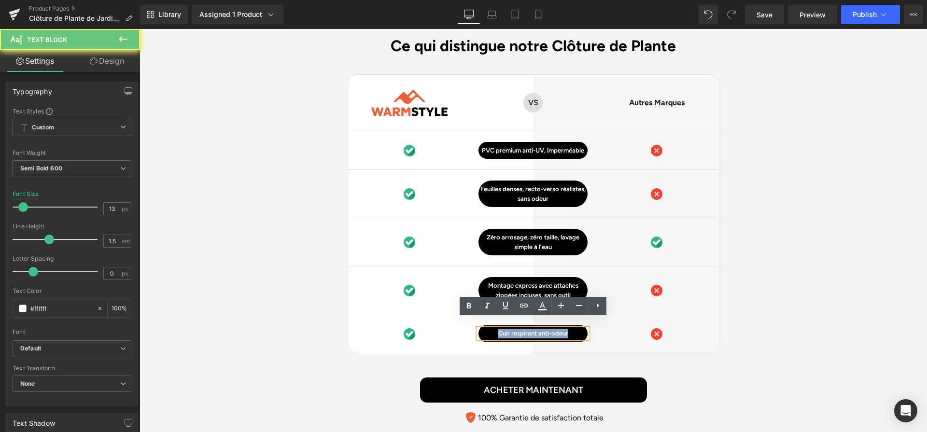
click at [549, 329] on p "Cuir respirant anti-odeur" at bounding box center [533, 334] width 109 height 10
paste div
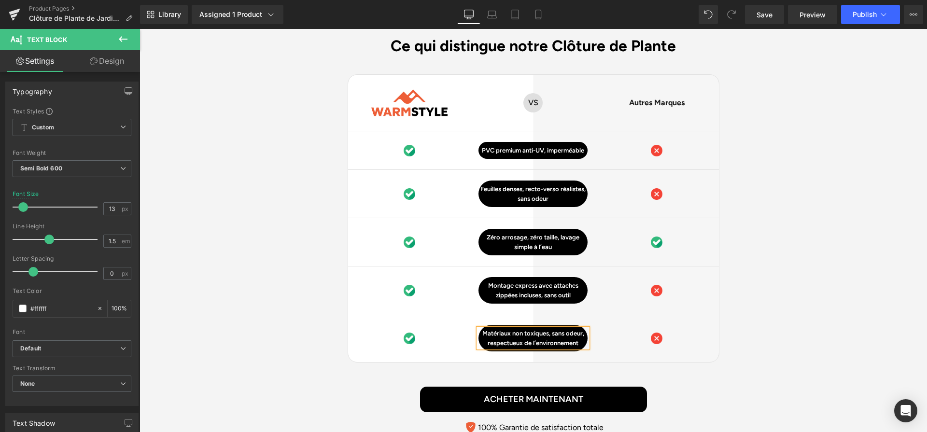
click at [721, 296] on div "Ce qui distingue notre Clôture de Plante Heading Image Row VS Text Block Row Au…" at bounding box center [534, 238] width 788 height 402
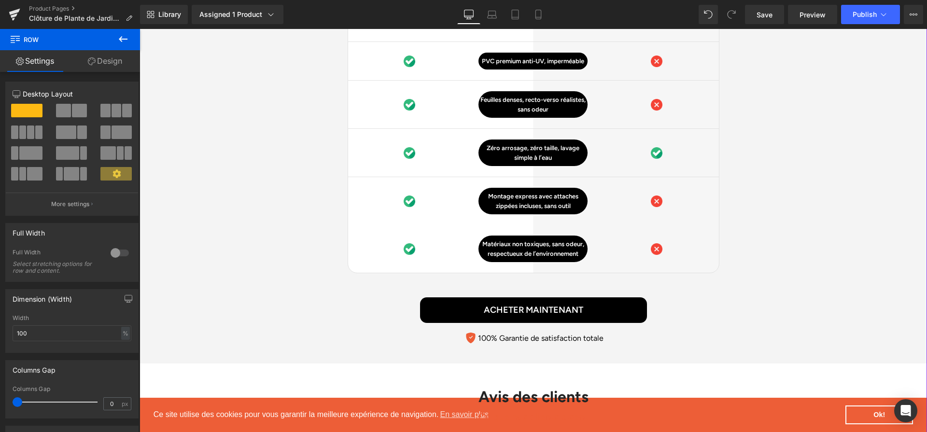
scroll to position [2438, 0]
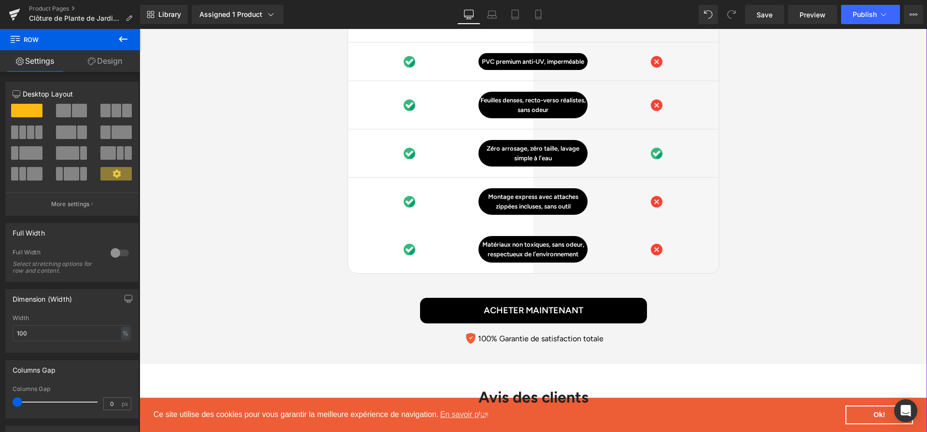
click at [540, 243] on div "Matériaux non toxiques, sans odeur, respectueux de l’environnement Text Block" at bounding box center [533, 249] width 109 height 19
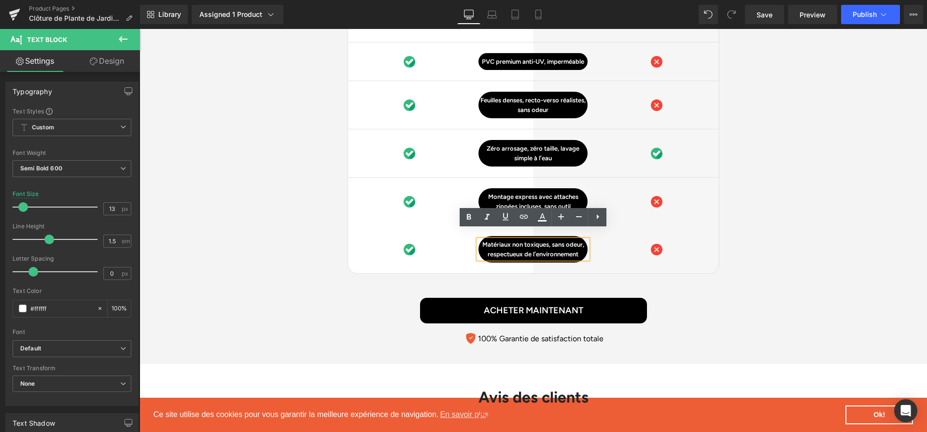
click at [553, 240] on p "Matériaux non toxiques, sans odeur, respectueux de l’environnement" at bounding box center [533, 249] width 109 height 19
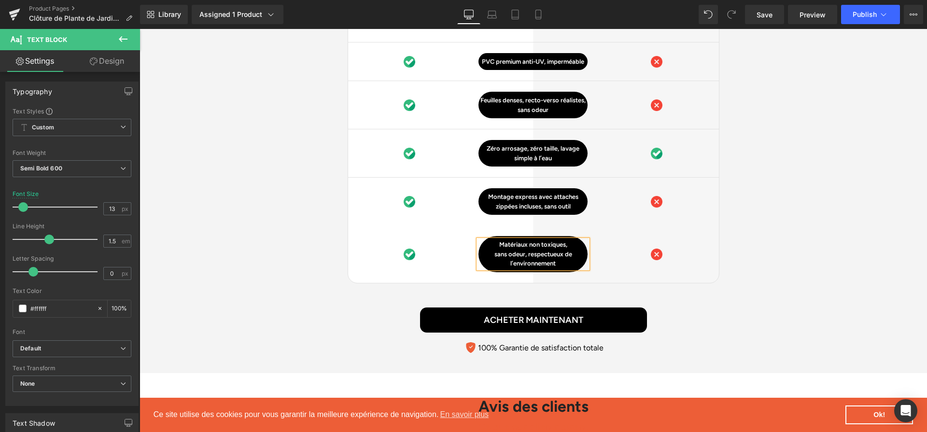
click at [616, 250] on div "Image" at bounding box center [656, 254] width 109 height 13
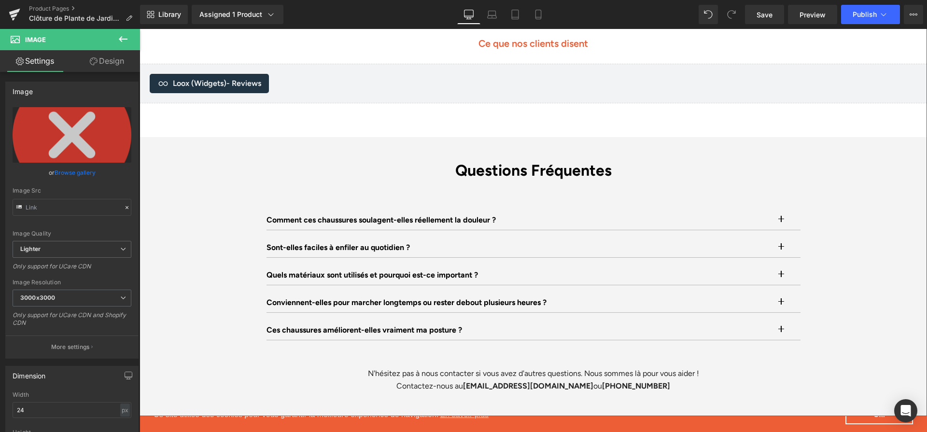
scroll to position [2823, 0]
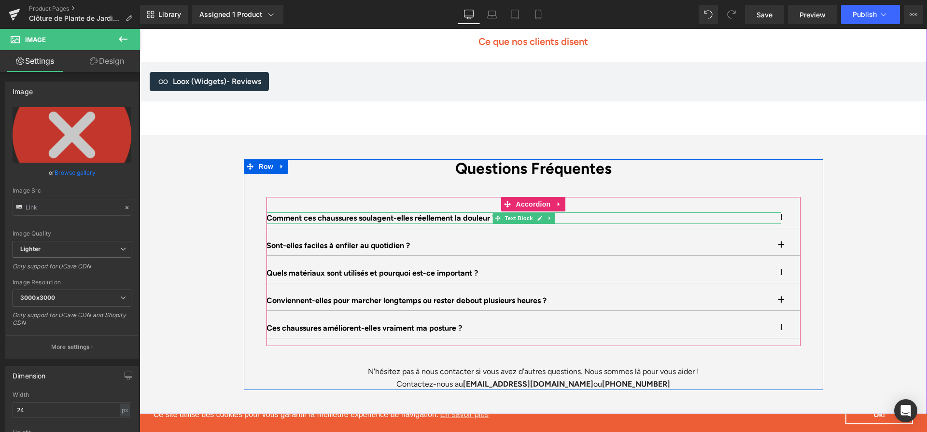
click at [495, 213] on span at bounding box center [498, 219] width 10 height 12
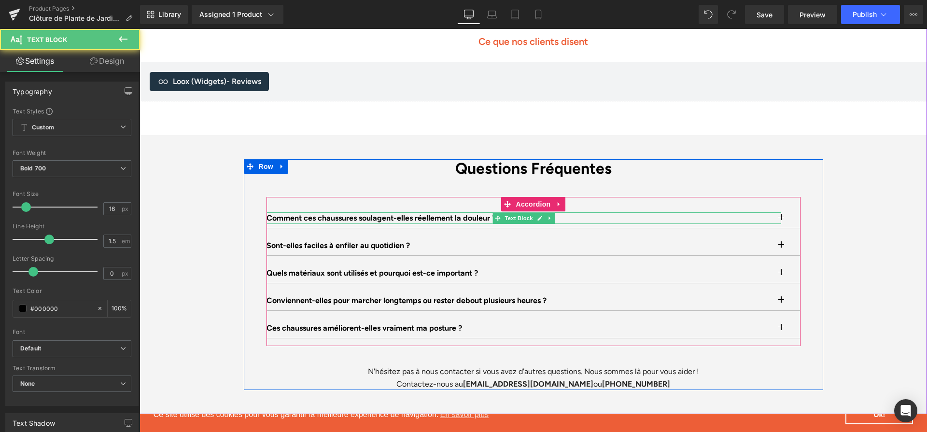
click at [486, 213] on p "Comment ces chaussures soulagent-elles réellement la douleur ?" at bounding box center [524, 219] width 515 height 12
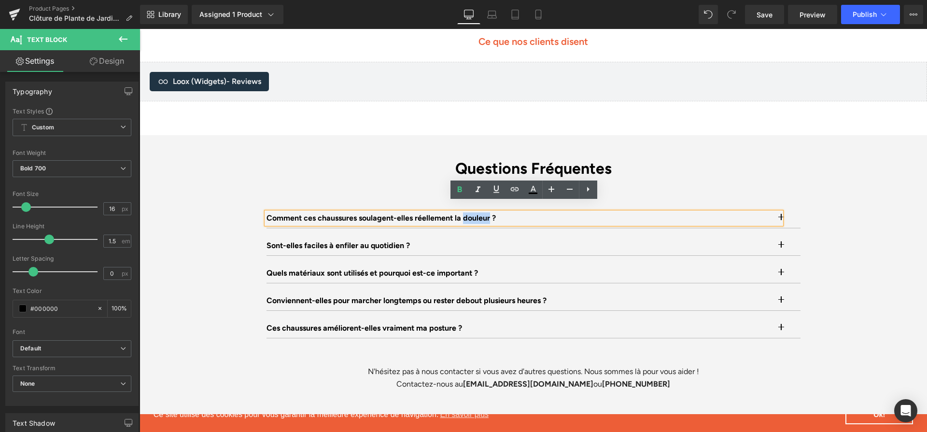
click at [486, 213] on p "Comment ces chaussures soulagent-elles réellement la douleur ?" at bounding box center [524, 219] width 515 height 12
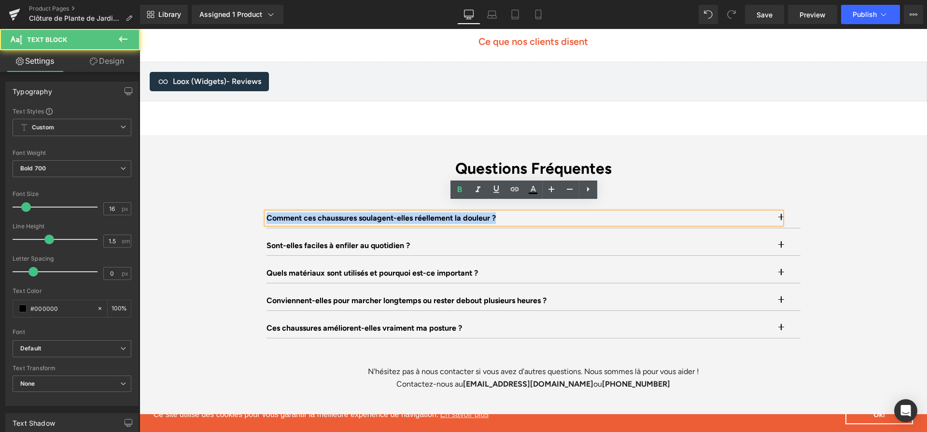
paste div
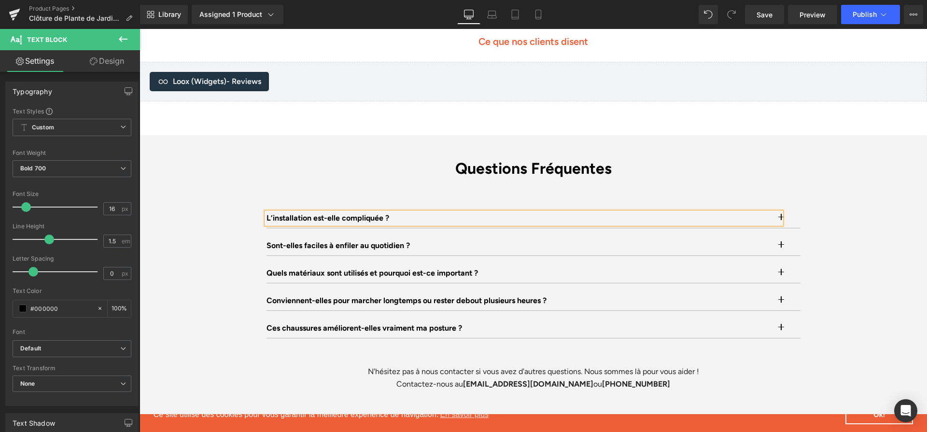
click at [788, 209] on button "button" at bounding box center [790, 218] width 19 height 19
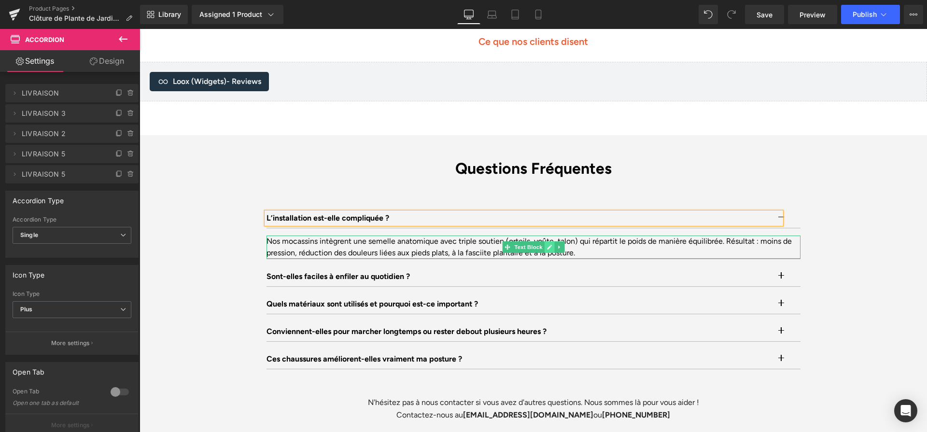
click at [550, 245] on icon at bounding box center [549, 247] width 5 height 5
click at [550, 238] on div "Nos mocassins intègrent une semelle anatomique avec triple soutien (orteils, vo…" at bounding box center [534, 247] width 534 height 23
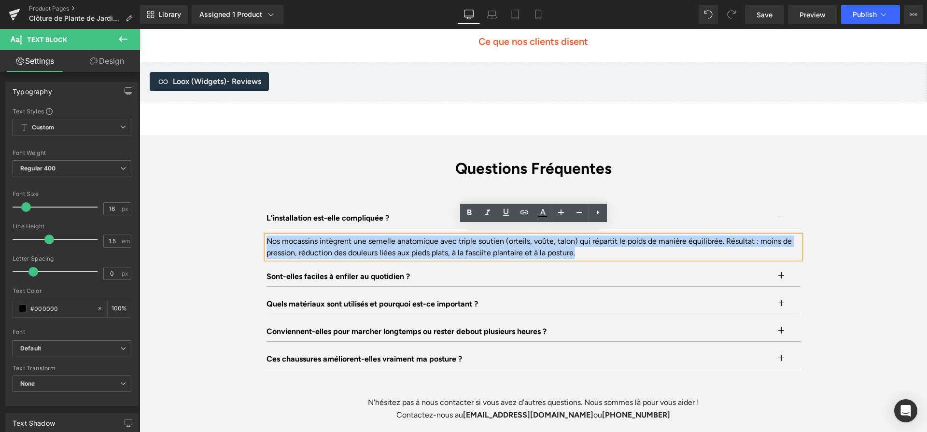
paste div
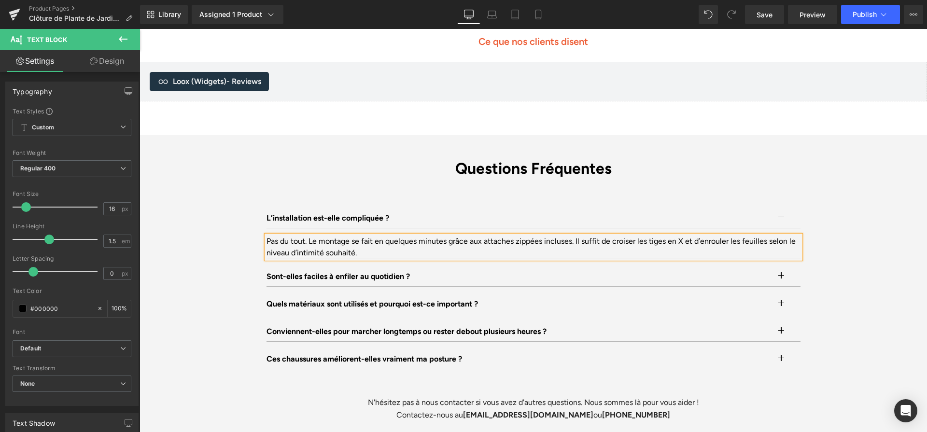
click at [453, 271] on p "Sont-elles faciles à enfiler au quotidien ?" at bounding box center [524, 277] width 514 height 12
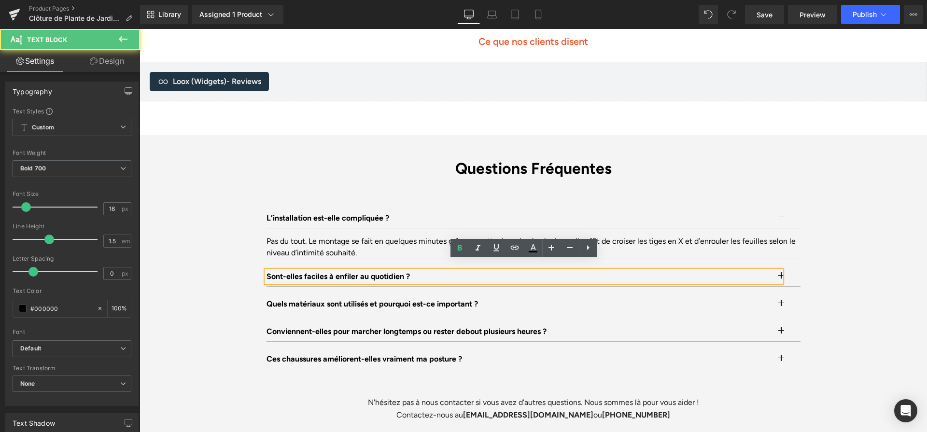
click at [453, 271] on p "Sont-elles faciles à enfiler au quotidien ?" at bounding box center [524, 277] width 514 height 12
paste div
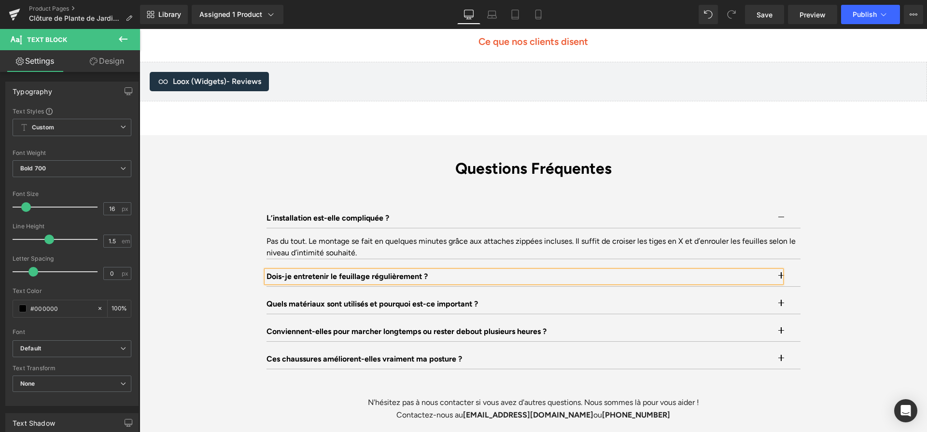
click at [797, 267] on button "button" at bounding box center [790, 276] width 19 height 19
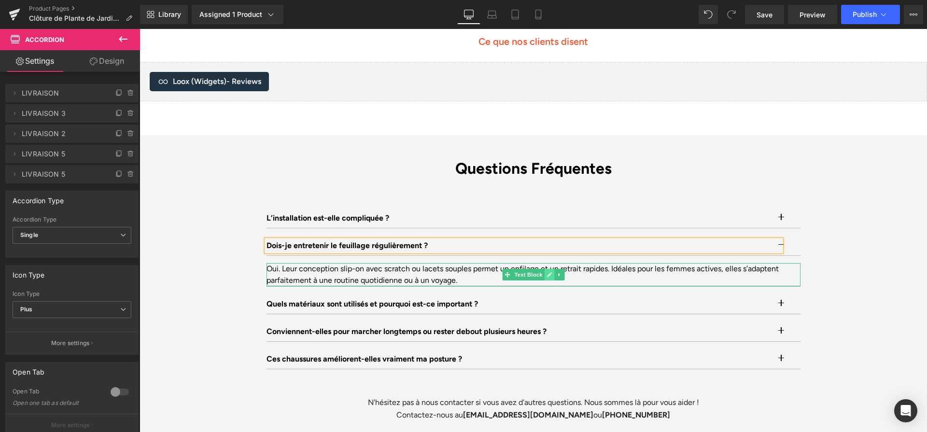
click at [552, 269] on link at bounding box center [549, 275] width 10 height 12
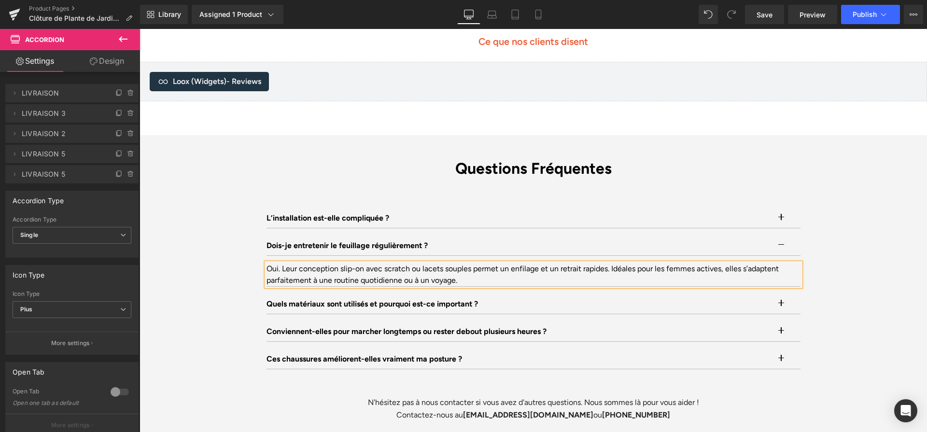
click at [552, 269] on div "Oui. Leur conception slip-on avec scratch ou lacets souples permet un enfilage …" at bounding box center [534, 274] width 534 height 23
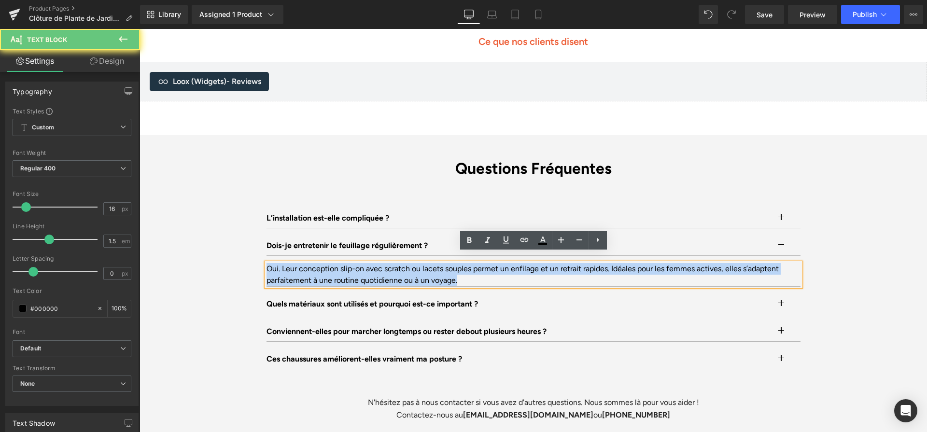
click at [552, 269] on div "Oui. Leur conception slip-on avec scratch ou lacets souples permet un enfilage …" at bounding box center [534, 274] width 534 height 23
paste div
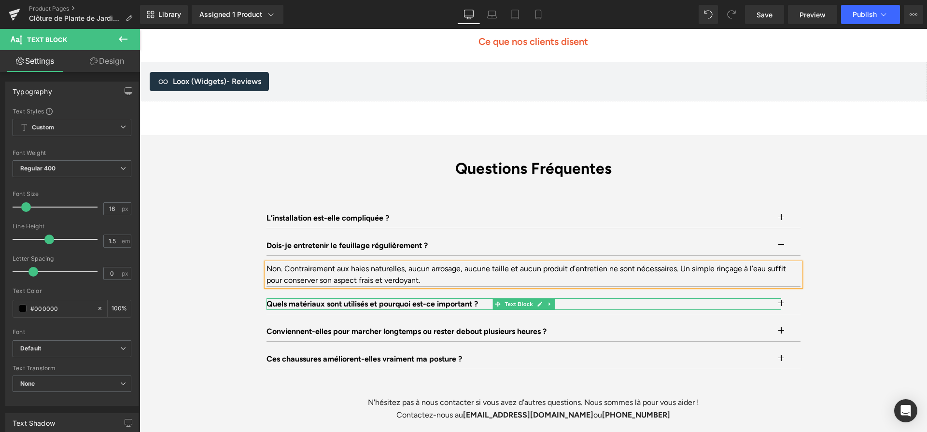
click at [443, 298] on p "Quels matériaux sont utilisés et pourquoi est-ce important ?" at bounding box center [524, 304] width 515 height 12
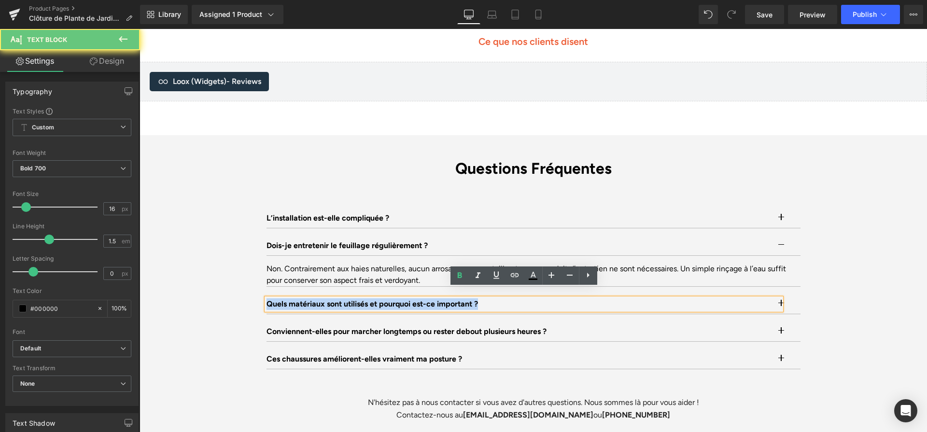
click at [443, 298] on p "Quels matériaux sont utilisés et pourquoi est-ce important ?" at bounding box center [524, 304] width 515 height 12
paste div
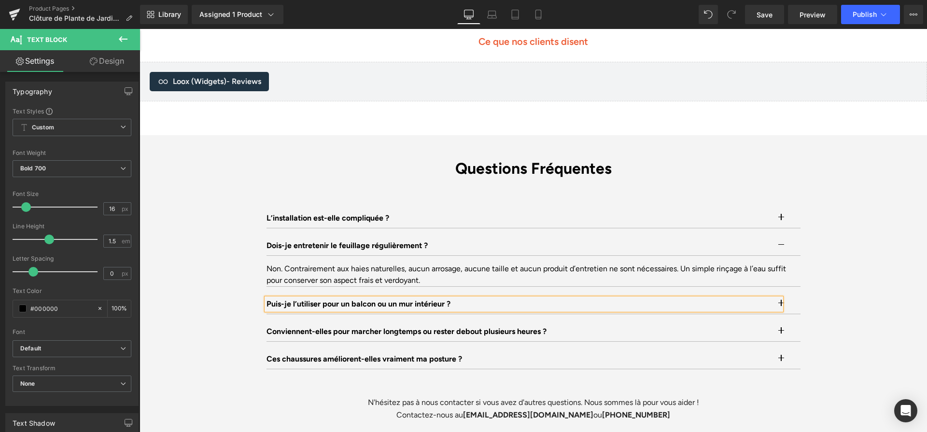
click at [798, 299] on button "button" at bounding box center [790, 304] width 19 height 19
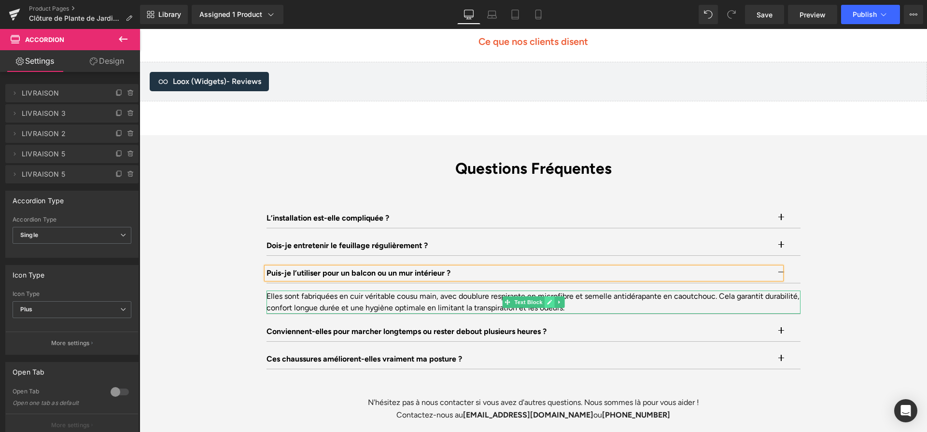
click at [552, 297] on link at bounding box center [549, 303] width 10 height 12
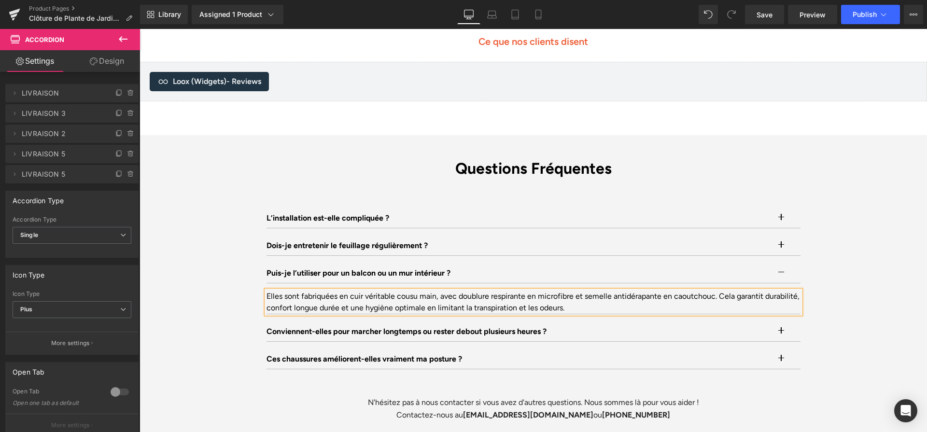
click at [552, 294] on div "Elles sont fabriquées en cuir véritable cousu main, avec doublure respirante en…" at bounding box center [534, 302] width 534 height 23
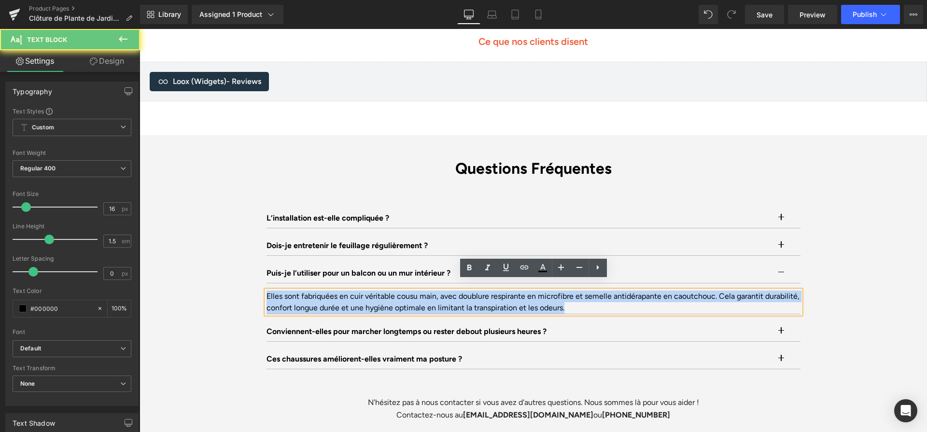
click at [552, 294] on div "Elles sont fabriquées en cuir véritable cousu main, avec doublure respirante en…" at bounding box center [534, 302] width 534 height 23
paste div
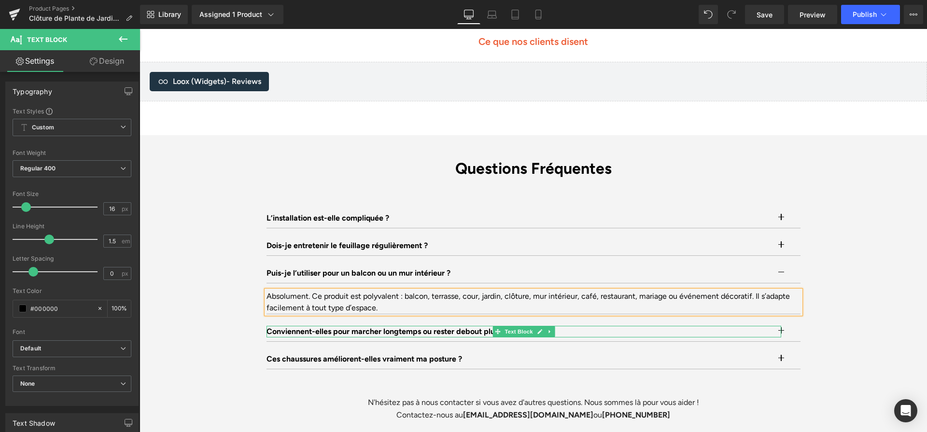
click at [485, 326] on p "Conviennent-elles pour marcher longtemps ou rester debout plusieurs heures ?" at bounding box center [524, 332] width 515 height 12
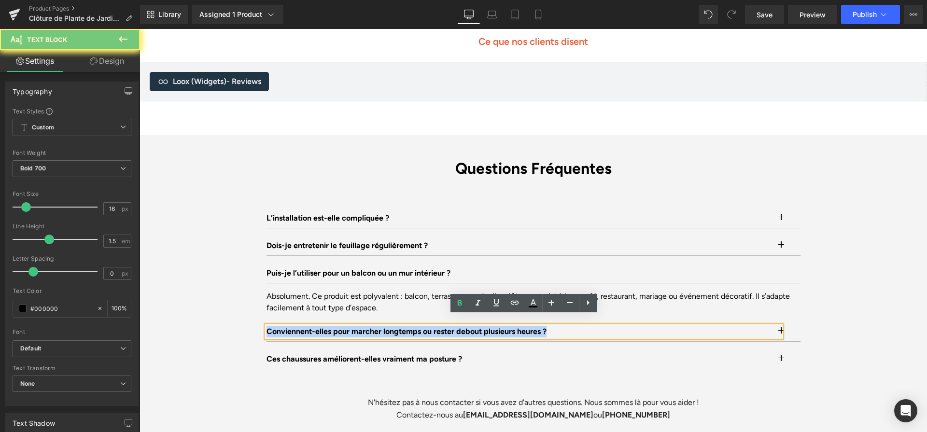
click at [485, 326] on p "Conviennent-elles pour marcher longtemps ou rester debout plusieurs heures ?" at bounding box center [524, 332] width 515 height 12
paste div
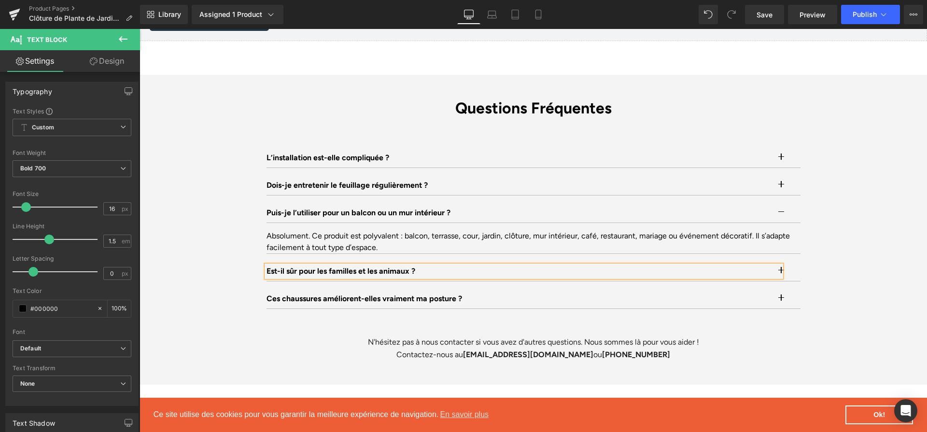
scroll to position [2909, 0]
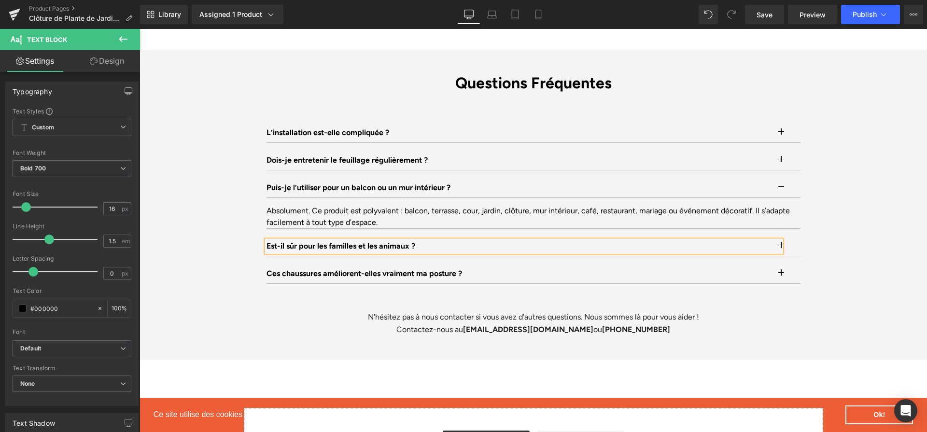
click at [794, 237] on button "button" at bounding box center [790, 246] width 19 height 19
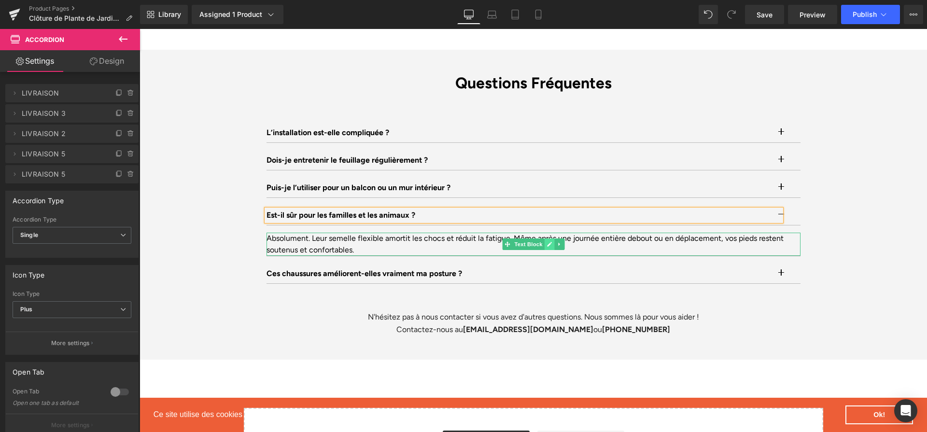
click at [548, 241] on icon at bounding box center [549, 244] width 5 height 6
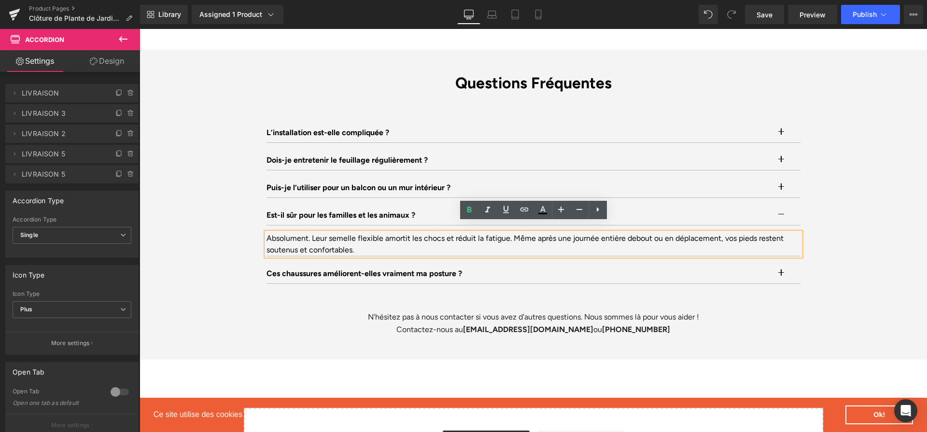
click at [548, 233] on div "Absolument. Leur semelle flexible amortit les chocs et réduit la fatigue. Même …" at bounding box center [534, 244] width 534 height 23
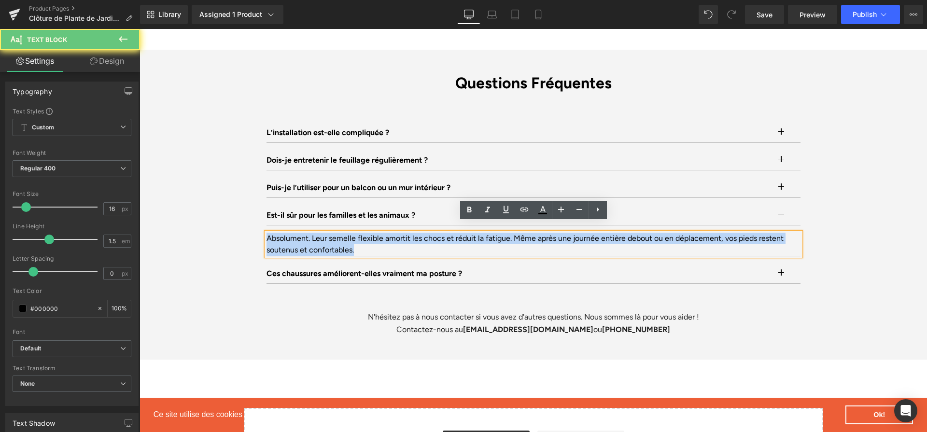
click at [548, 233] on div "Absolument. Leur semelle flexible amortit les chocs et réduit la fatigue. Même …" at bounding box center [534, 244] width 534 height 23
paste div
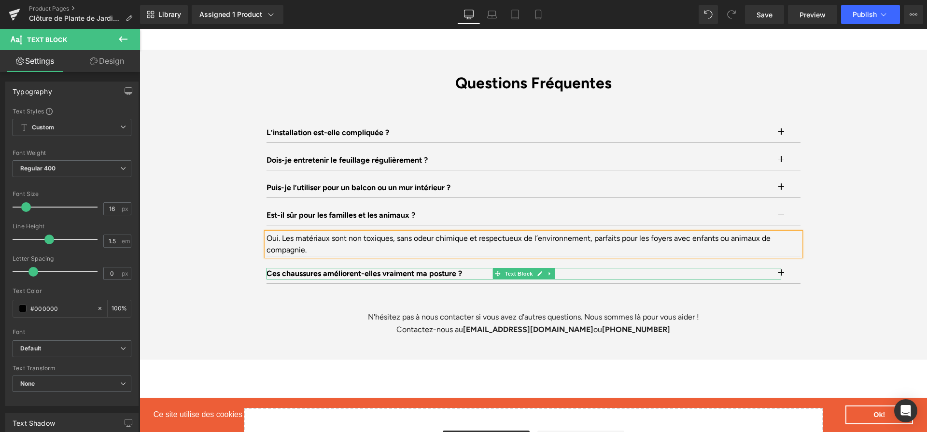
click at [454, 268] on p "Ces chaussures améliorent-elles vraiment ma posture ?" at bounding box center [524, 274] width 515 height 12
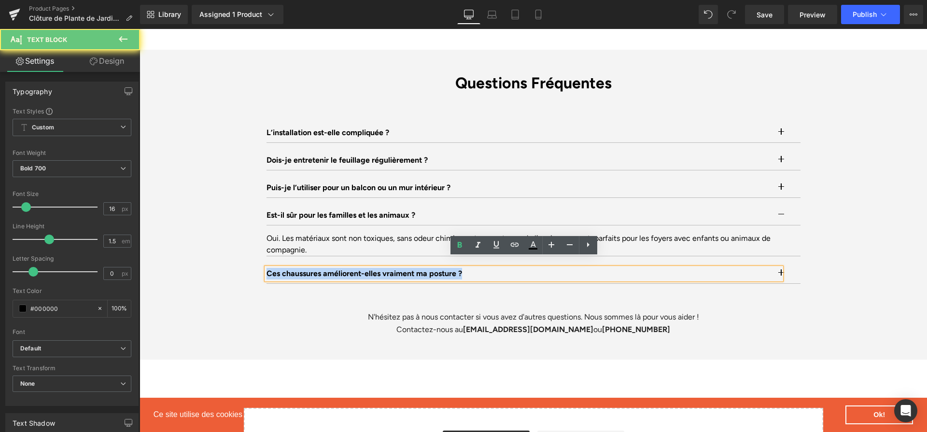
click at [454, 268] on p "Ces chaussures améliorent-elles vraiment ma posture ?" at bounding box center [524, 274] width 515 height 12
paste div
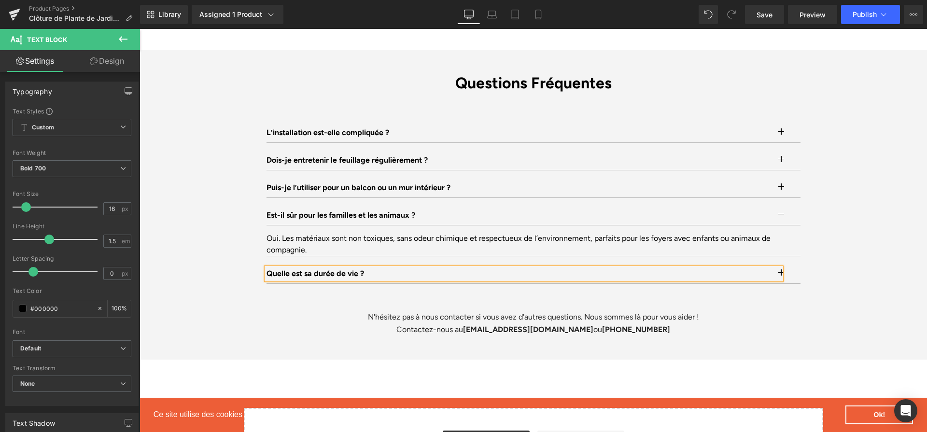
click at [794, 264] on button "button" at bounding box center [790, 273] width 19 height 19
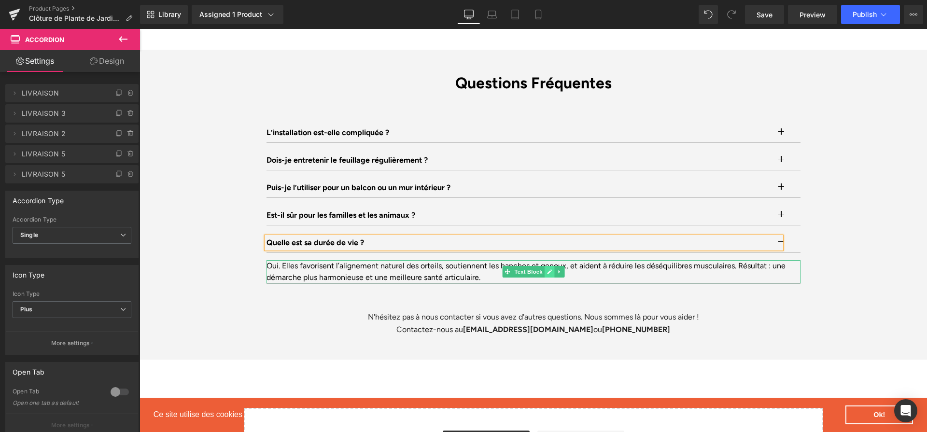
click at [551, 266] on link at bounding box center [549, 272] width 10 height 12
click at [551, 265] on div "Oui. Elles favorisent l’alignement naturel des orteils, soutiennent les hanches…" at bounding box center [534, 271] width 534 height 23
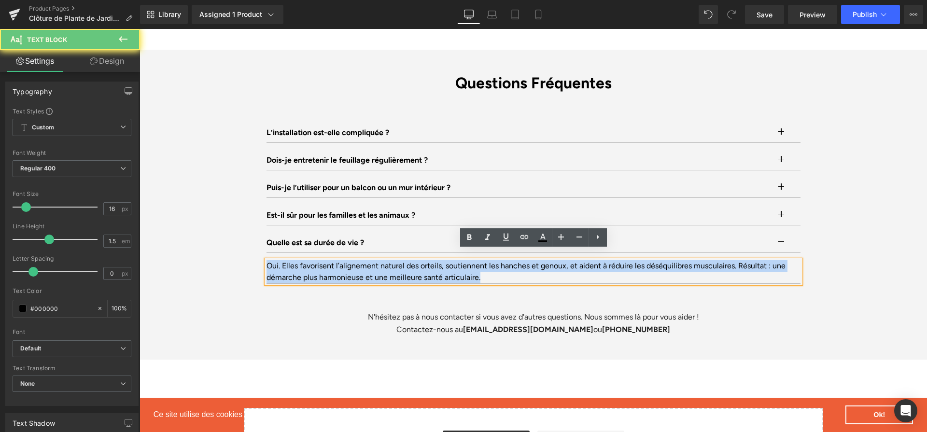
click at [551, 265] on div "Oui. Elles favorisent l’alignement naturel des orteils, soutiennent les hanches…" at bounding box center [534, 271] width 534 height 23
paste div
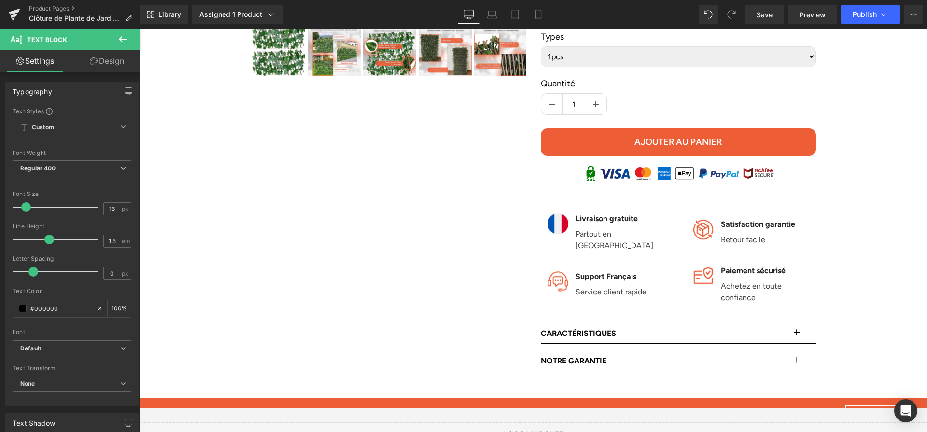
scroll to position [551, 0]
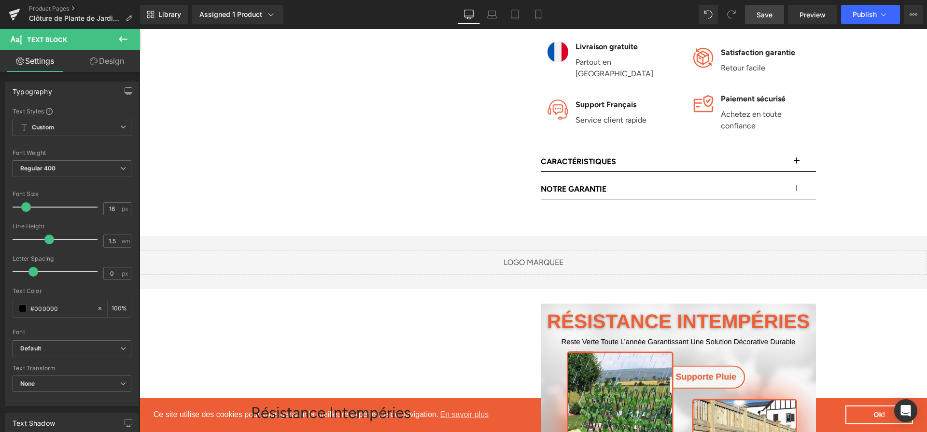
click at [753, 21] on link "Save" at bounding box center [764, 14] width 39 height 19
click at [9, 8] on icon at bounding box center [15, 14] width 12 height 24
